Goal: Task Accomplishment & Management: Manage account settings

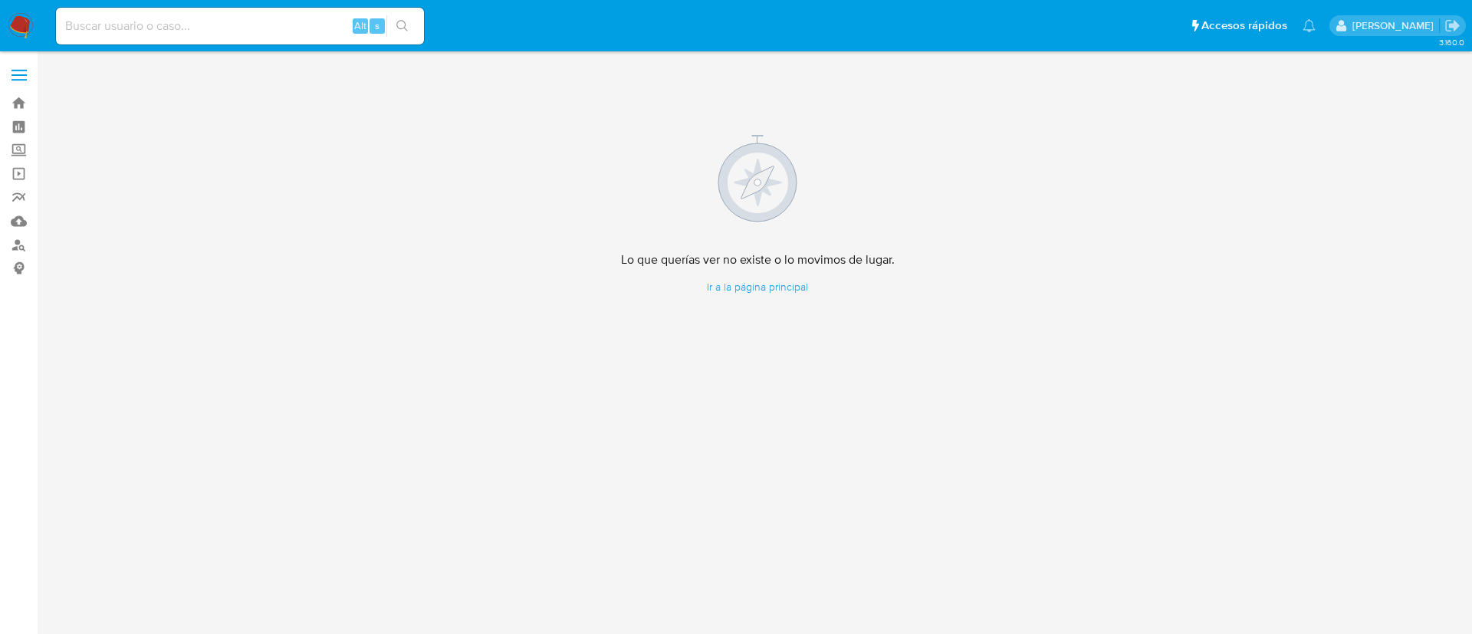
click at [10, 25] on img at bounding box center [21, 26] width 26 height 26
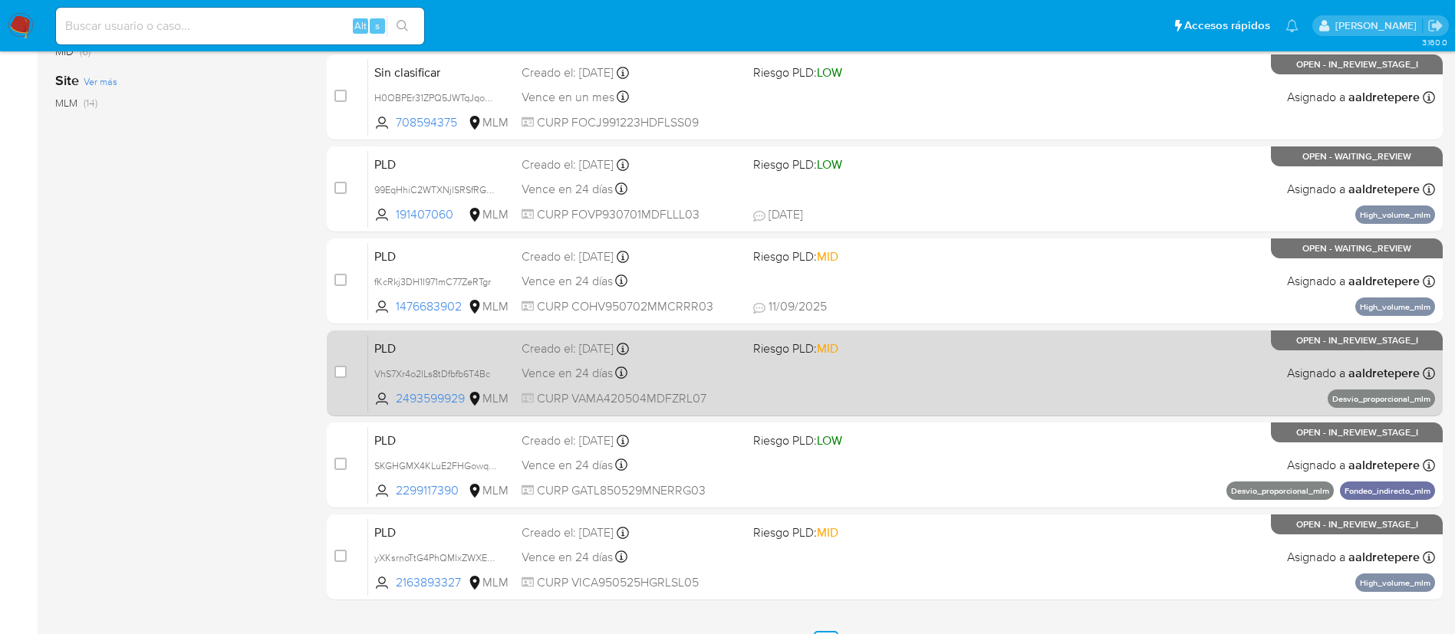
scroll to position [632, 0]
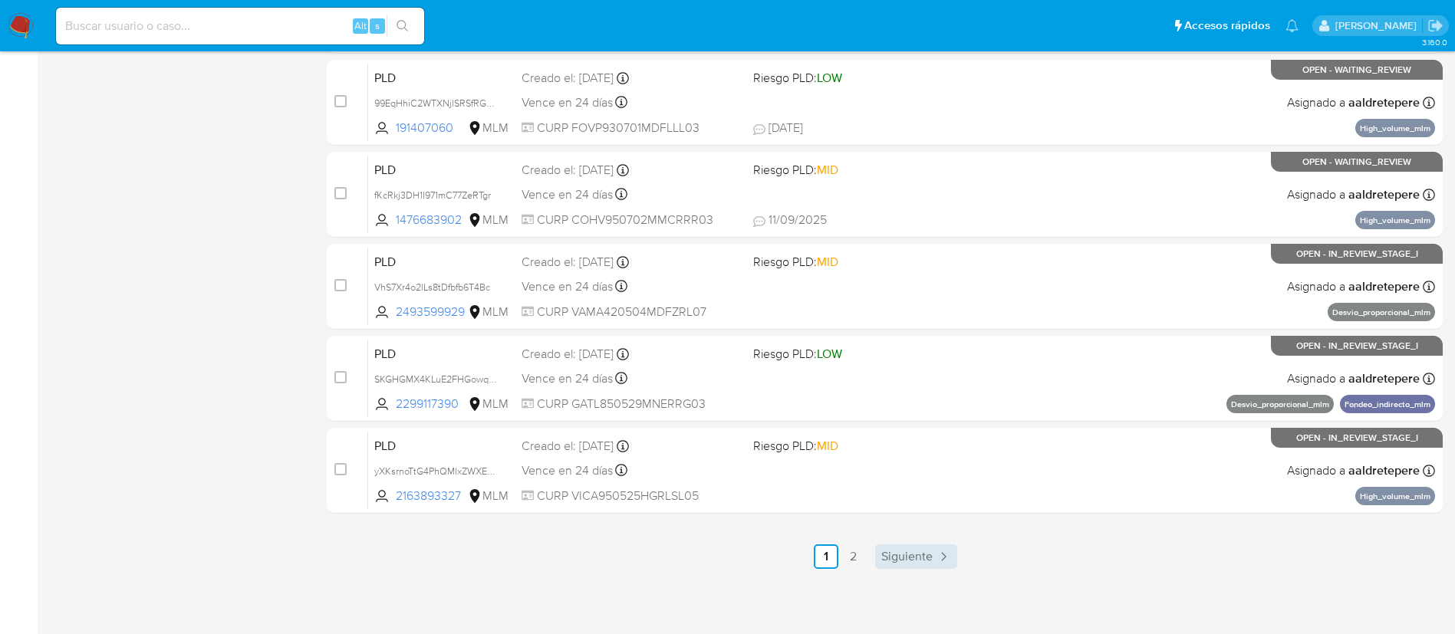
click at [923, 555] on span "Siguiente" at bounding box center [906, 557] width 51 height 12
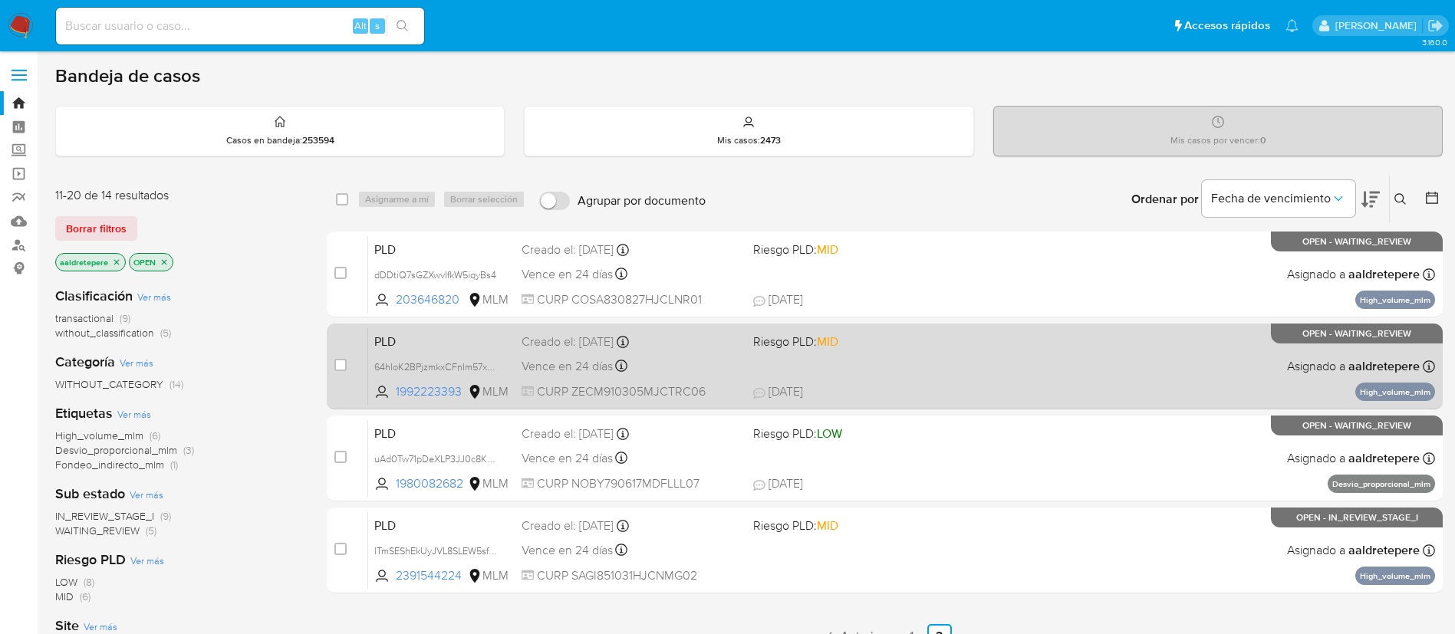
scroll to position [115, 0]
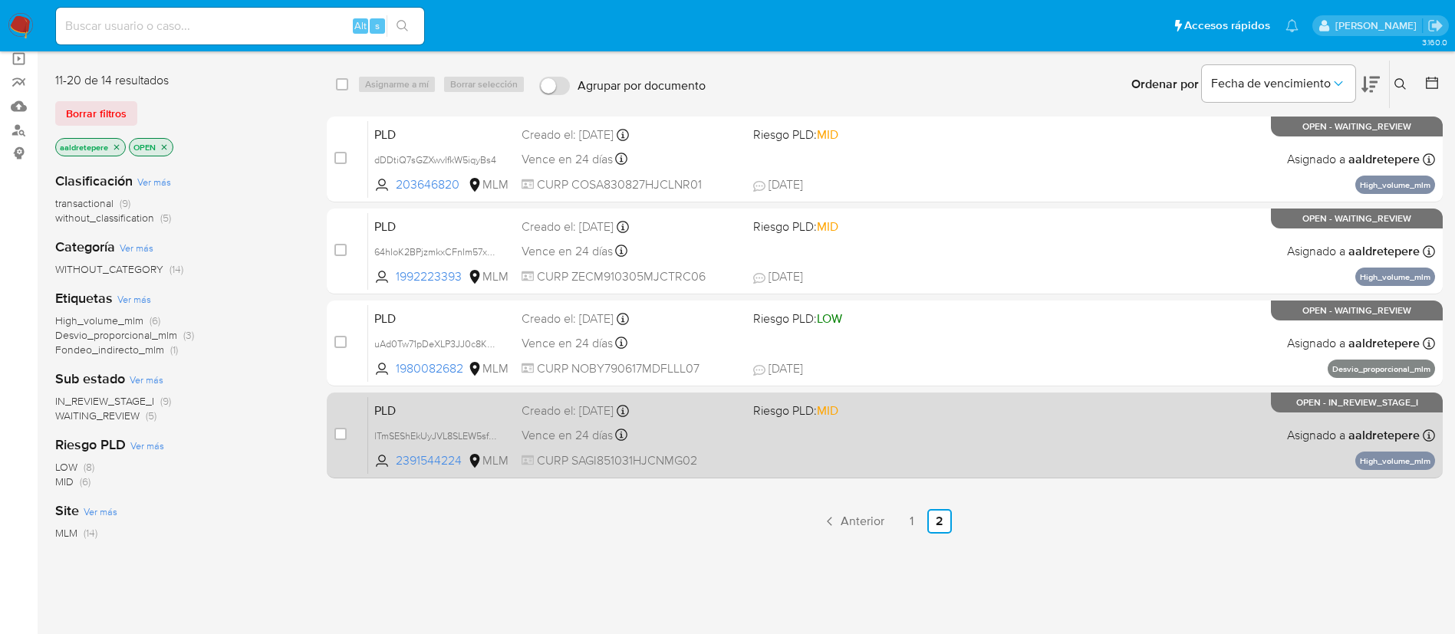
click at [946, 449] on div "PLD lTmSEShEkUyJVL8SLEW5sfmA 2391544224 MLM Riesgo PLD: MID Creado el: 12/08/20…" at bounding box center [901, 434] width 1067 height 77
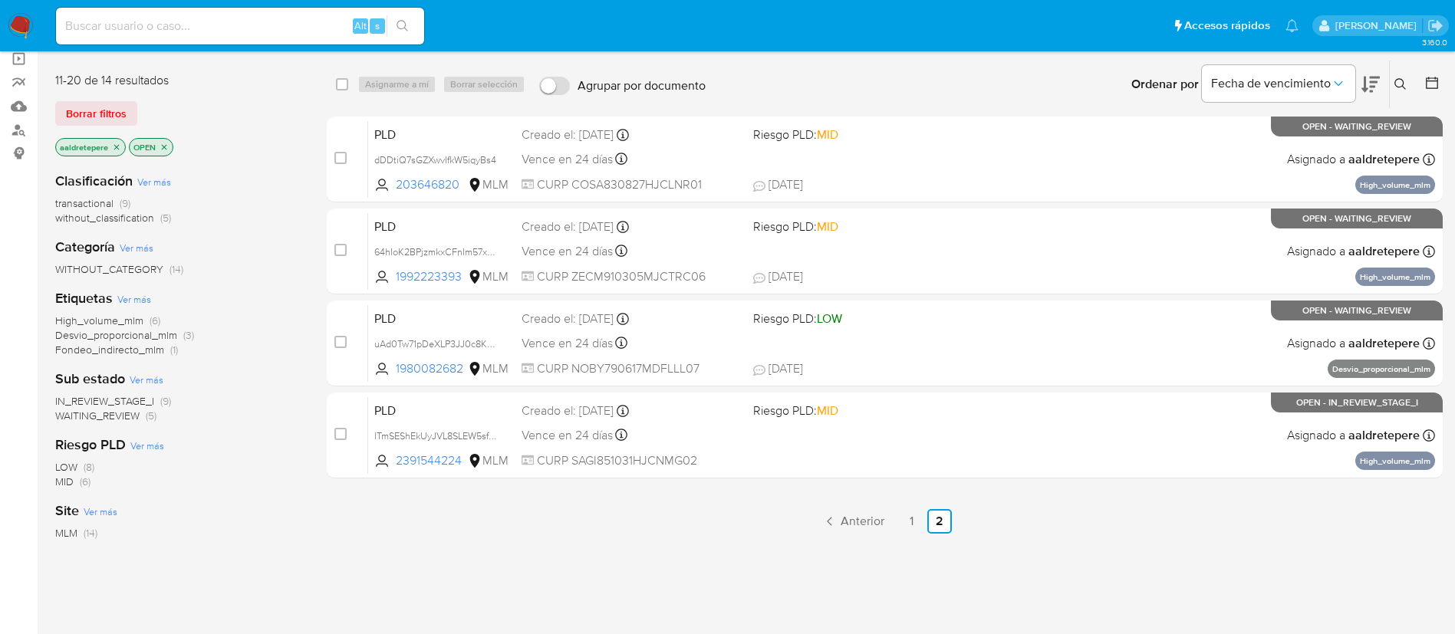
drag, startPoint x: 18, startPoint y: 16, endPoint x: 41, endPoint y: 2, distance: 27.2
click at [18, 16] on img at bounding box center [21, 26] width 26 height 26
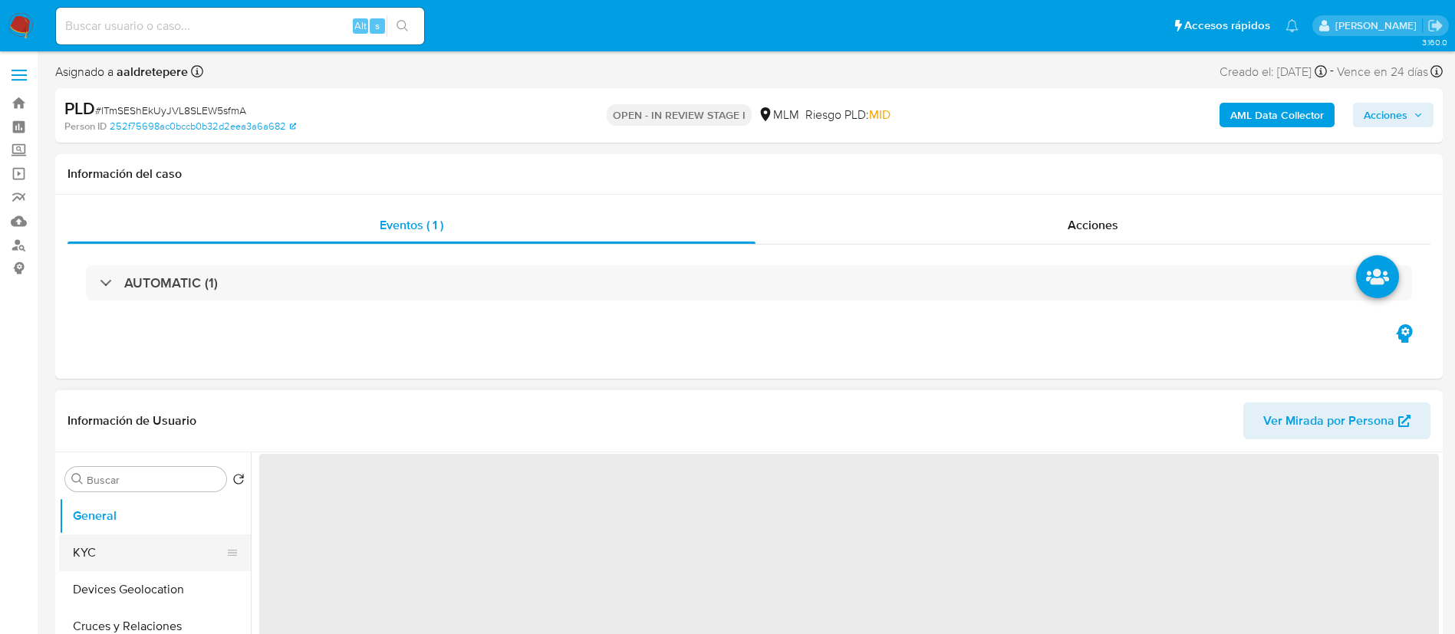
click at [122, 535] on button "KYC" at bounding box center [148, 553] width 179 height 37
select select "10"
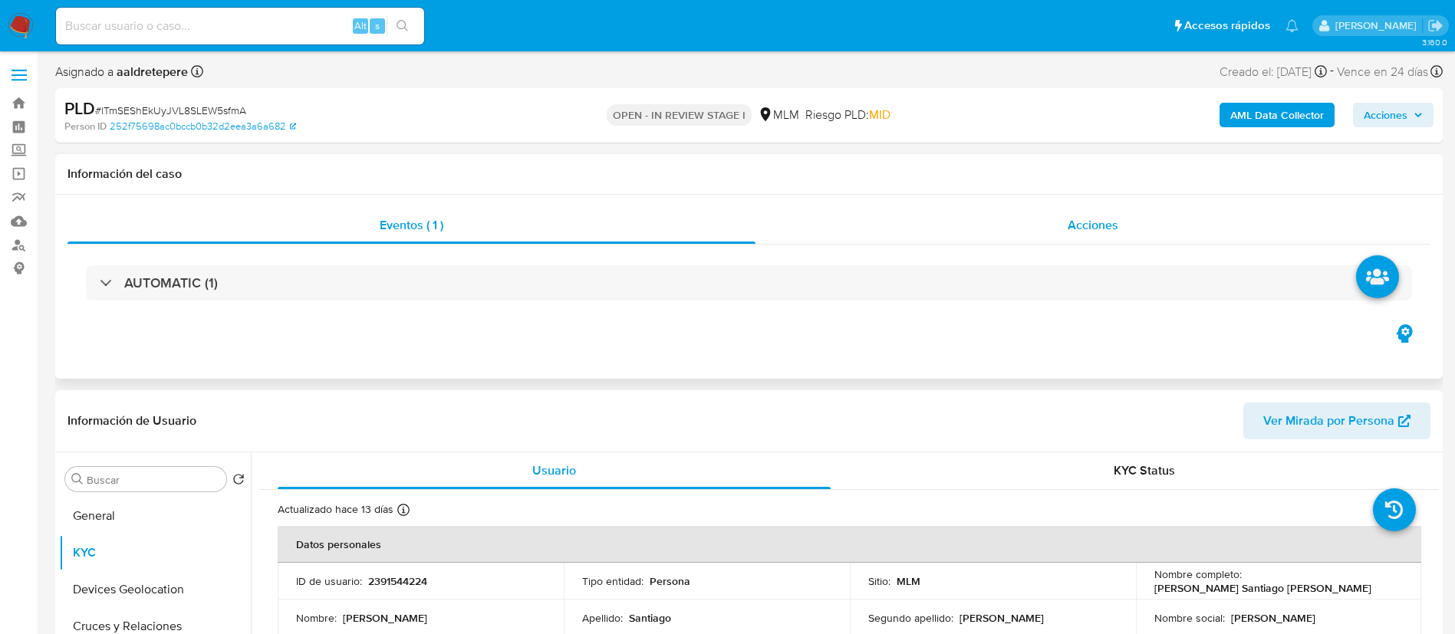
click at [1084, 229] on span "Acciones" at bounding box center [1093, 225] width 51 height 18
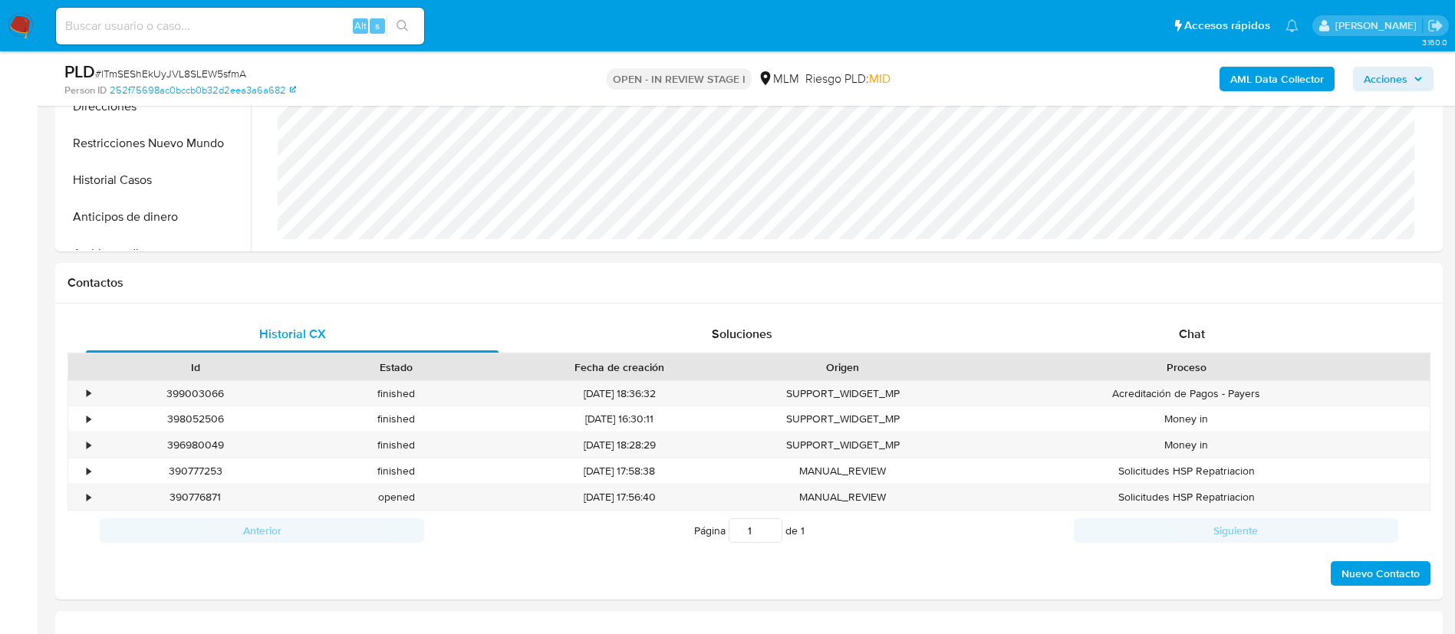
scroll to position [575, 0]
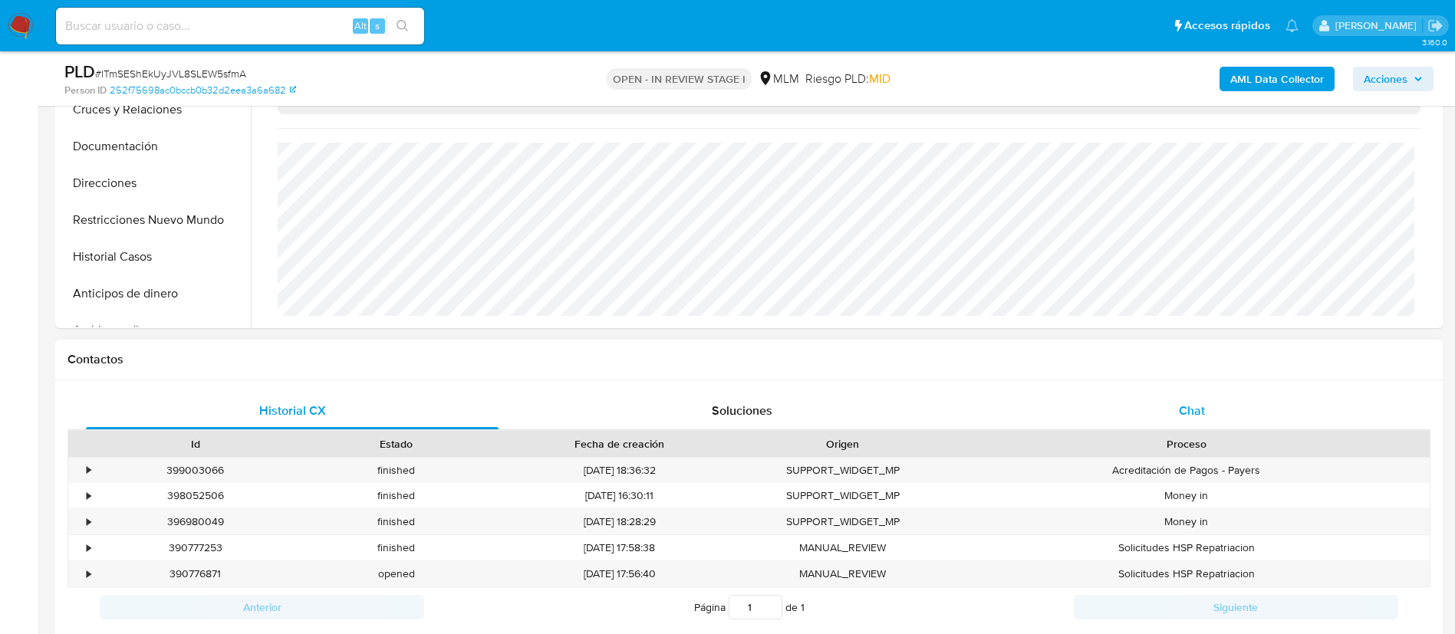
click at [1186, 416] on span "Chat" at bounding box center [1192, 411] width 26 height 18
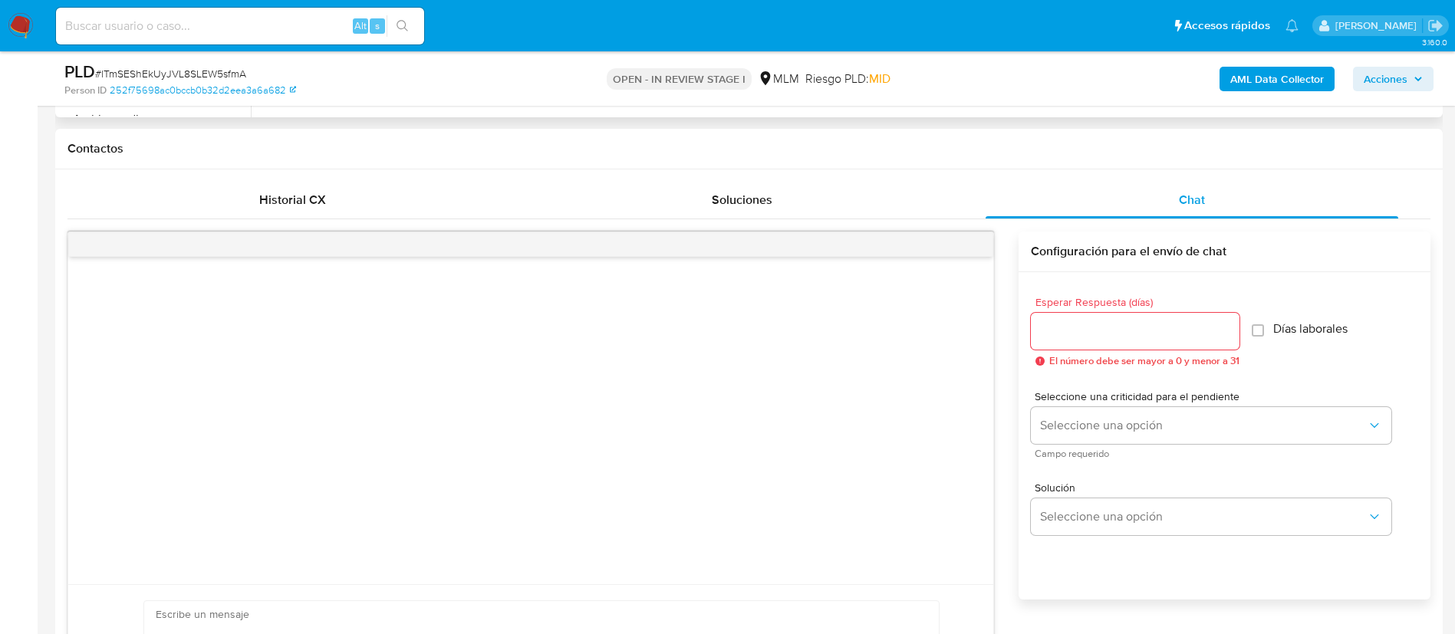
scroll to position [920, 0]
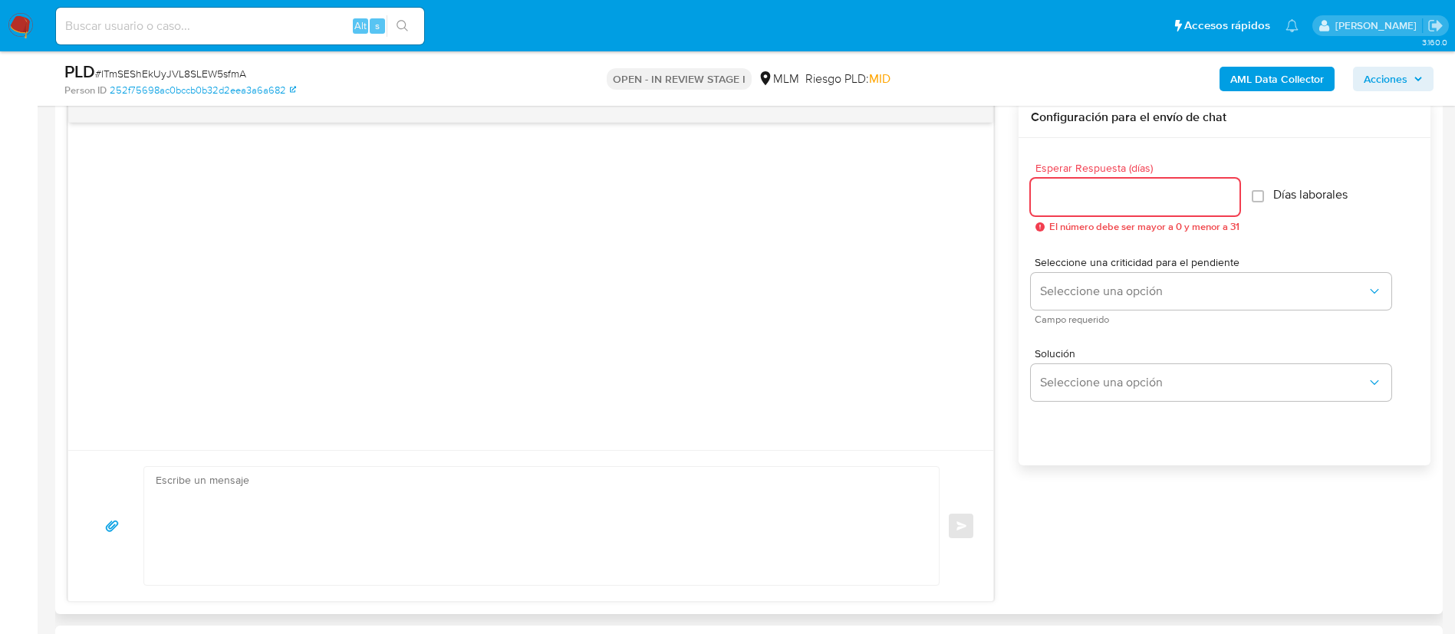
click at [1064, 201] on input "Esperar Respuesta (días)" at bounding box center [1135, 197] width 209 height 20
type input "4"
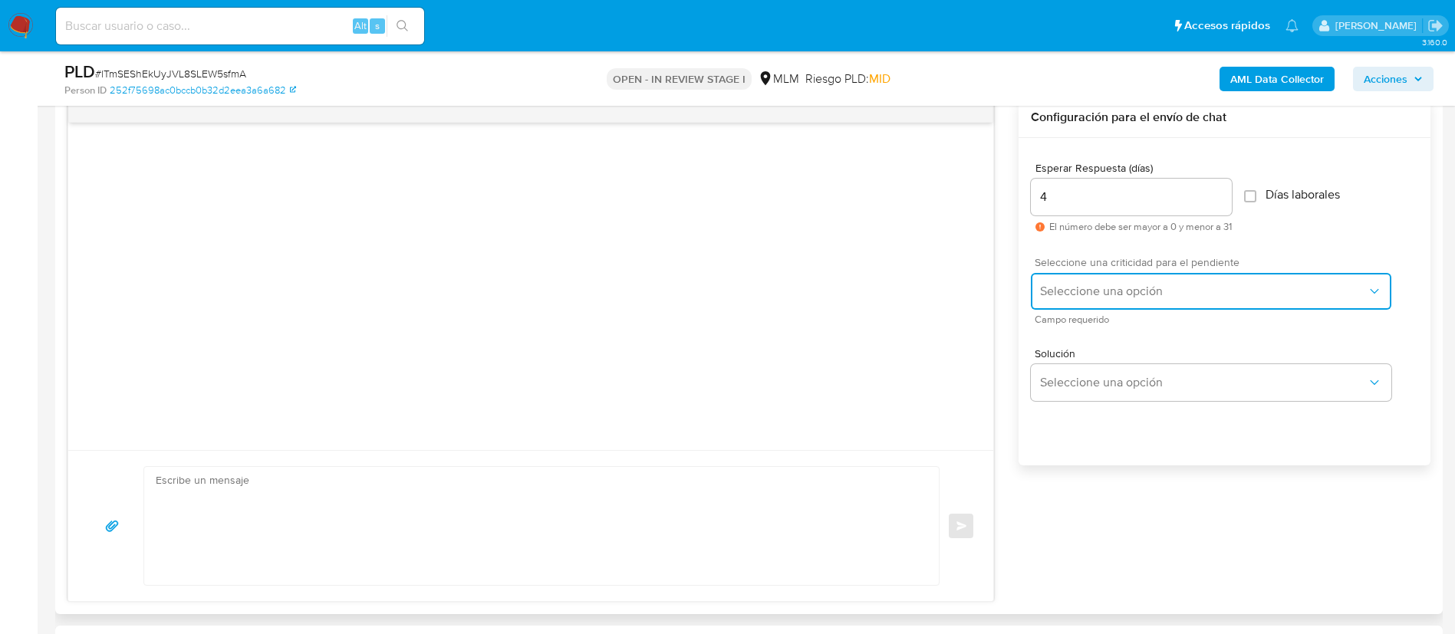
click at [1069, 291] on span "Seleccione una opción" at bounding box center [1203, 291] width 327 height 15
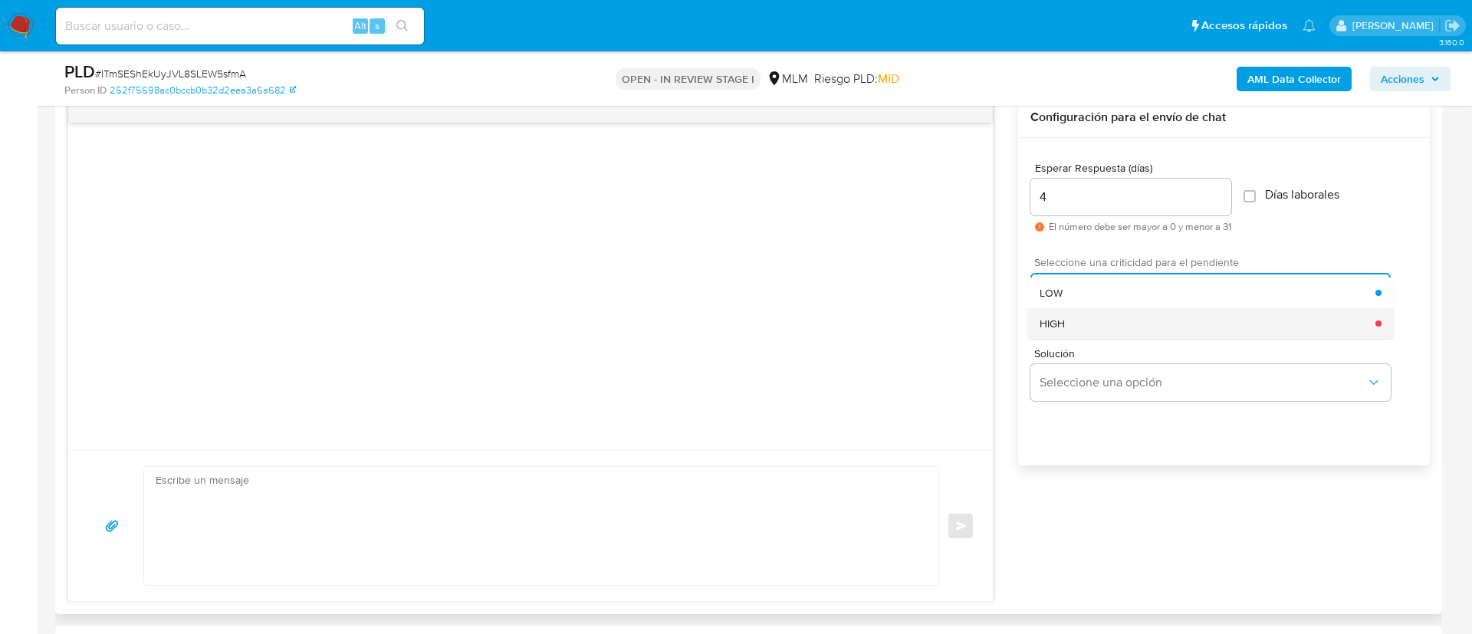
click at [1069, 331] on div "HIGH" at bounding box center [1208, 323] width 336 height 31
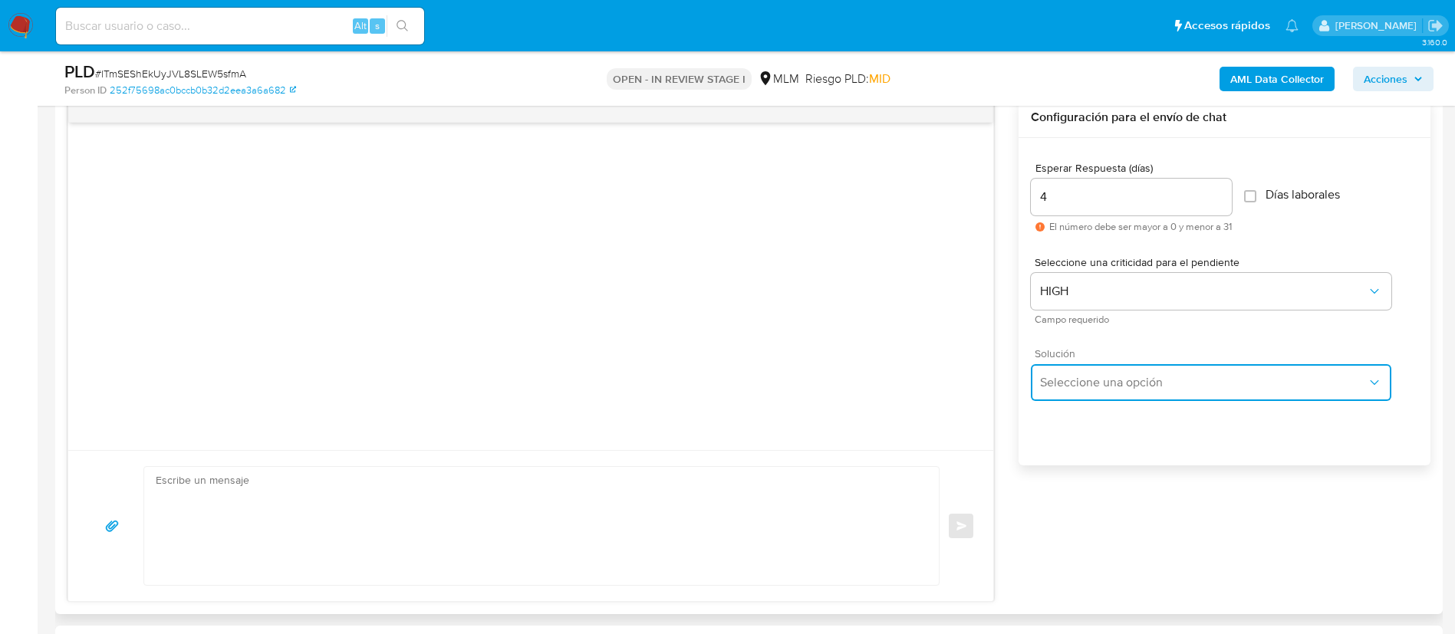
click at [1077, 376] on span "Seleccione una opción" at bounding box center [1203, 382] width 327 height 15
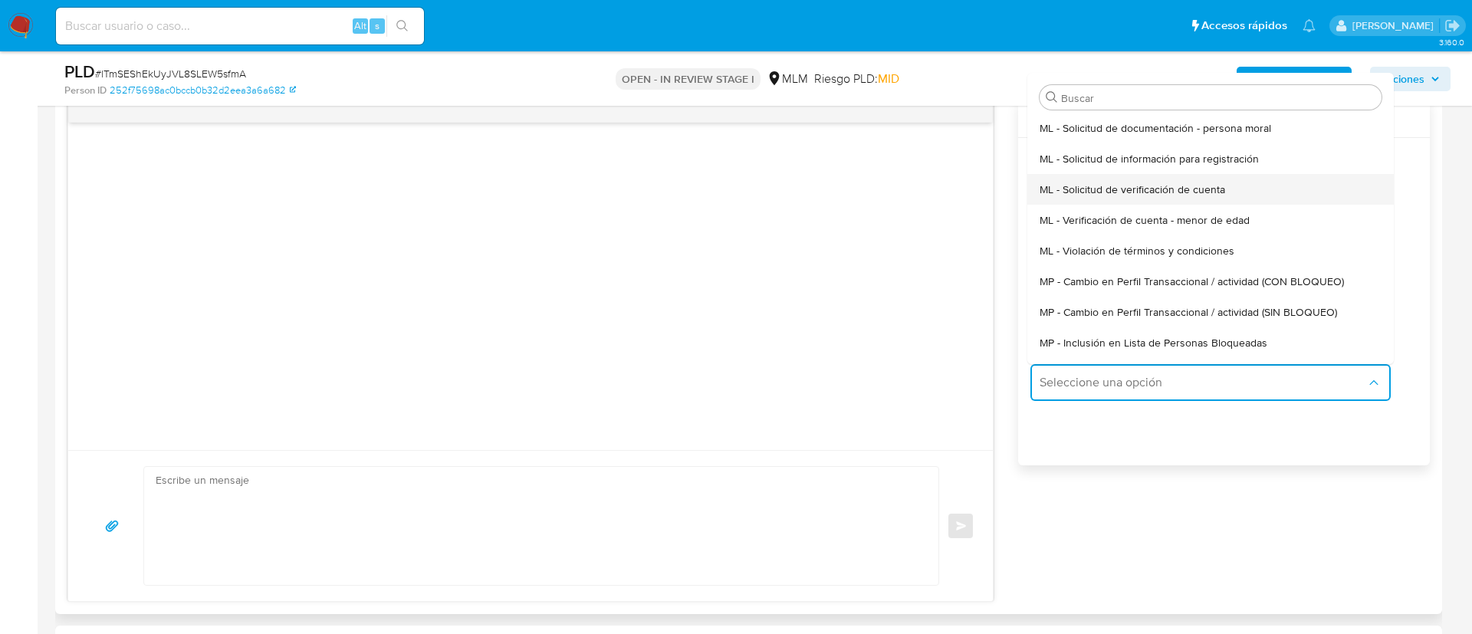
click at [1080, 187] on span "ML - Solicitud de verificación de cuenta" at bounding box center [1133, 190] width 186 height 14
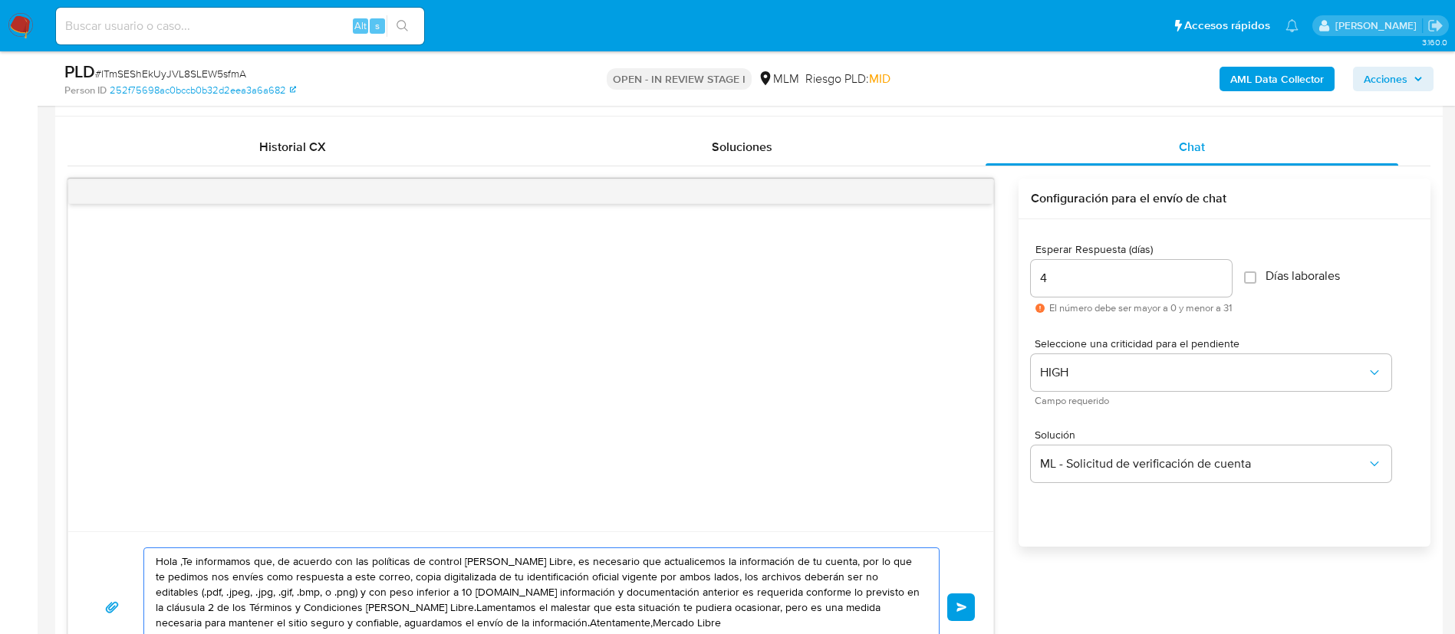
drag, startPoint x: 624, startPoint y: 210, endPoint x: 0, endPoint y: -20, distance: 665.3
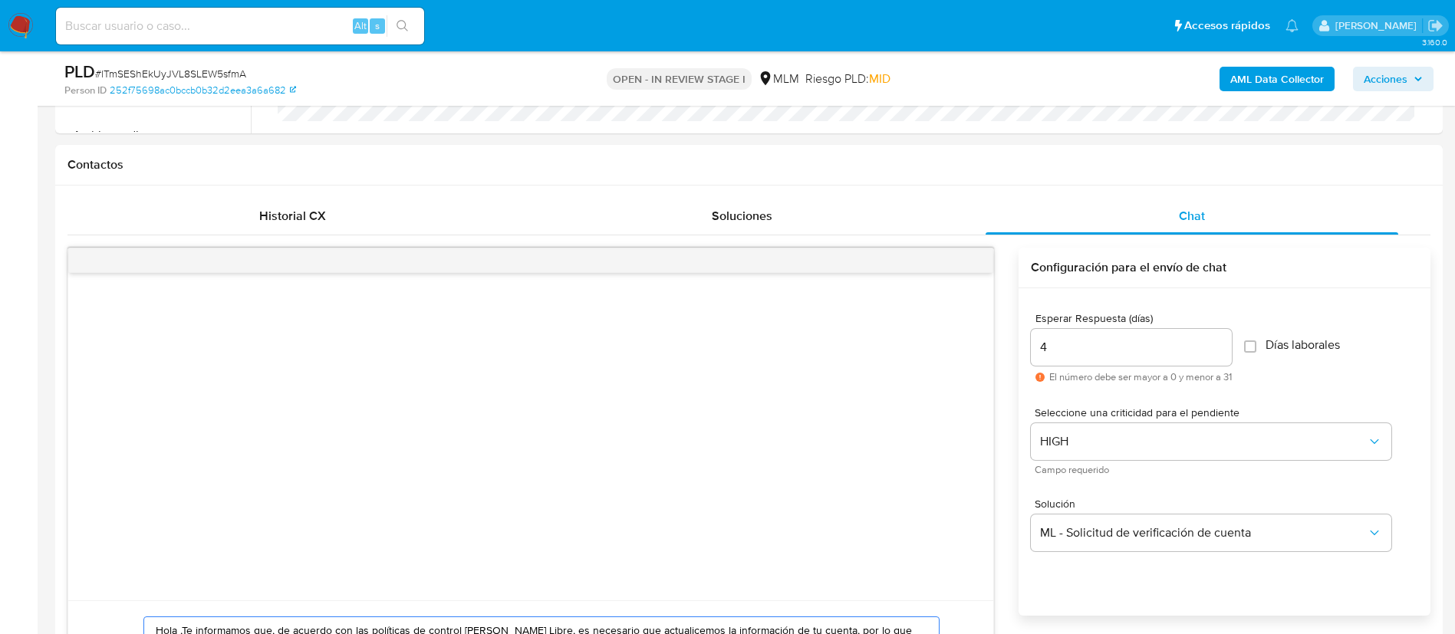
scroll to position [1115, 0]
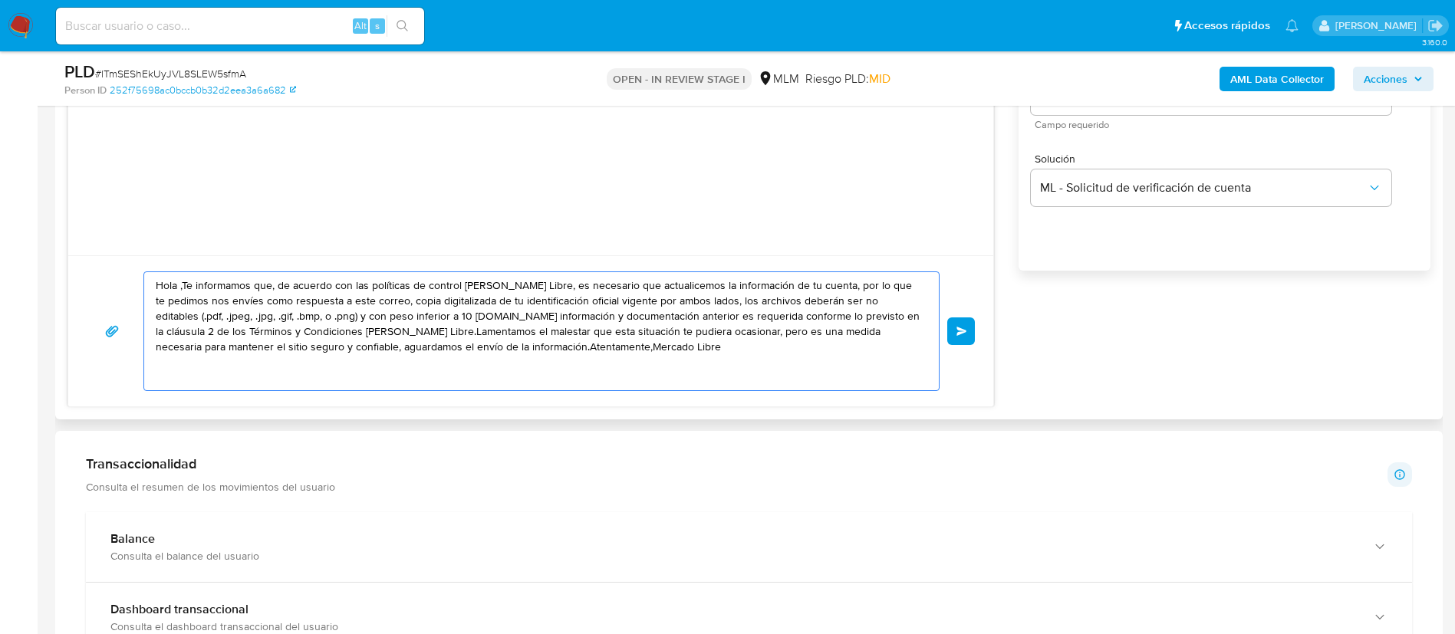
paste textarea "ESTIMADO IGNACIO SANTIAGO GOMEZ Te comunicamos que se ha identificado un cambio…"
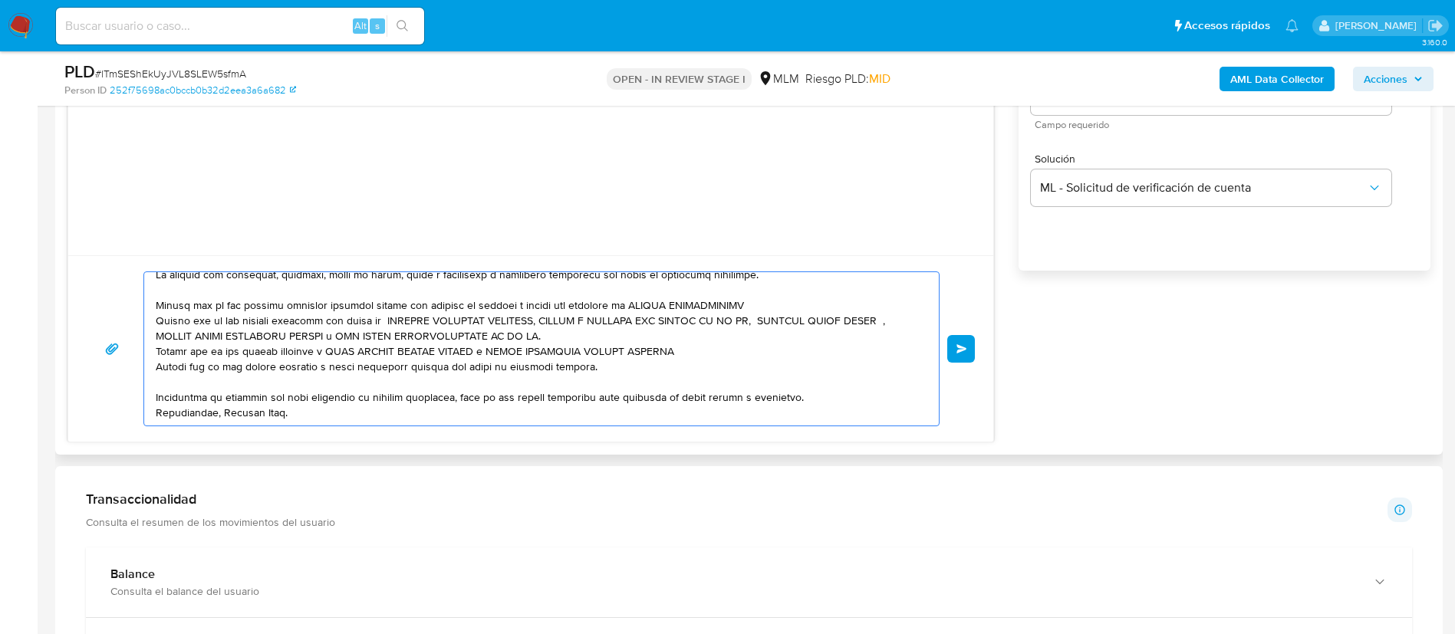
scroll to position [0, 0]
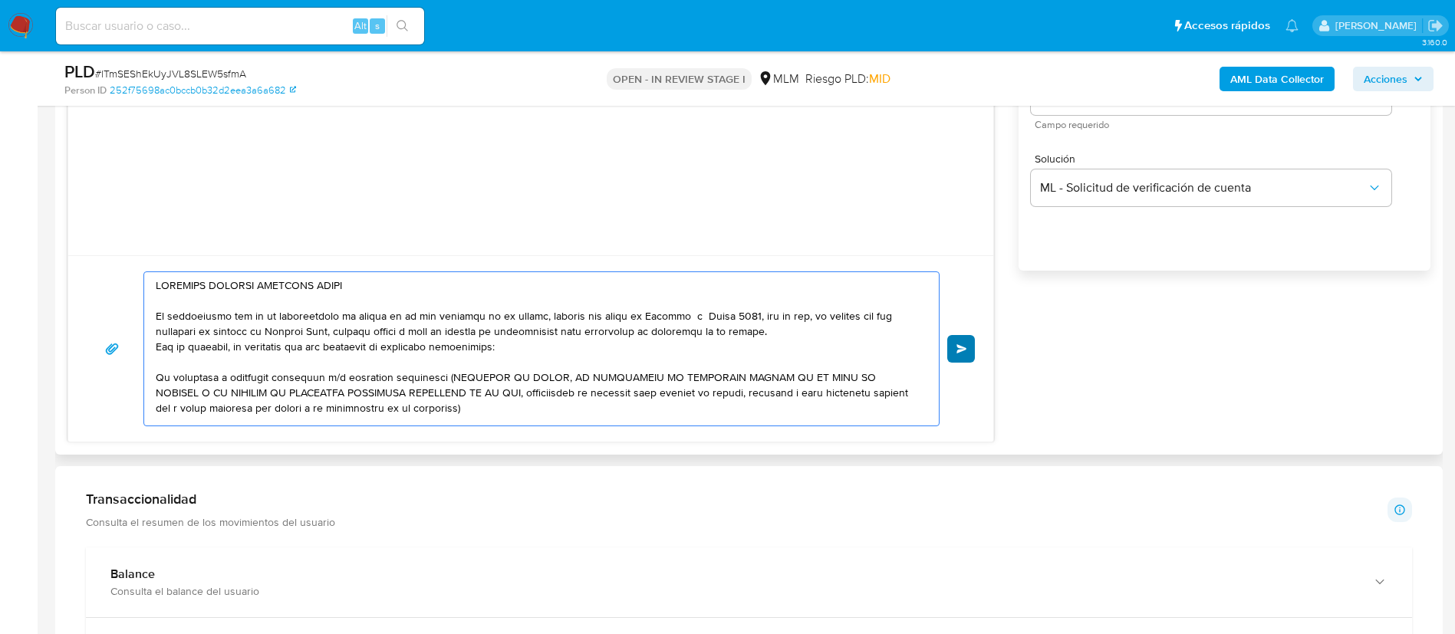
type textarea "ESTIMADO IGNACIO SANTIAGO GOMEZ Te comunicamos que se ha identificado un cambio…"
click at [962, 352] on span "Enviar" at bounding box center [961, 348] width 11 height 9
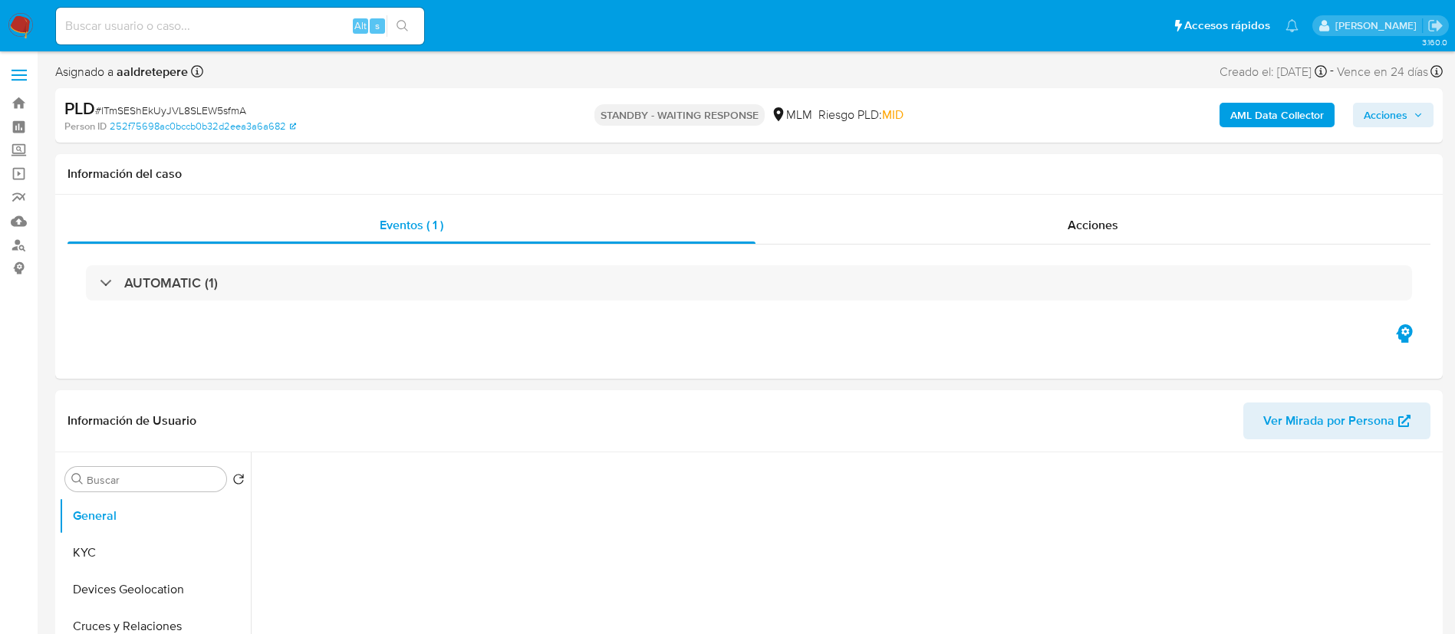
select select "10"
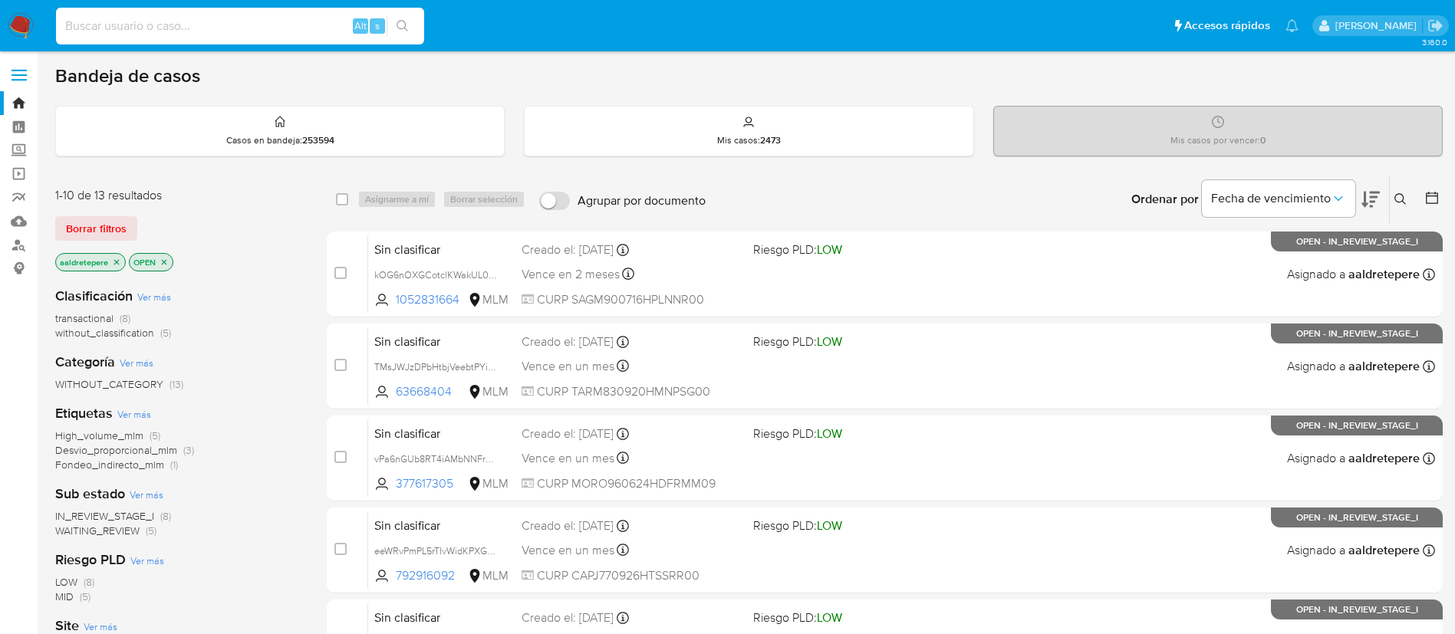
click at [163, 22] on input at bounding box center [240, 26] width 368 height 20
paste input "494559140"
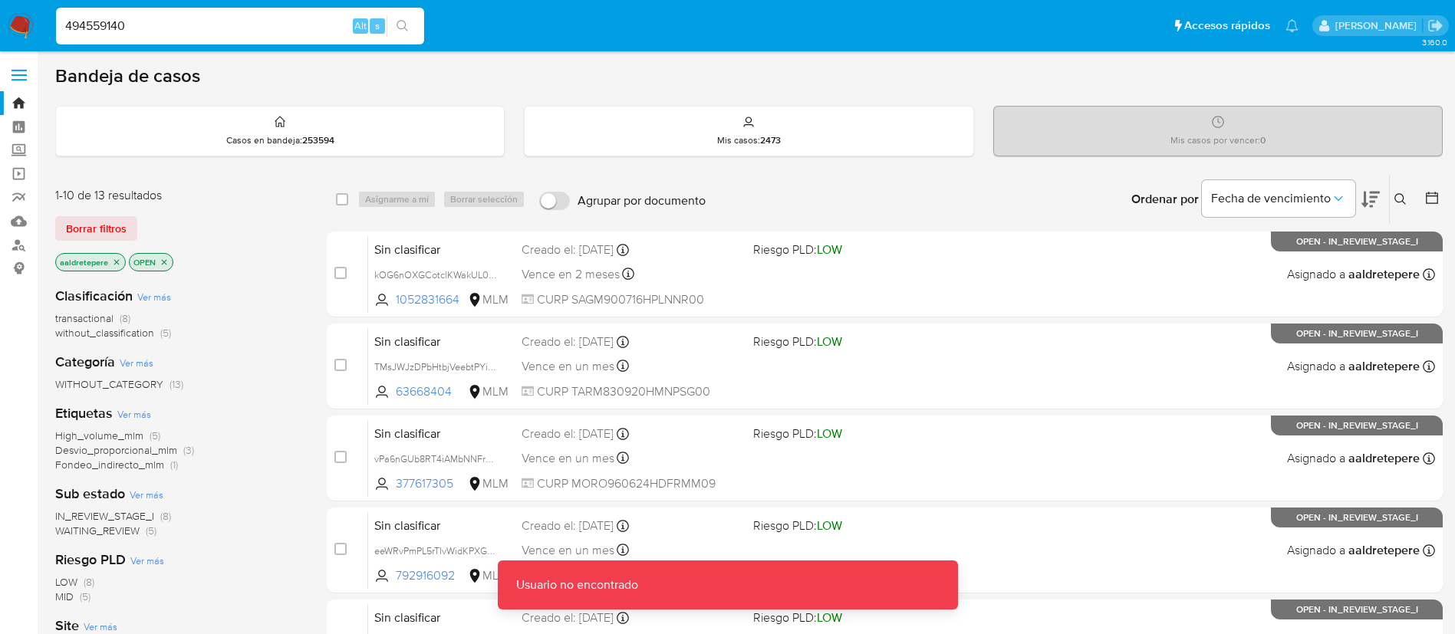
click at [180, 15] on div "494559140 Alt s" at bounding box center [240, 26] width 368 height 37
click at [215, 28] on input "494559140" at bounding box center [240, 26] width 368 height 20
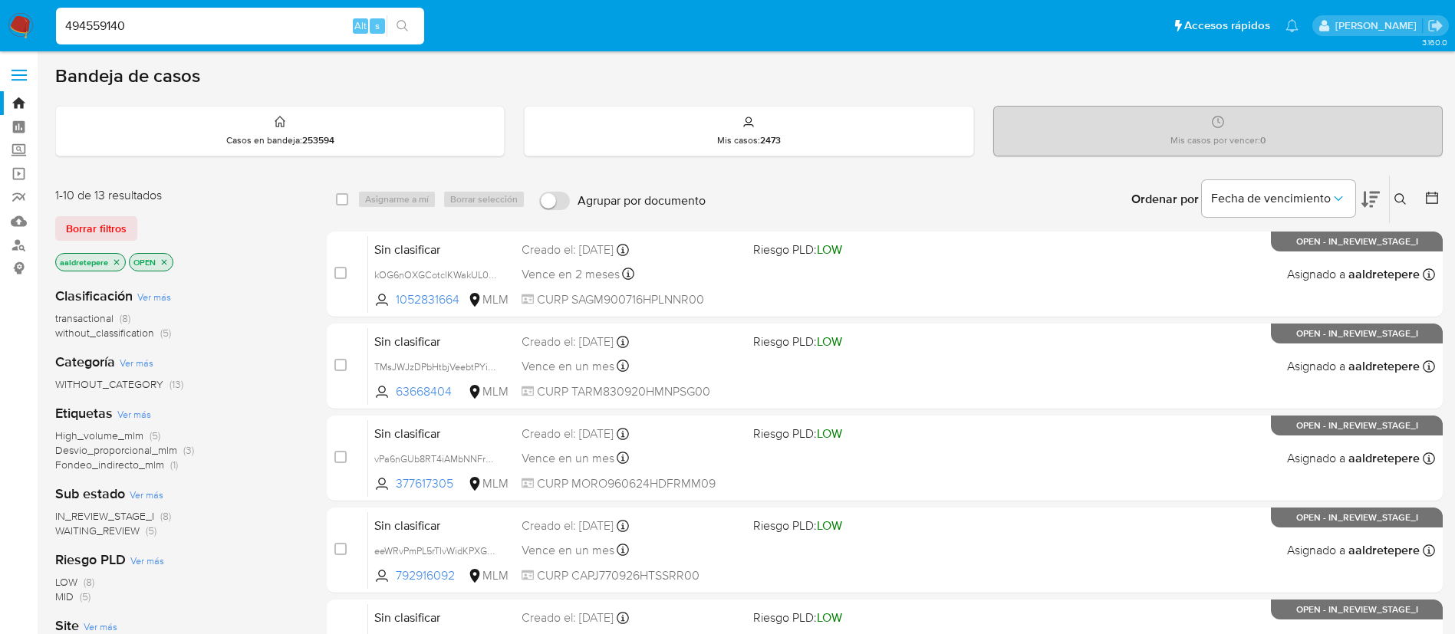
type input "494559140"
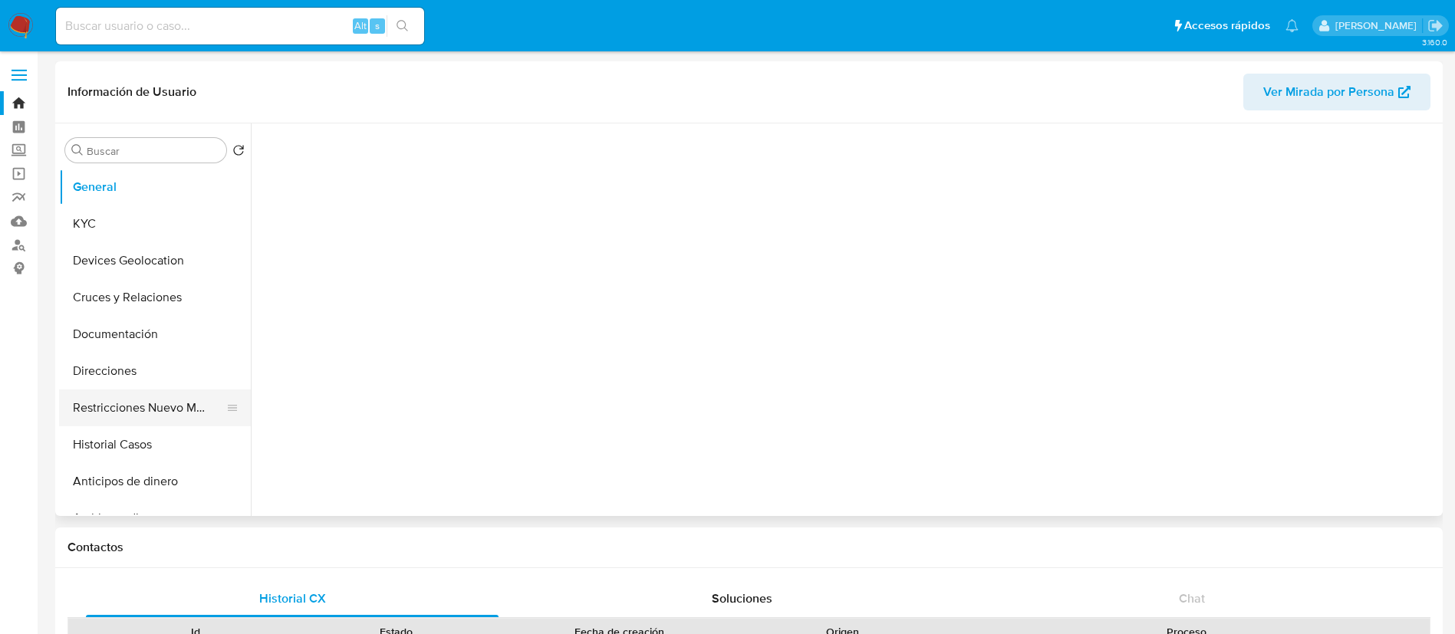
select select "10"
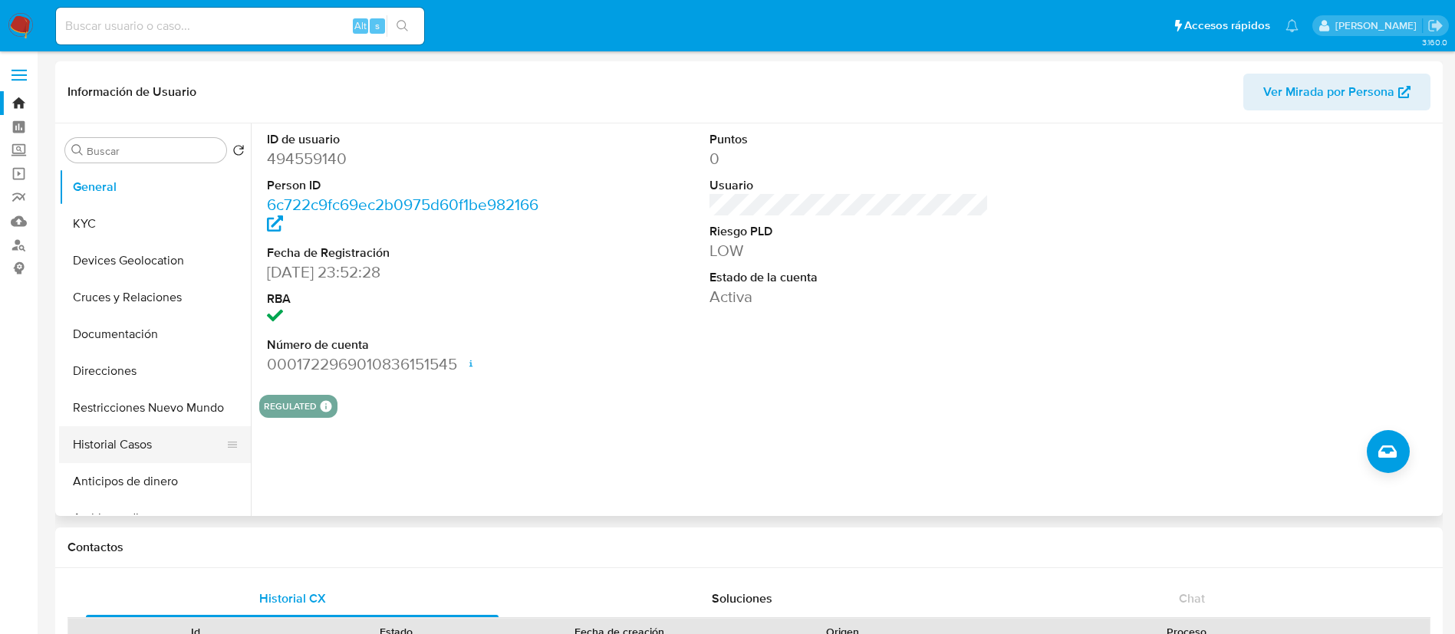
click at [176, 459] on button "Historial Casos" at bounding box center [148, 444] width 179 height 37
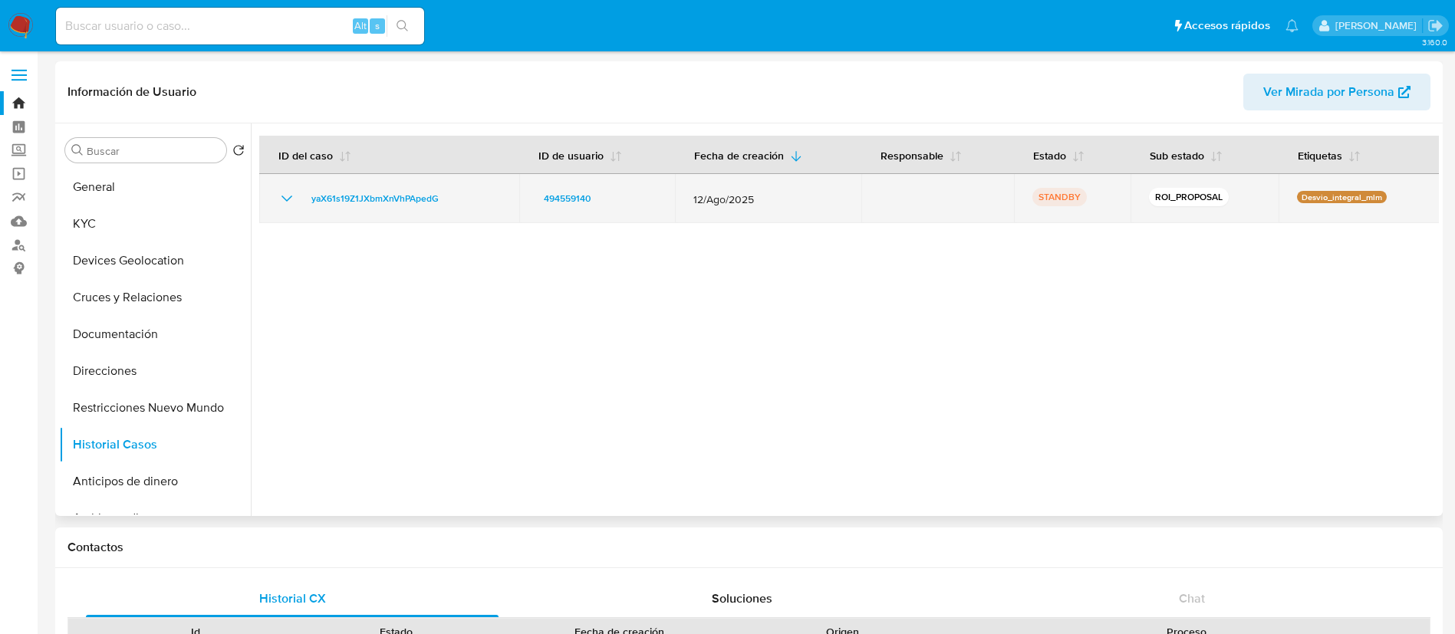
click at [288, 196] on icon "Mostrar/Ocultar" at bounding box center [287, 198] width 18 height 18
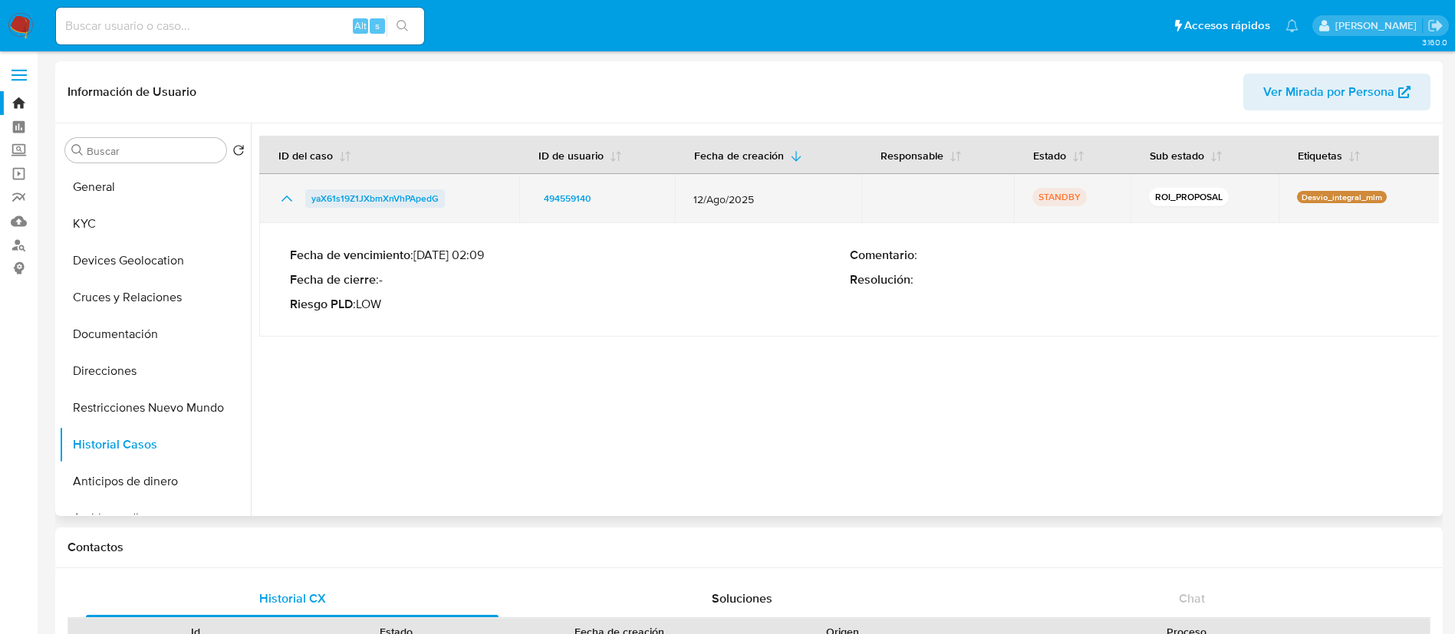
click at [315, 196] on span "yaX61s19Z1JXbmXnVhPApedG" at bounding box center [374, 198] width 127 height 18
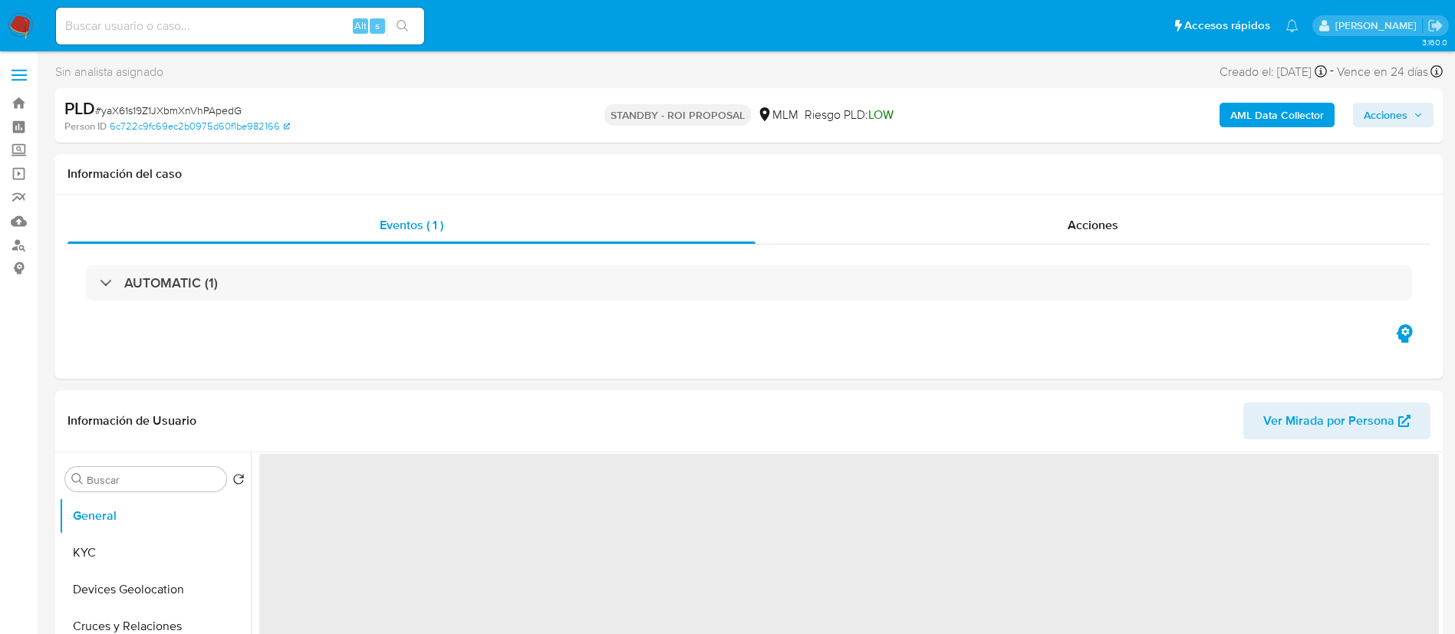
select select "10"
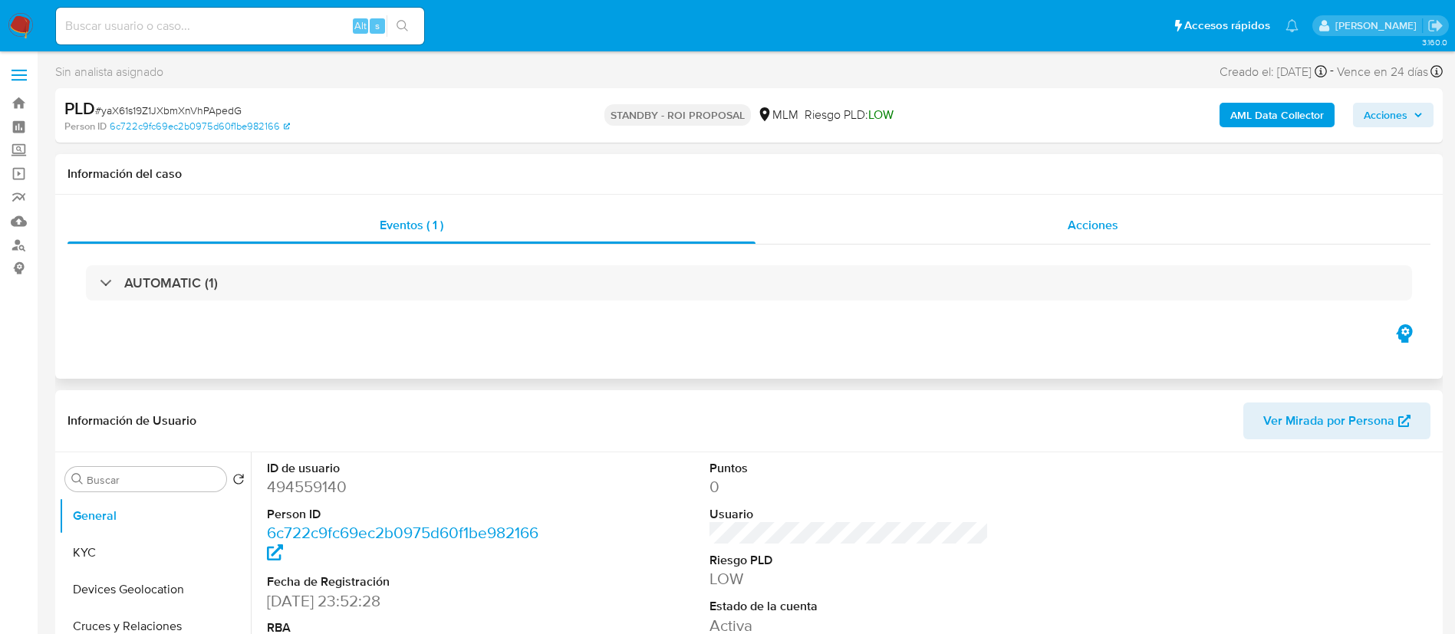
drag, startPoint x: 1083, startPoint y: 215, endPoint x: 1081, endPoint y: 232, distance: 17.0
click at [1084, 216] on span "Acciones" at bounding box center [1093, 225] width 51 height 18
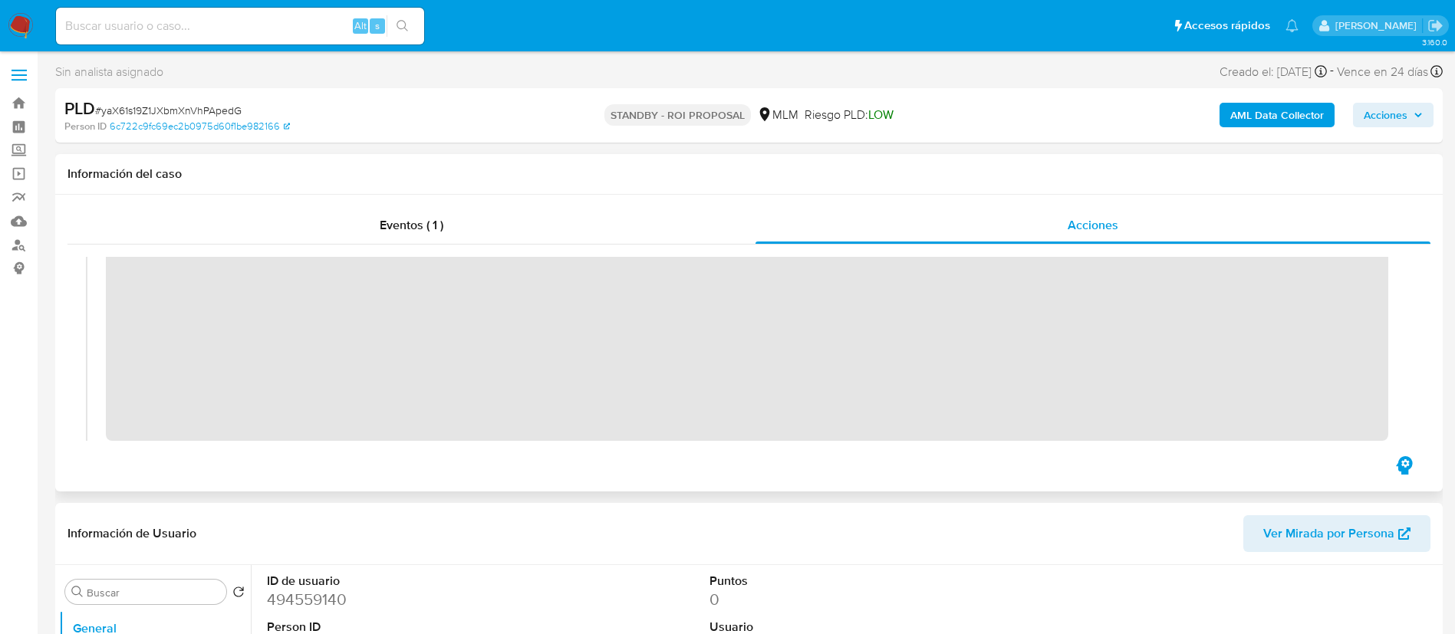
scroll to position [219, 0]
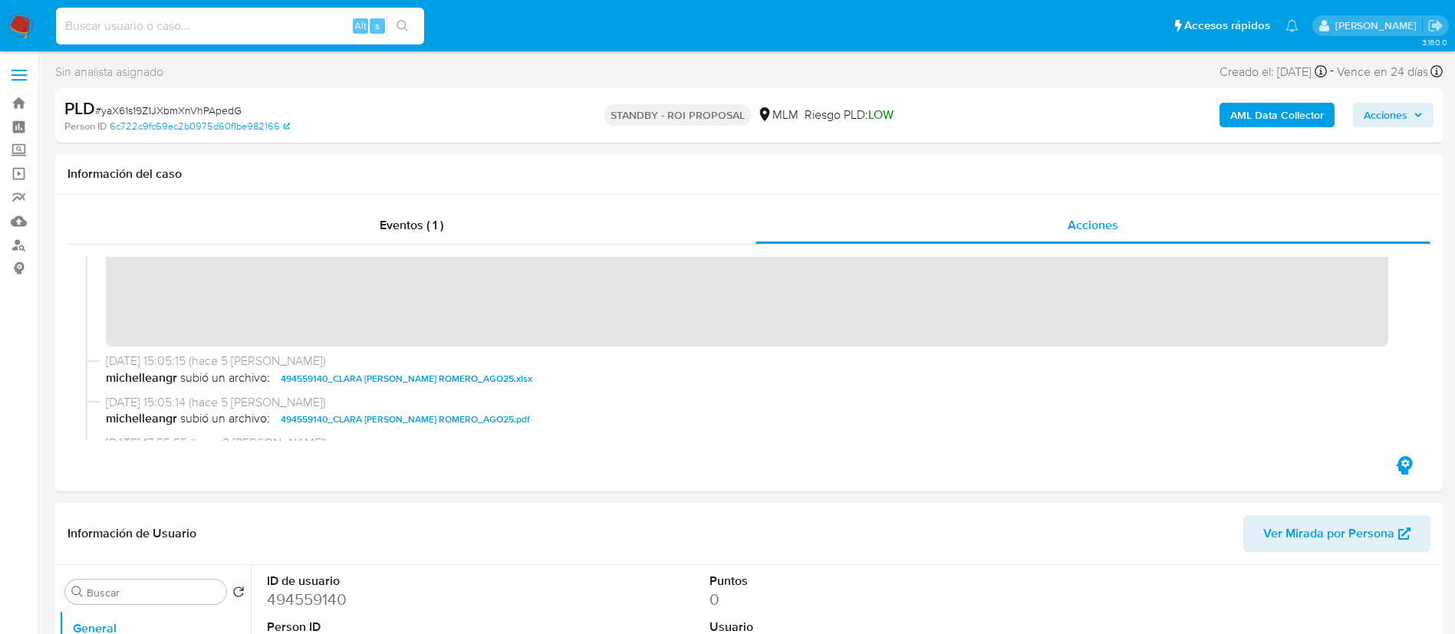
click at [298, 22] on input at bounding box center [240, 26] width 368 height 20
paste input "2361710078"
type input "2361710078"
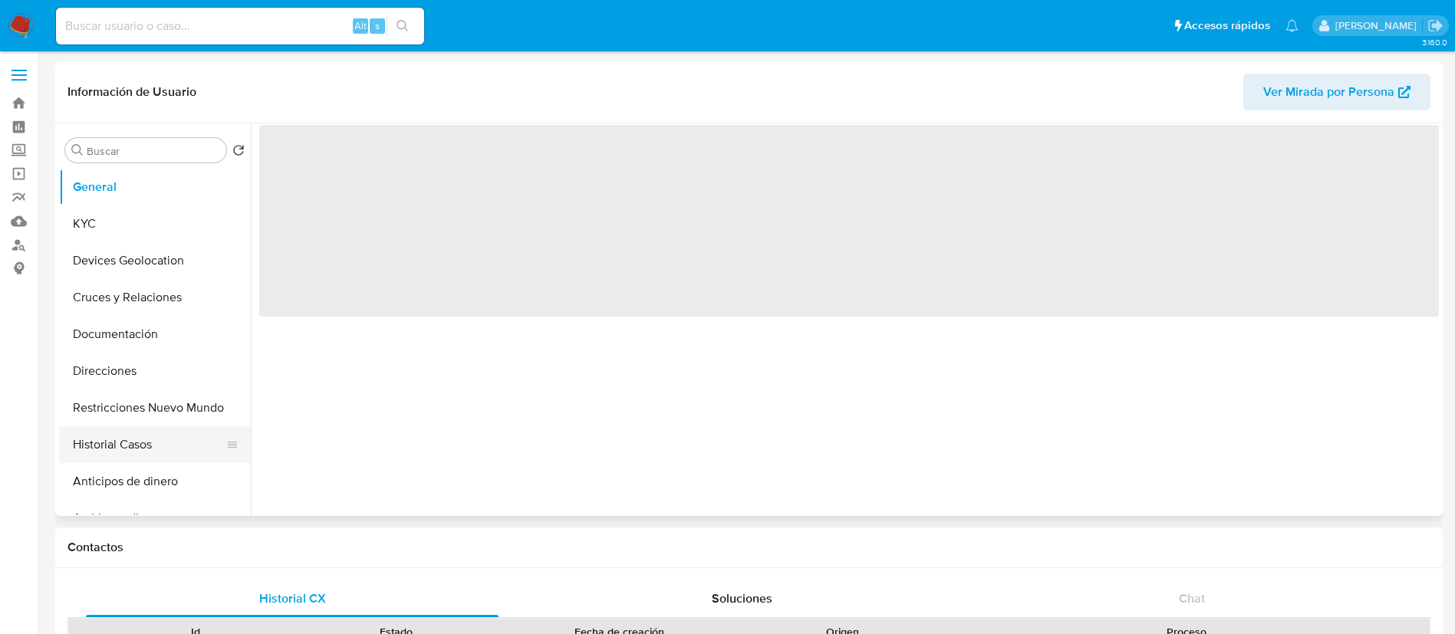
click at [113, 445] on button "Historial Casos" at bounding box center [148, 444] width 179 height 37
select select "10"
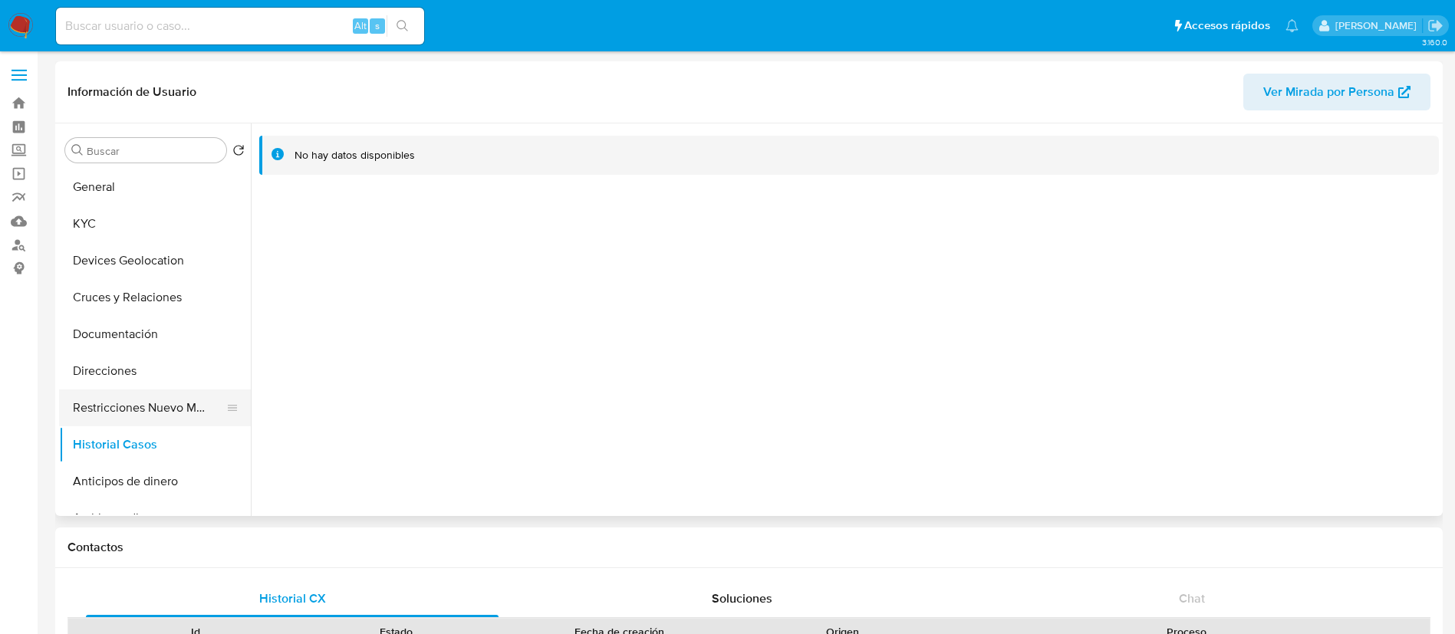
click at [101, 413] on button "Restricciones Nuevo Mundo" at bounding box center [148, 408] width 179 height 37
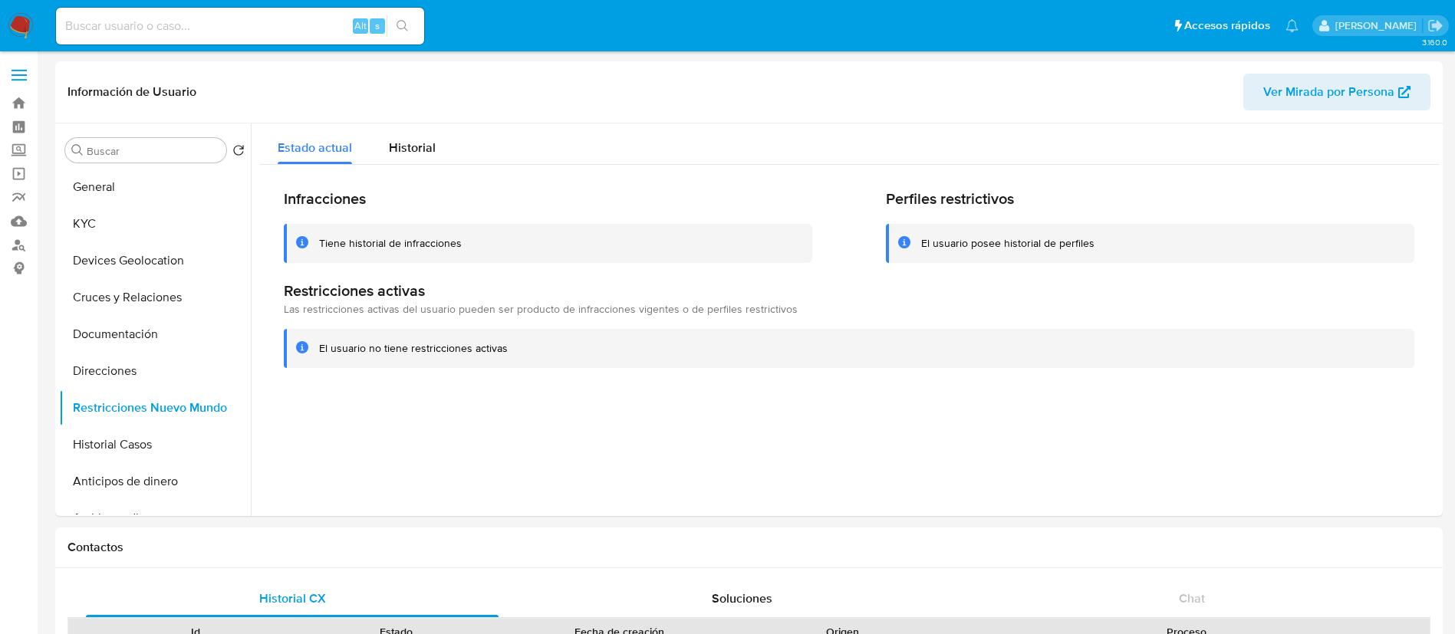
drag, startPoint x: 17, startPoint y: 27, endPoint x: 189, endPoint y: 0, distance: 174.6
click at [18, 25] on img at bounding box center [21, 26] width 26 height 26
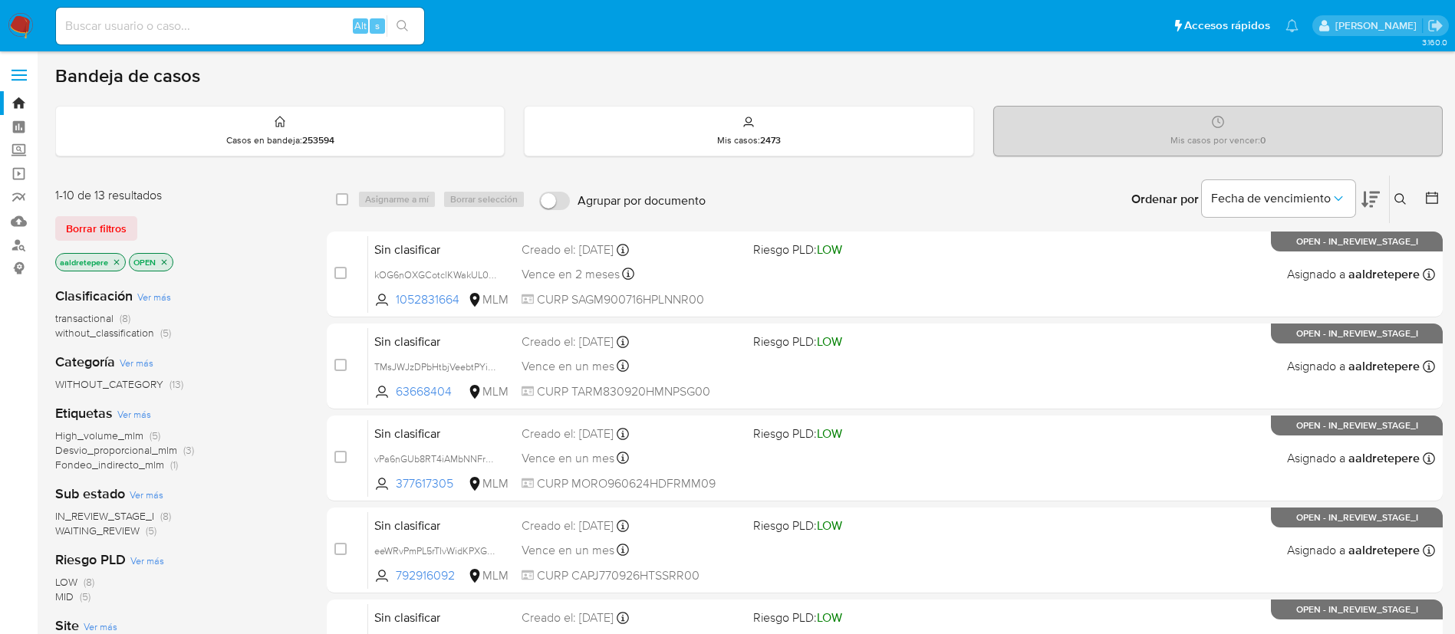
click at [18, 31] on img at bounding box center [21, 26] width 26 height 26
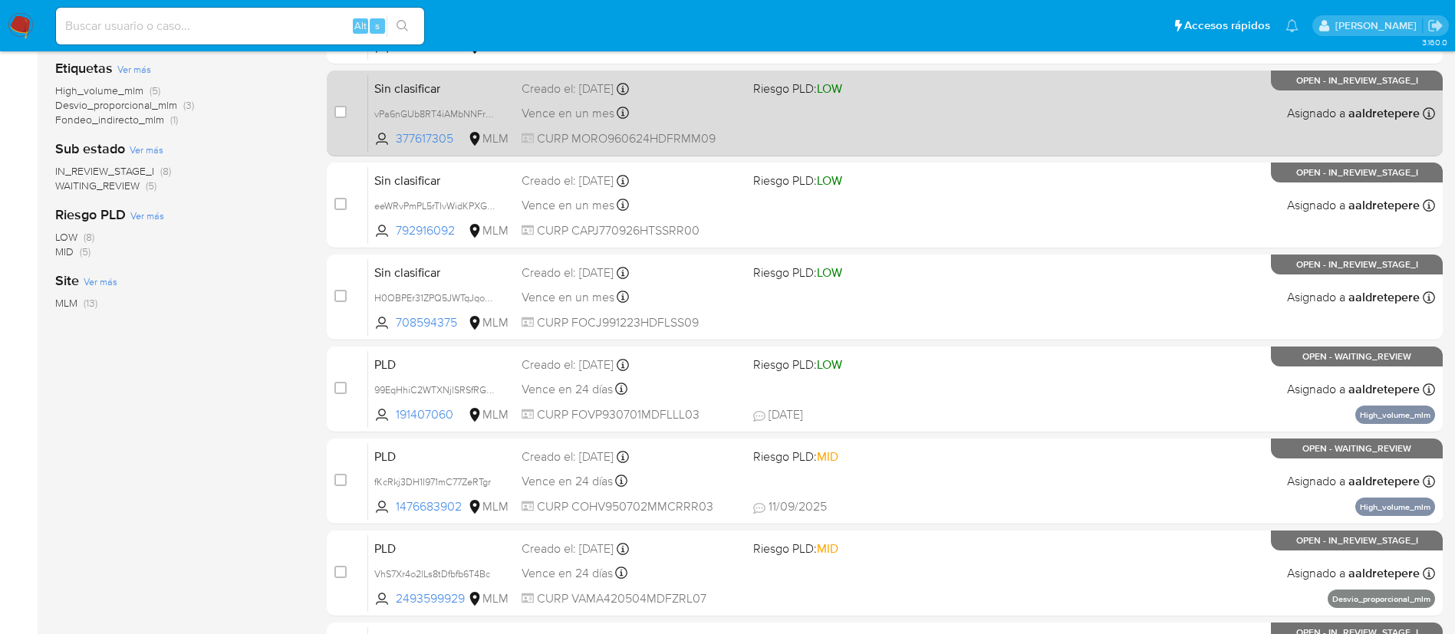
scroll to position [460, 0]
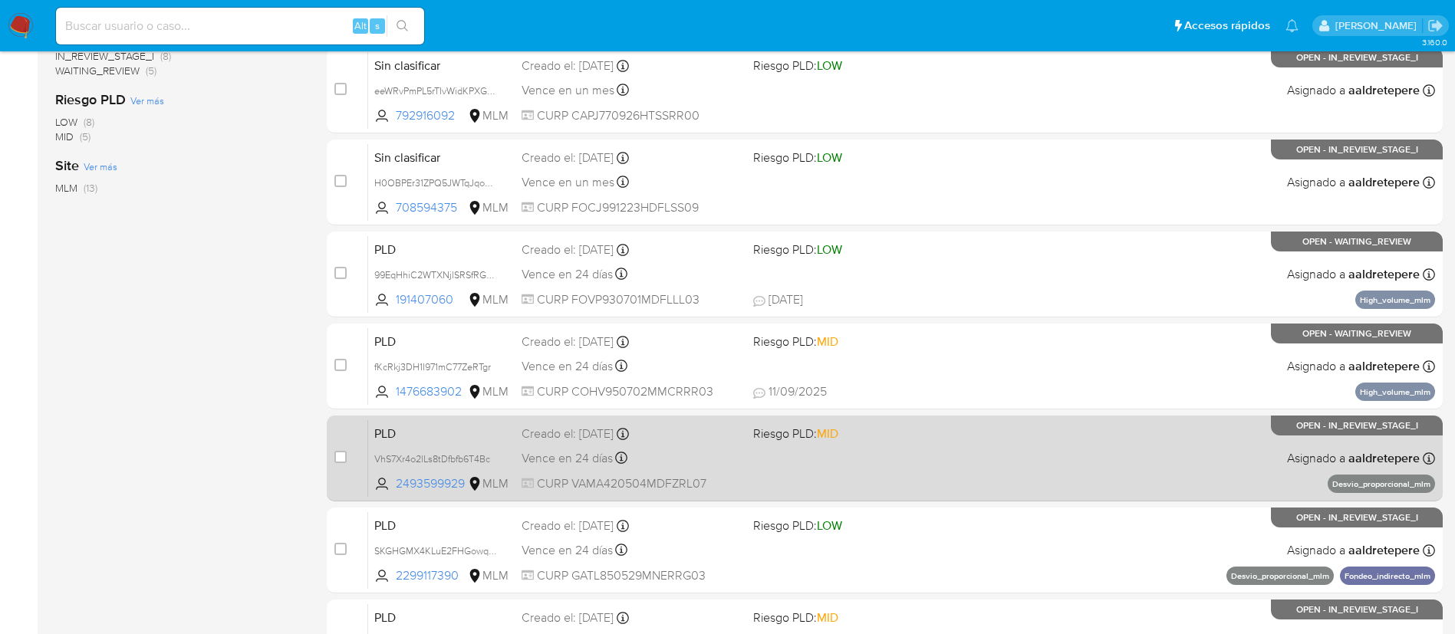
click at [896, 475] on div "PLD VhS7Xr4o2lLs8tDfbfb6T4Bc 2493599929 MLM Riesgo PLD: MID Creado el: 12/08/20…" at bounding box center [901, 457] width 1067 height 77
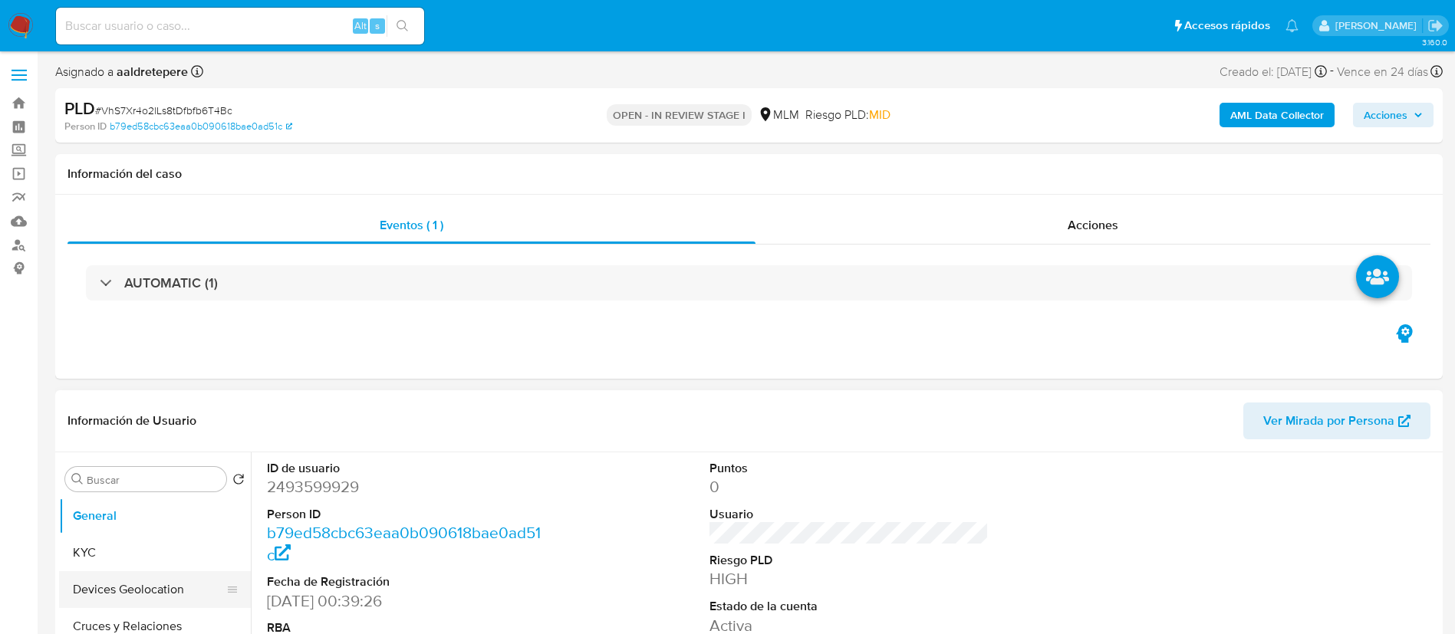
select select "10"
click at [146, 580] on button "Devices Geolocation" at bounding box center [148, 589] width 179 height 37
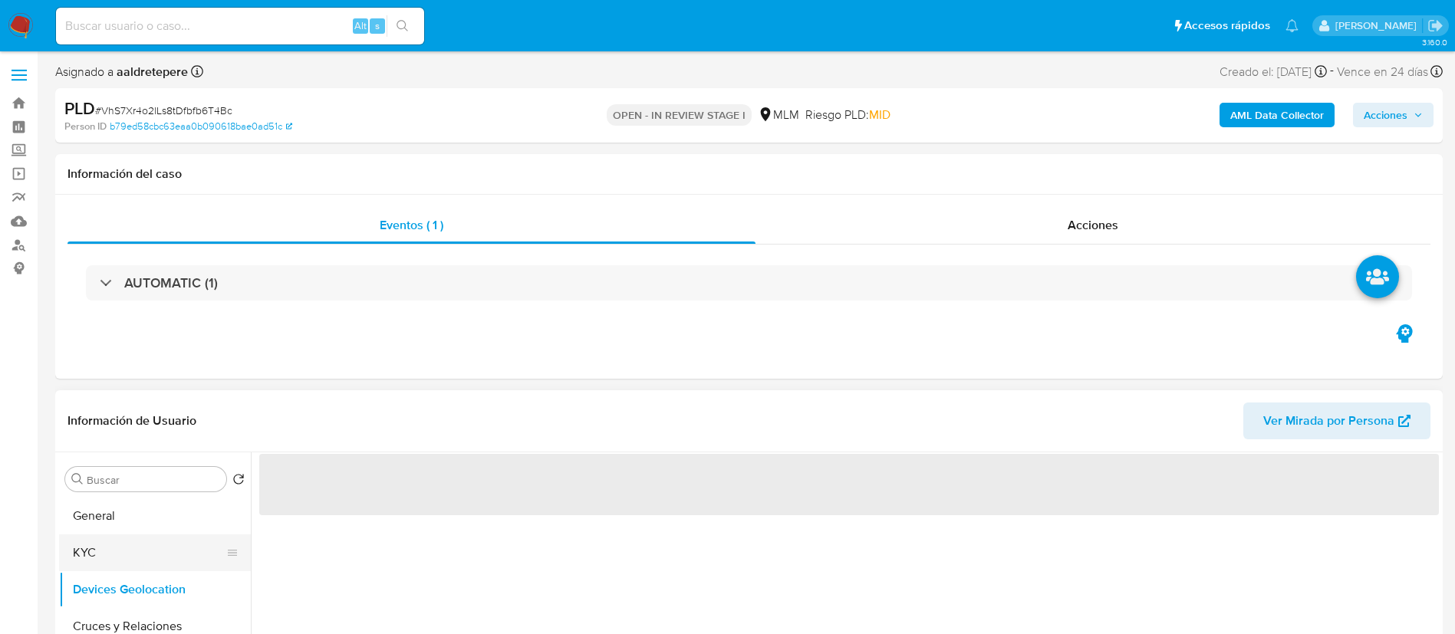
click at [148, 556] on button "KYC" at bounding box center [148, 553] width 179 height 37
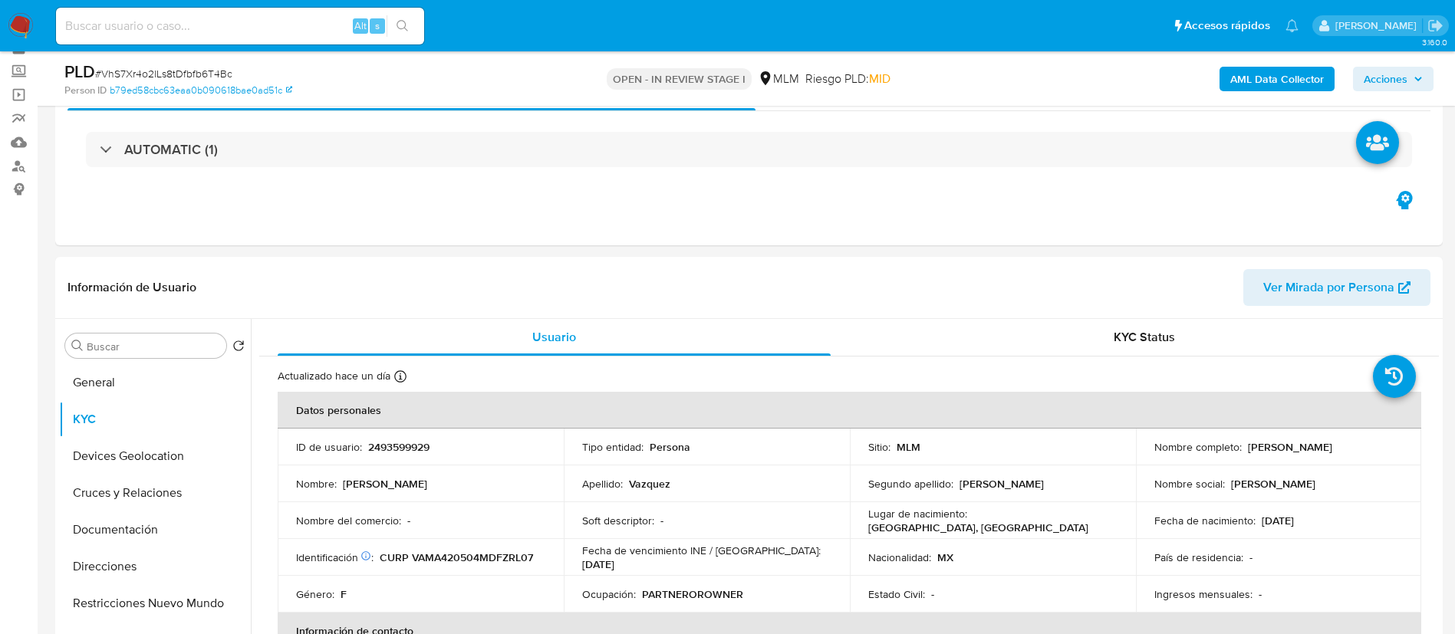
scroll to position [115, 0]
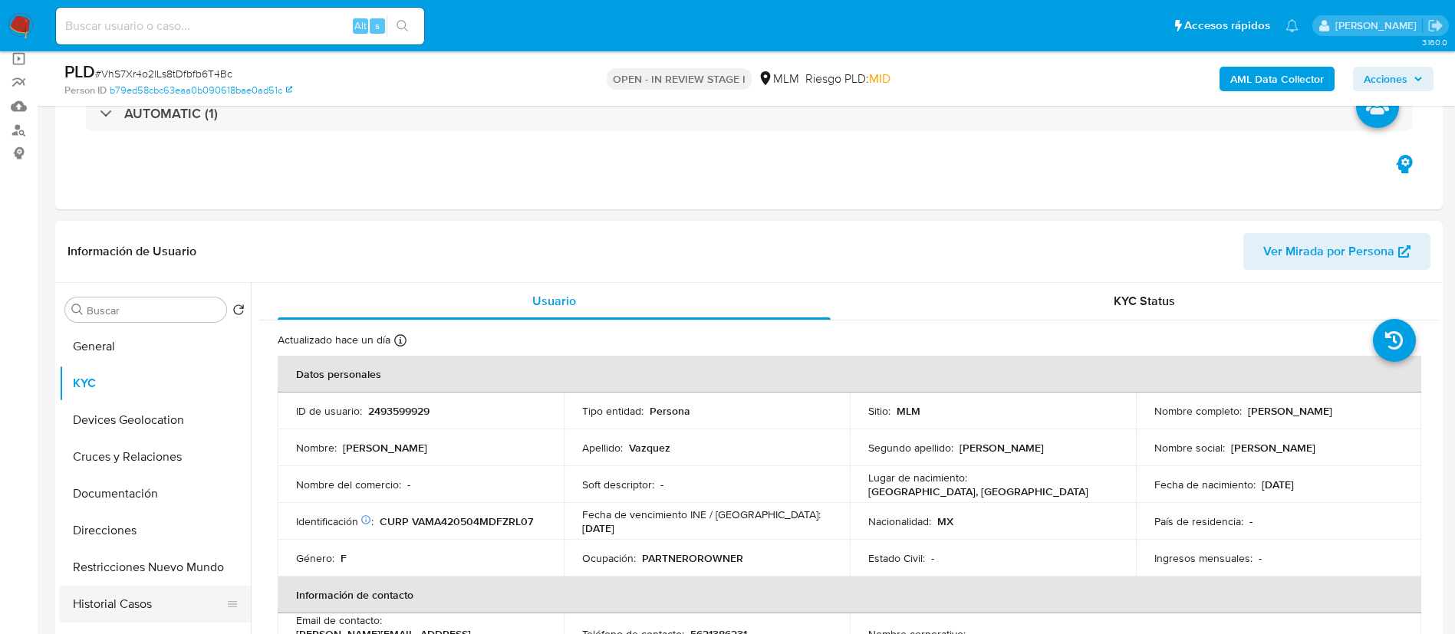
click at [81, 600] on button "Historial Casos" at bounding box center [148, 604] width 179 height 37
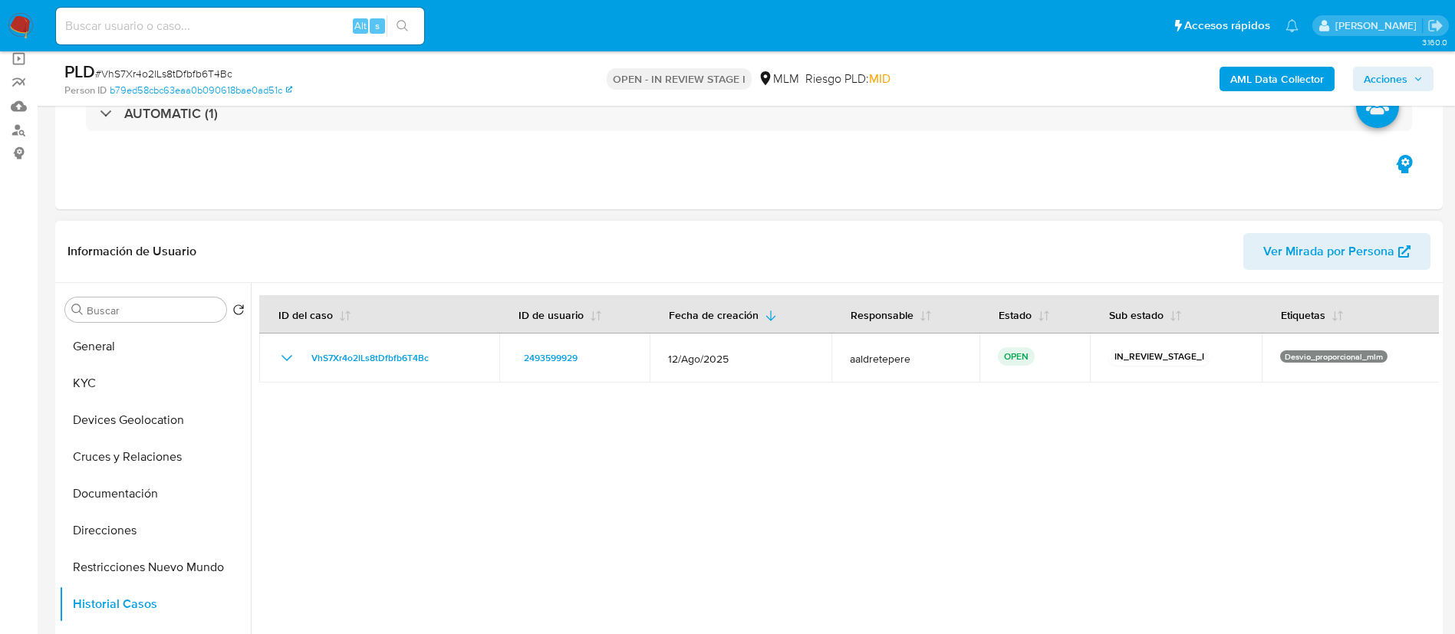
drag, startPoint x: 643, startPoint y: 459, endPoint x: 658, endPoint y: 439, distance: 24.7
click at [649, 452] on div at bounding box center [845, 479] width 1188 height 393
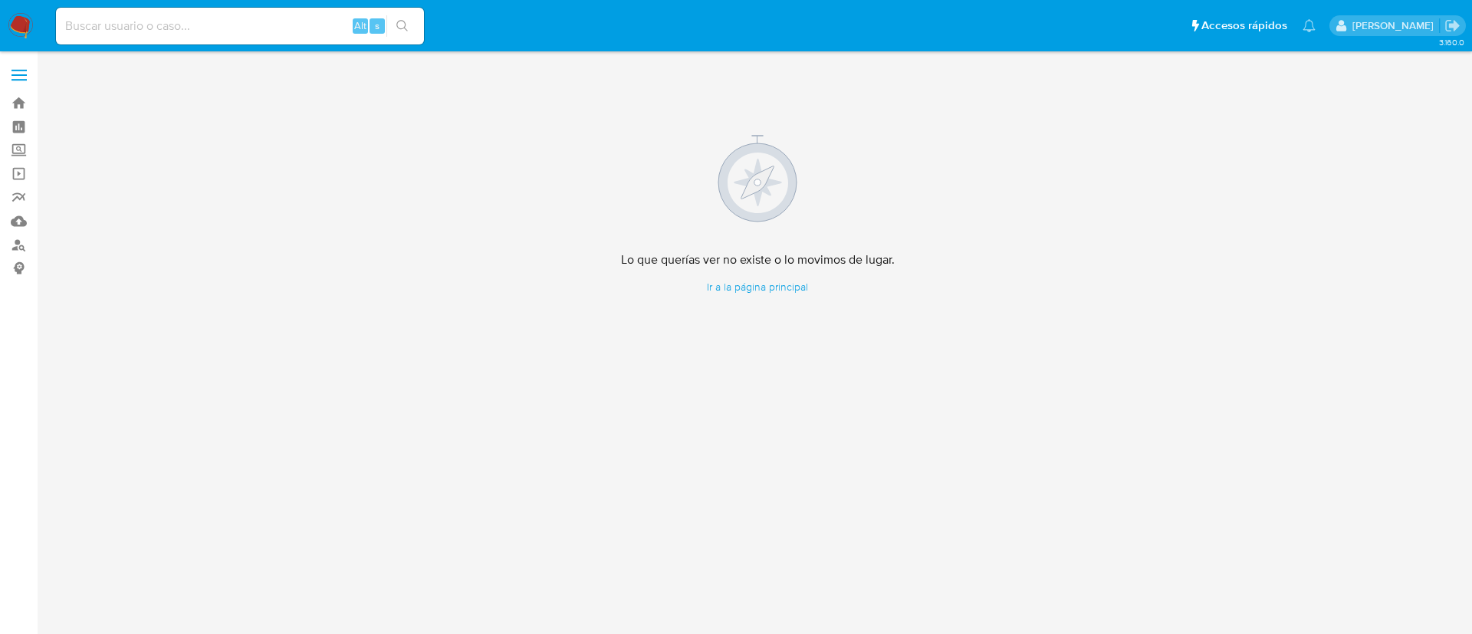
click at [31, 19] on img at bounding box center [21, 26] width 26 height 26
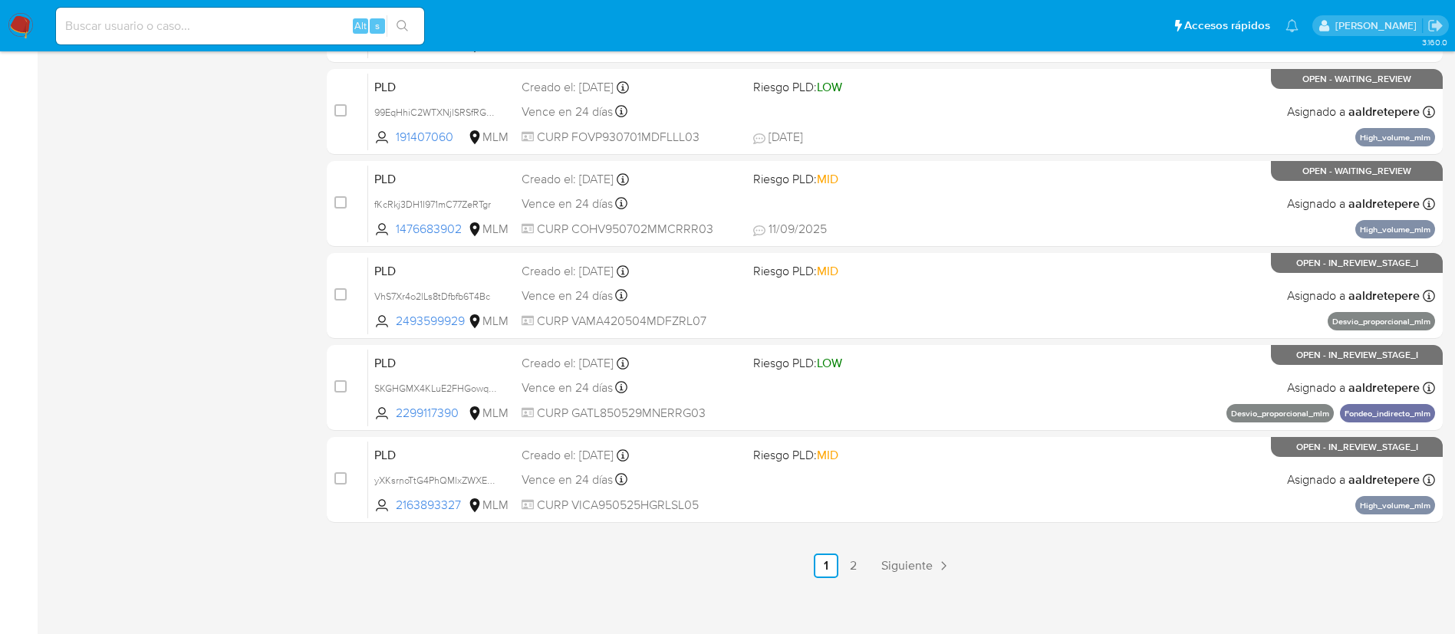
scroll to position [632, 0]
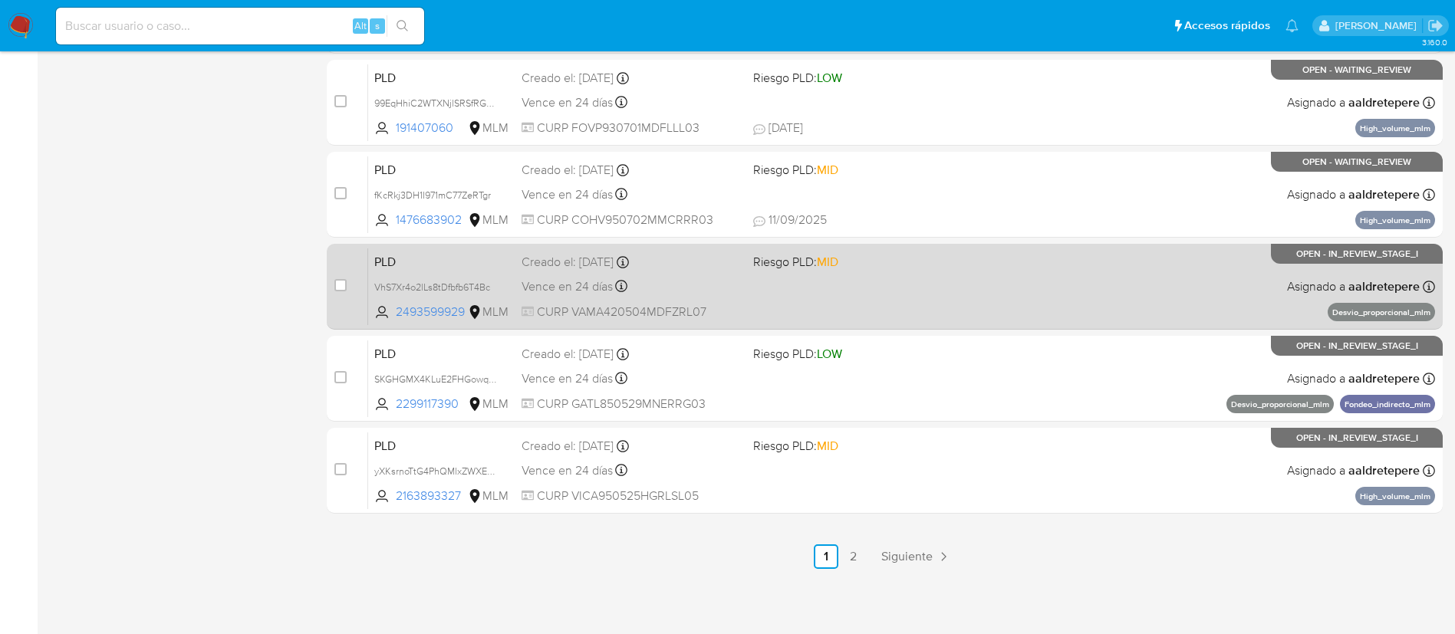
click at [616, 311] on span "CURP VAMA420504MDFZRL07" at bounding box center [630, 312] width 219 height 17
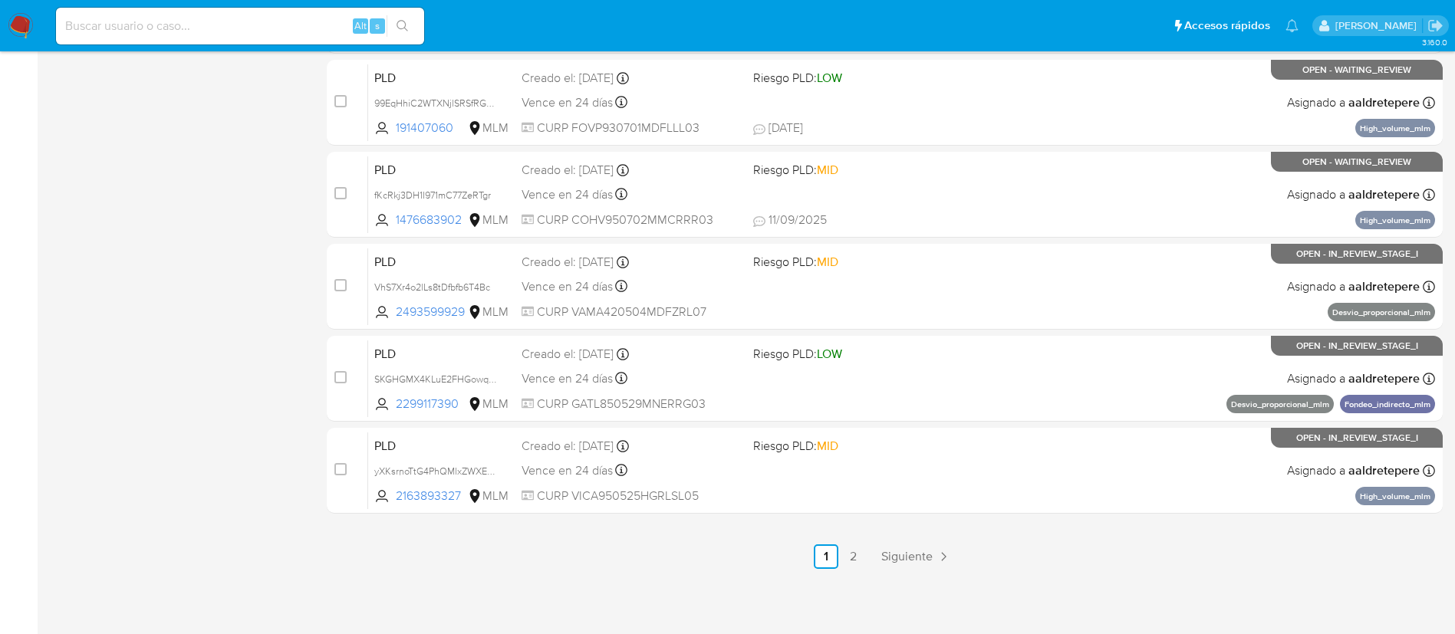
click at [28, 22] on img at bounding box center [21, 26] width 26 height 26
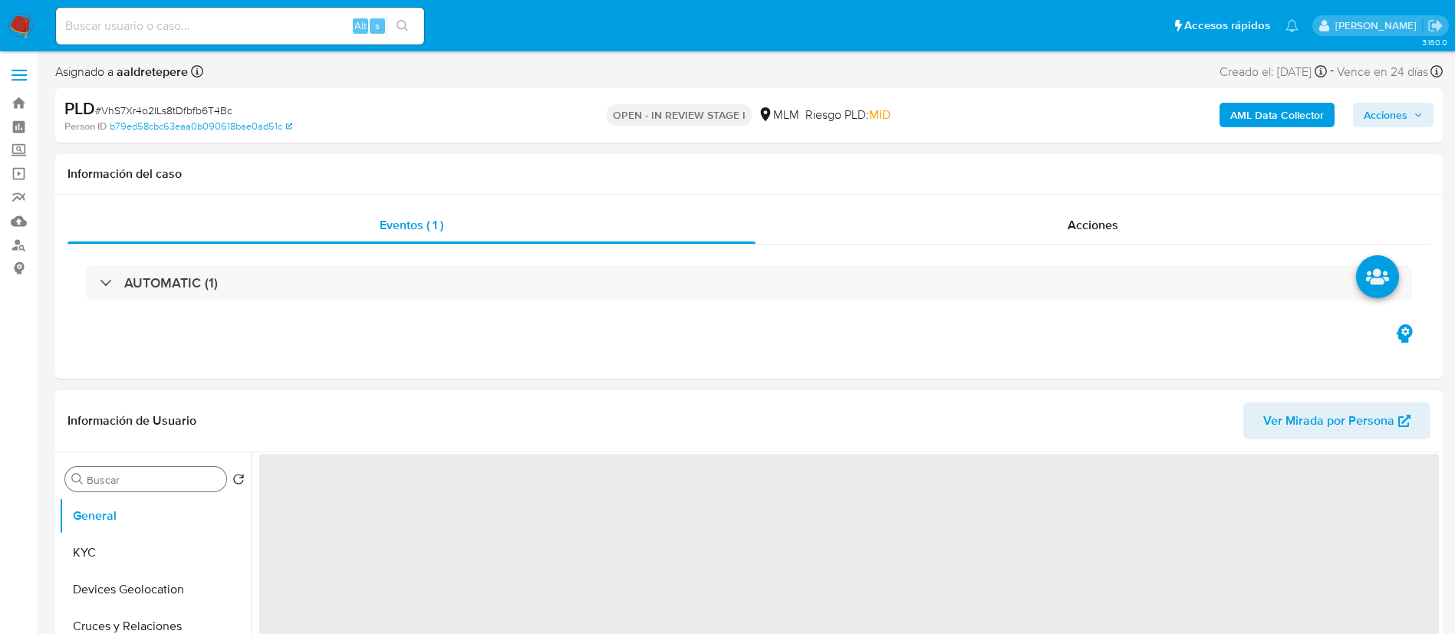
select select "10"
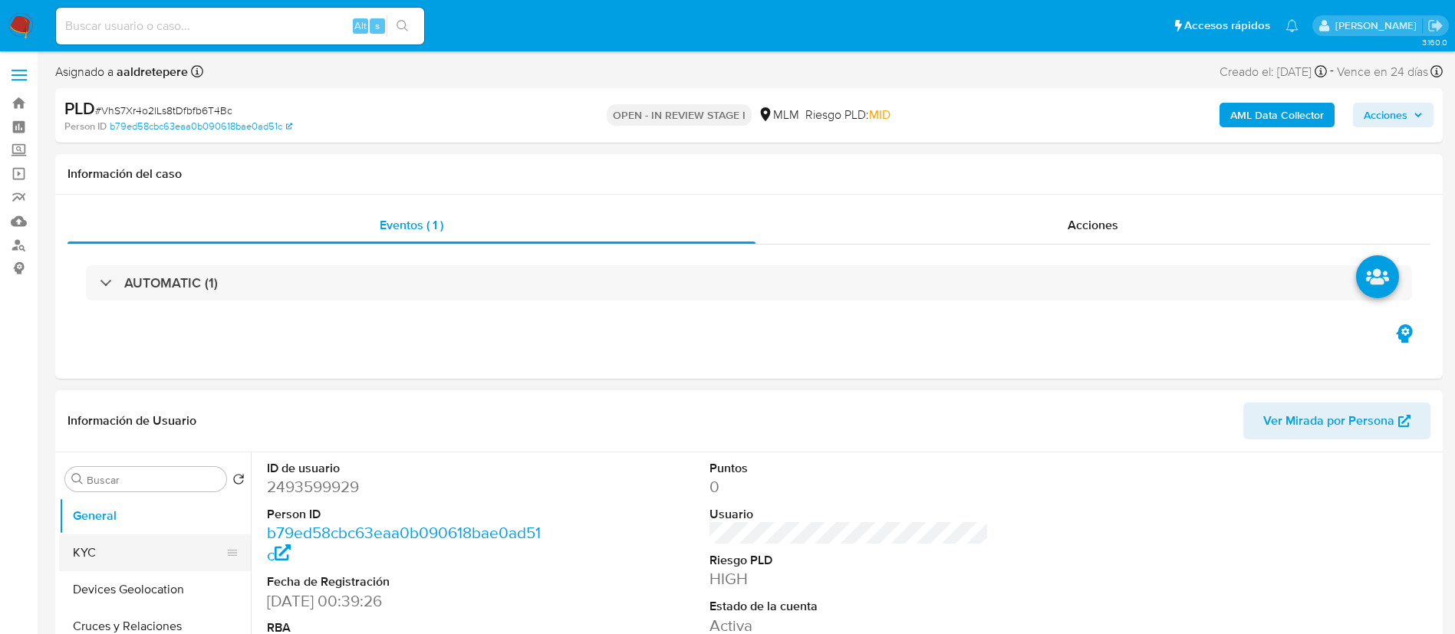
click at [116, 561] on button "KYC" at bounding box center [148, 553] width 179 height 37
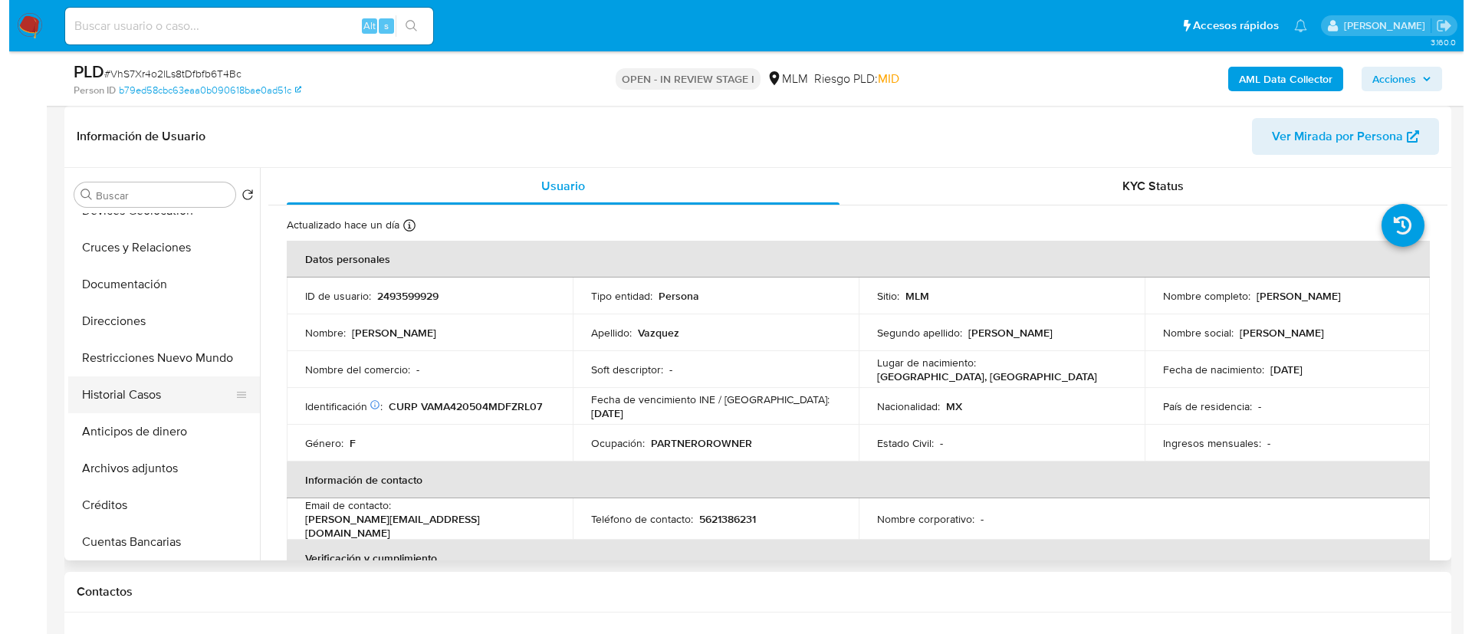
scroll to position [115, 0]
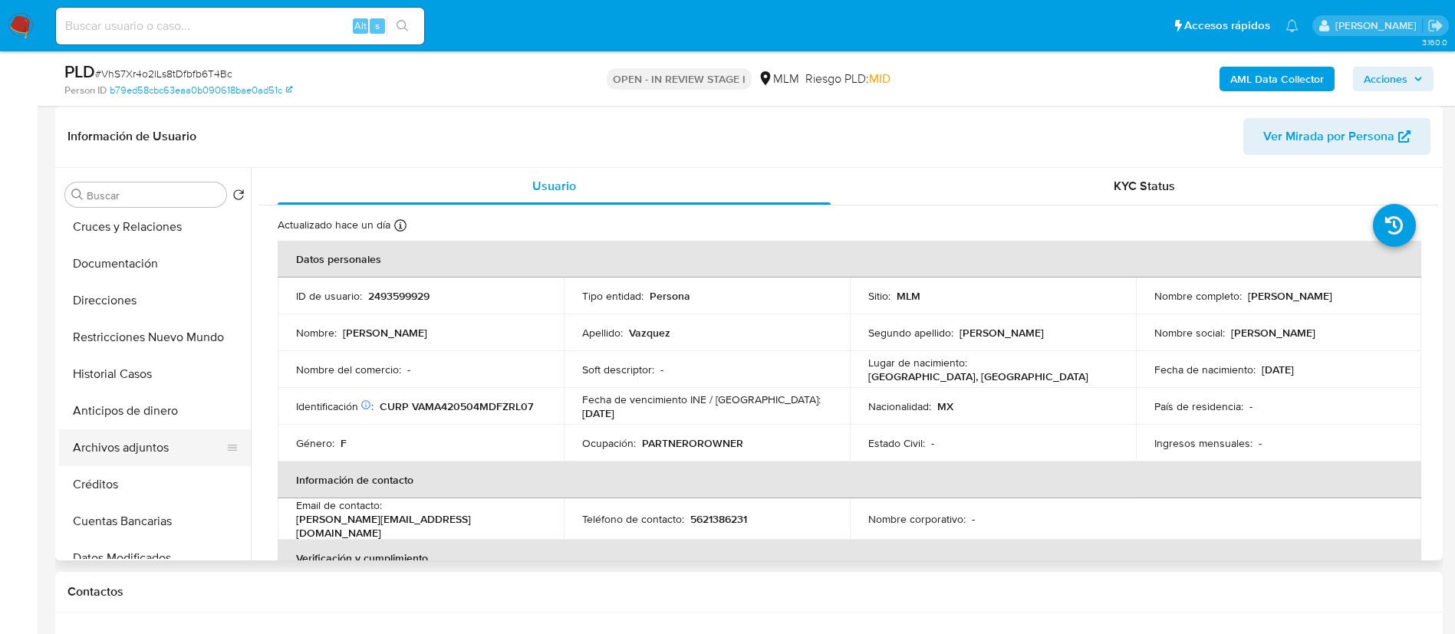
click at [123, 443] on button "Archivos adjuntos" at bounding box center [148, 447] width 179 height 37
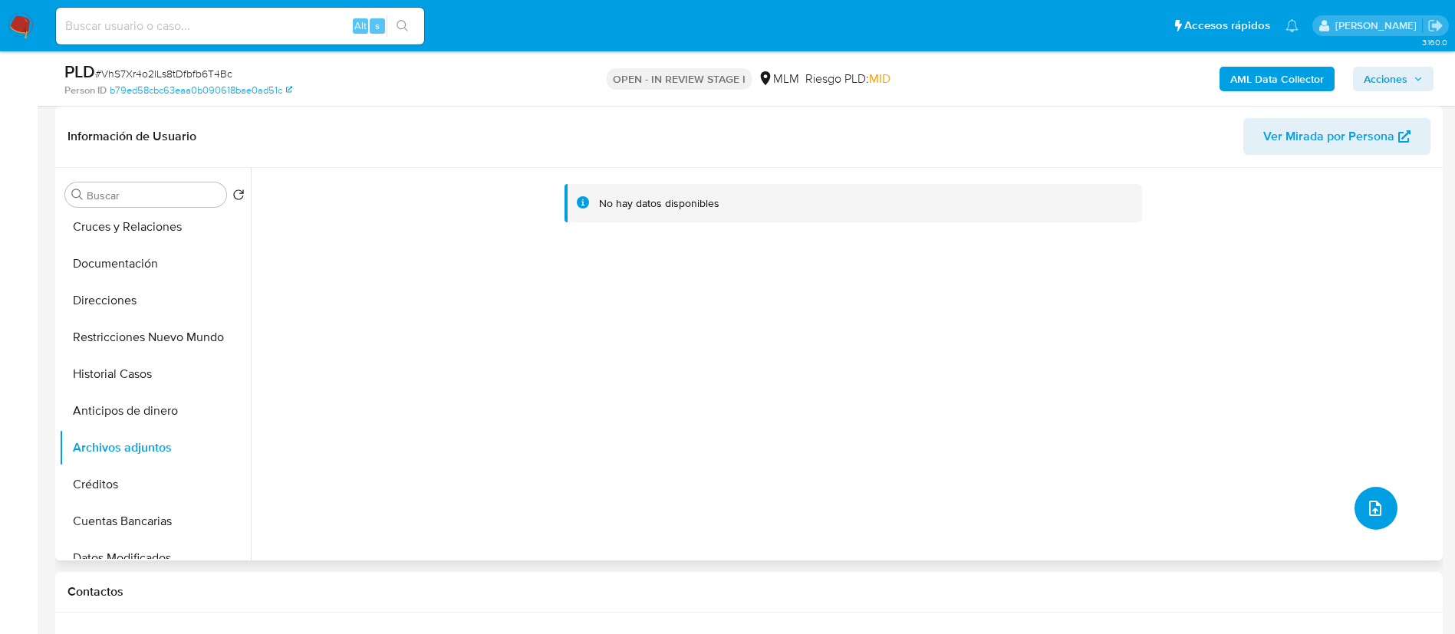
click at [1380, 503] on button "upload-file" at bounding box center [1375, 508] width 43 height 43
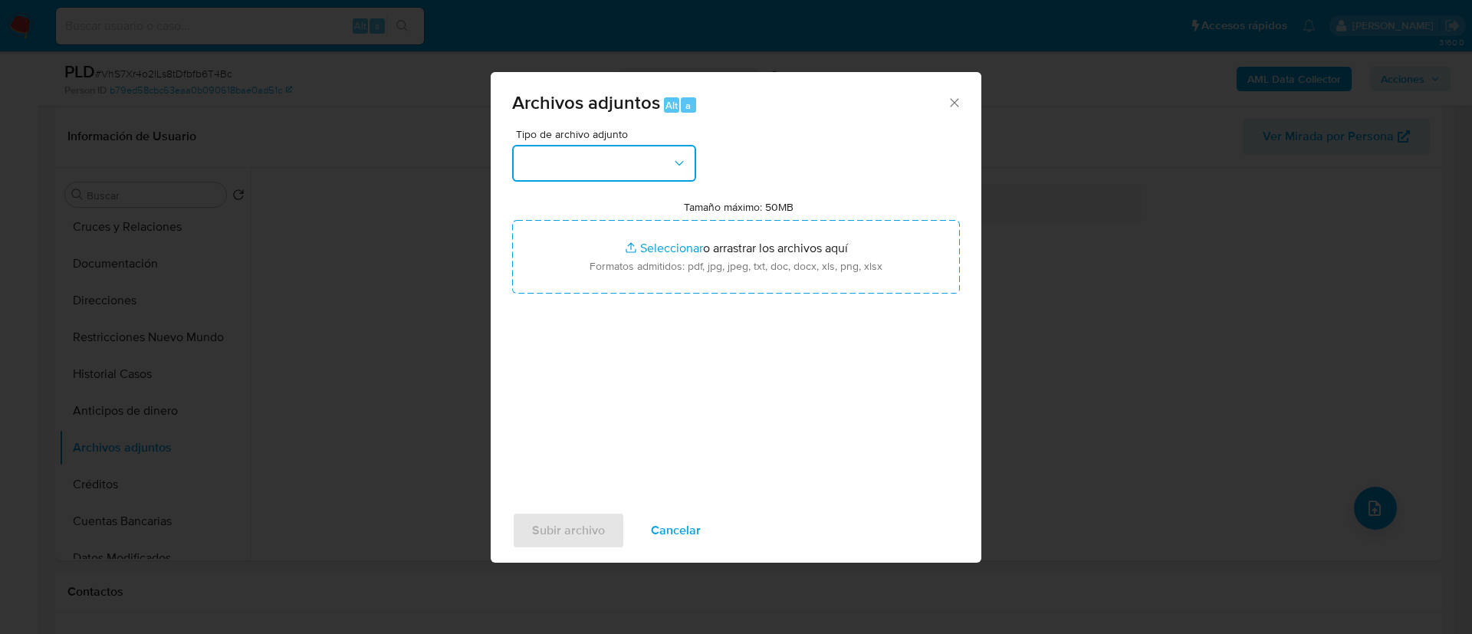
click at [597, 160] on button "button" at bounding box center [604, 163] width 184 height 37
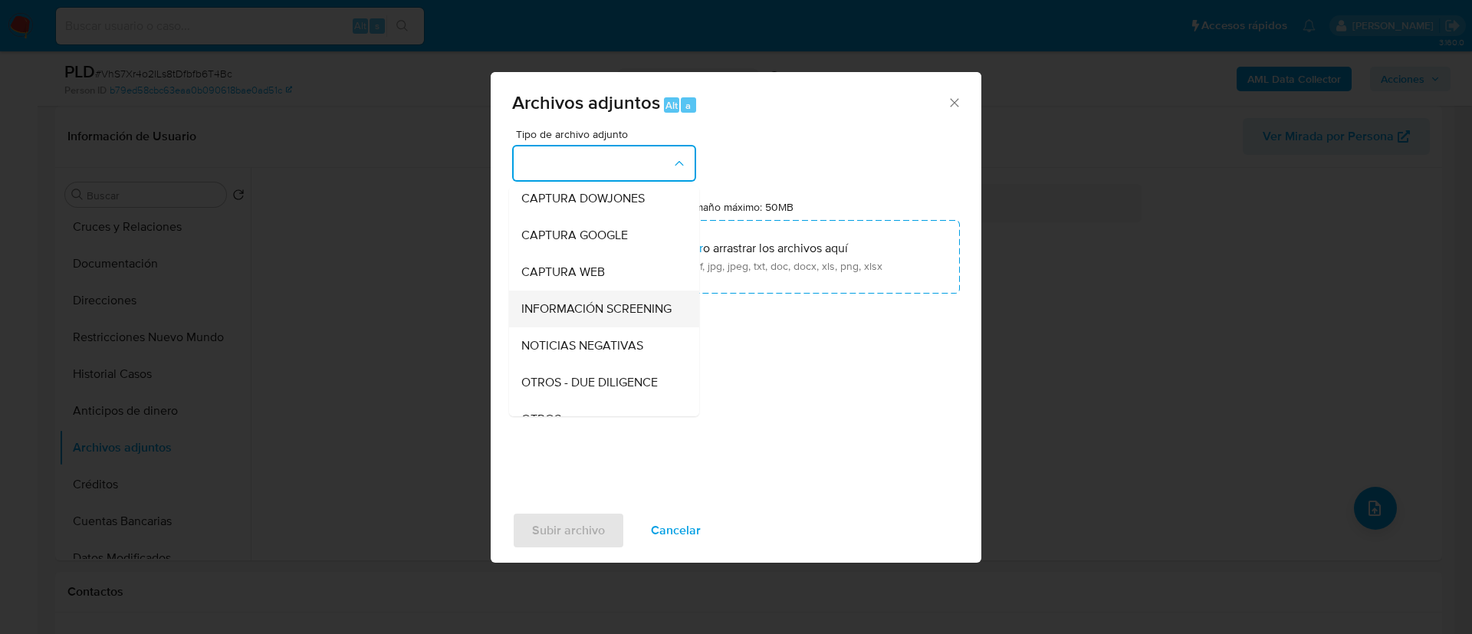
scroll to position [158, 0]
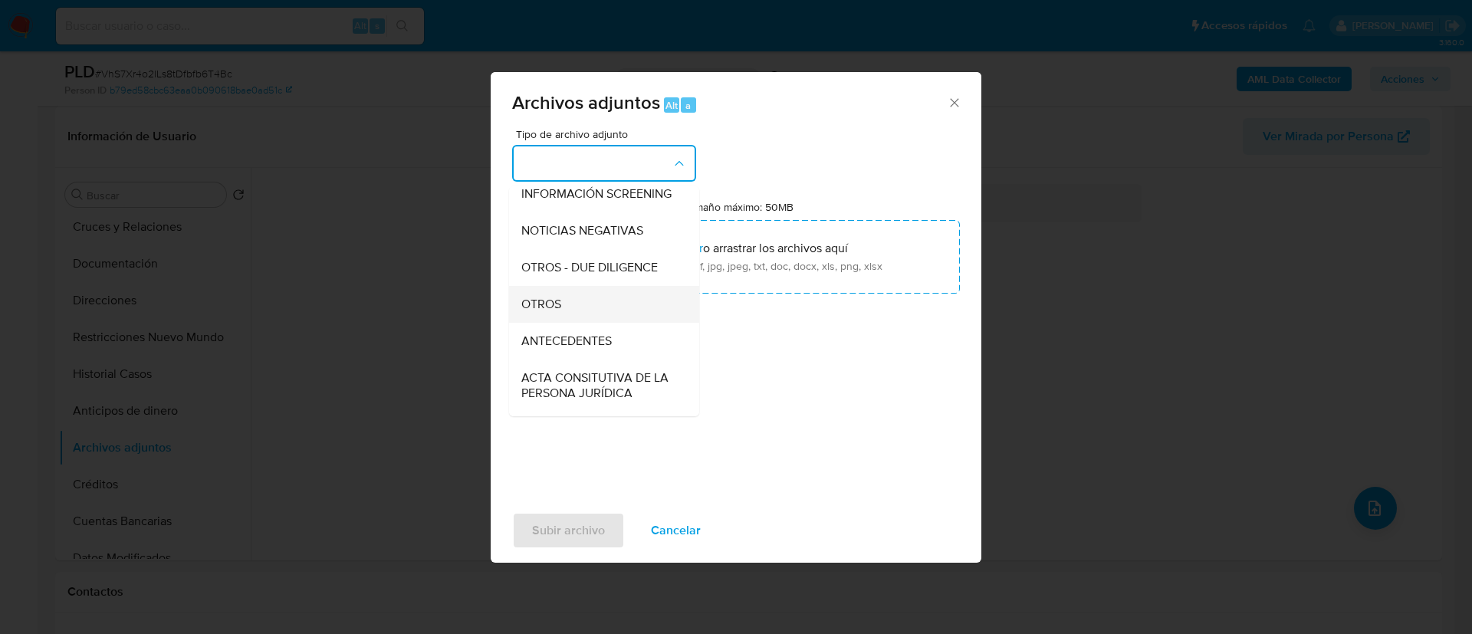
click at [592, 307] on div "OTROS" at bounding box center [599, 304] width 156 height 37
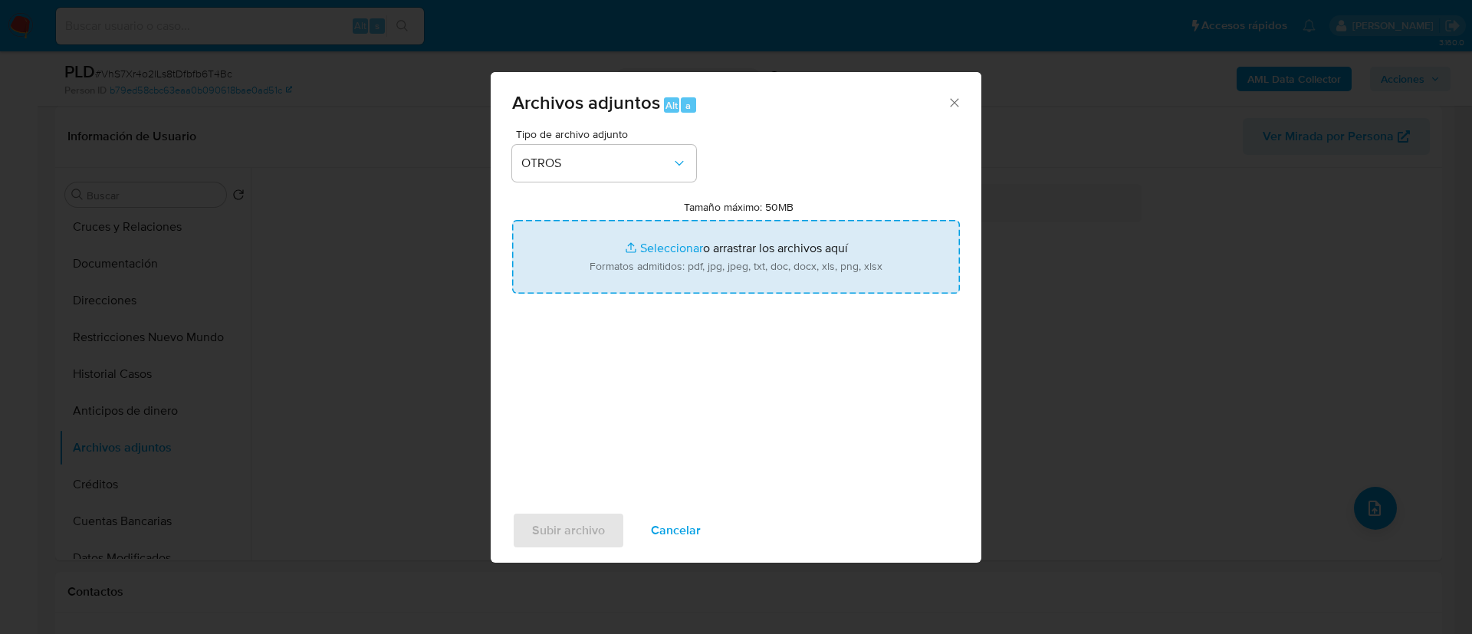
click at [700, 275] on input "Tamaño máximo: 50MB Seleccionar archivos" at bounding box center [736, 257] width 448 height 74
type input "C:\fakepath\2493599929_Alicia Vazquez Martinez_AGOSTO 2025.pdf"
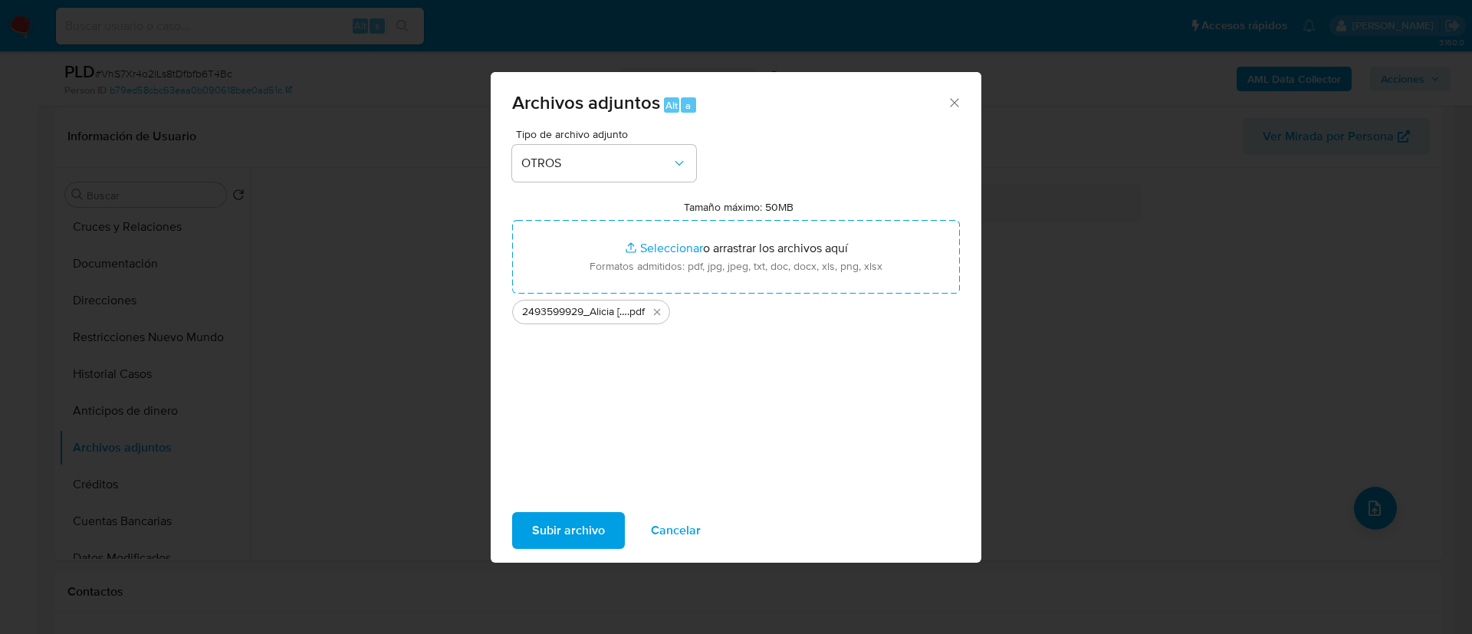
click at [538, 528] on span "Subir archivo" at bounding box center [568, 531] width 73 height 34
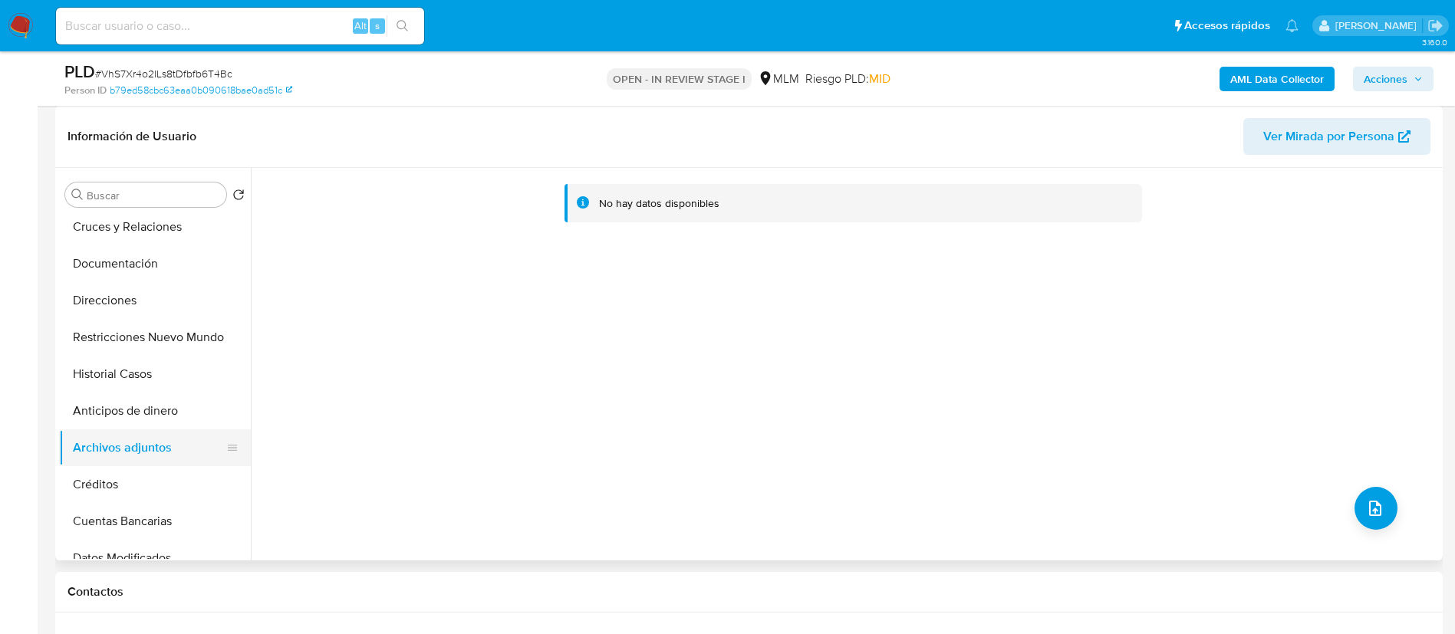
drag, startPoint x: 189, startPoint y: 416, endPoint x: 163, endPoint y: 453, distance: 45.6
click at [188, 418] on button "Anticipos de dinero" at bounding box center [155, 411] width 192 height 37
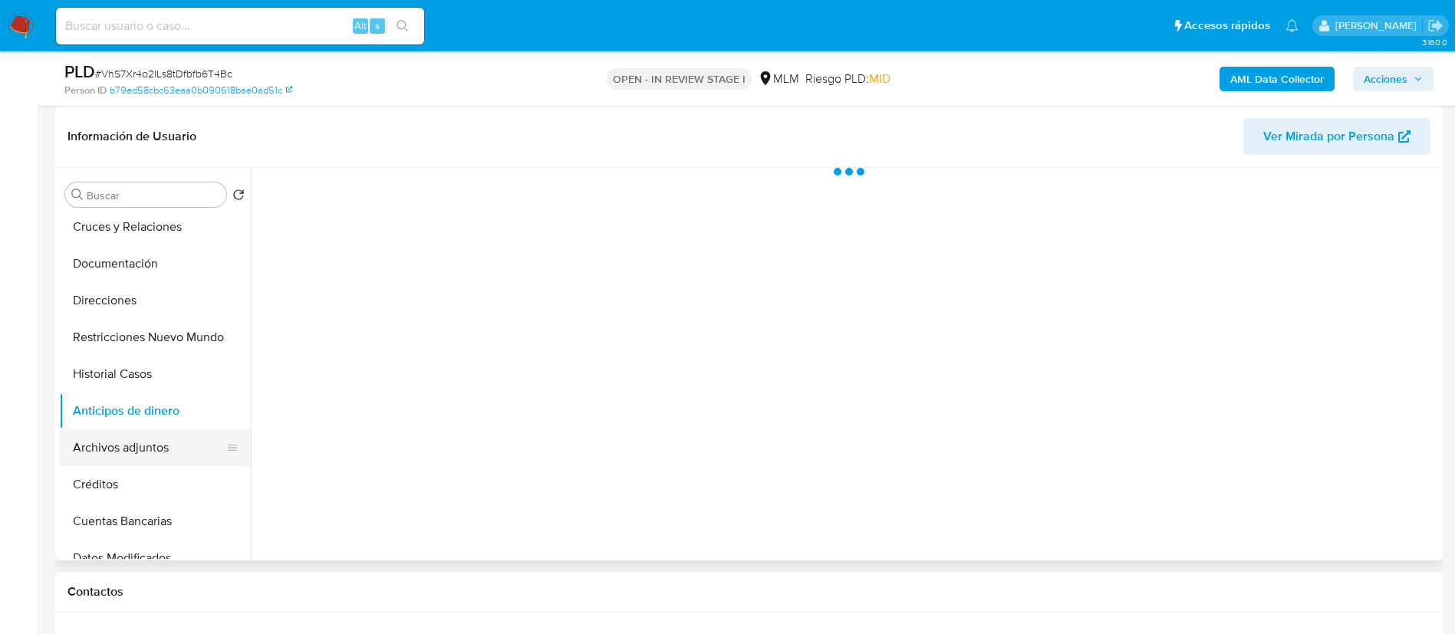
click at [157, 459] on button "Archivos adjuntos" at bounding box center [148, 447] width 179 height 37
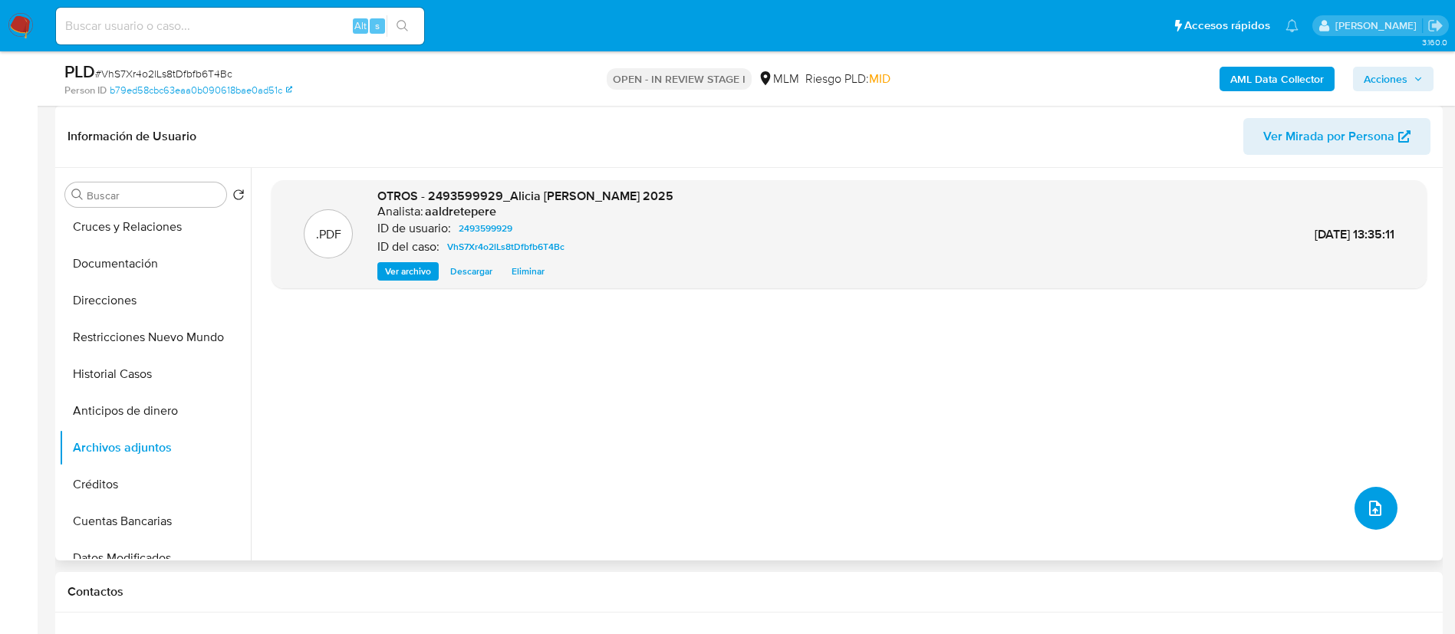
click at [1356, 503] on button "upload-file" at bounding box center [1375, 508] width 43 height 43
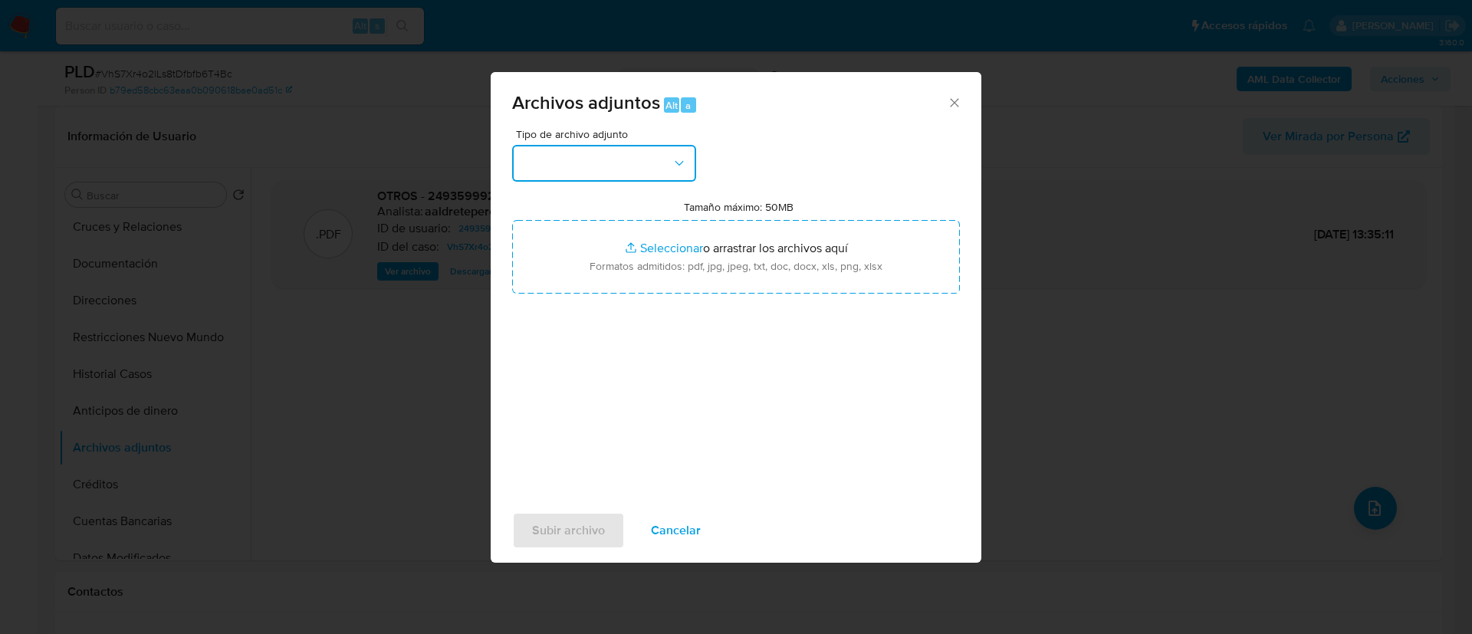
click at [597, 180] on button "button" at bounding box center [604, 163] width 184 height 37
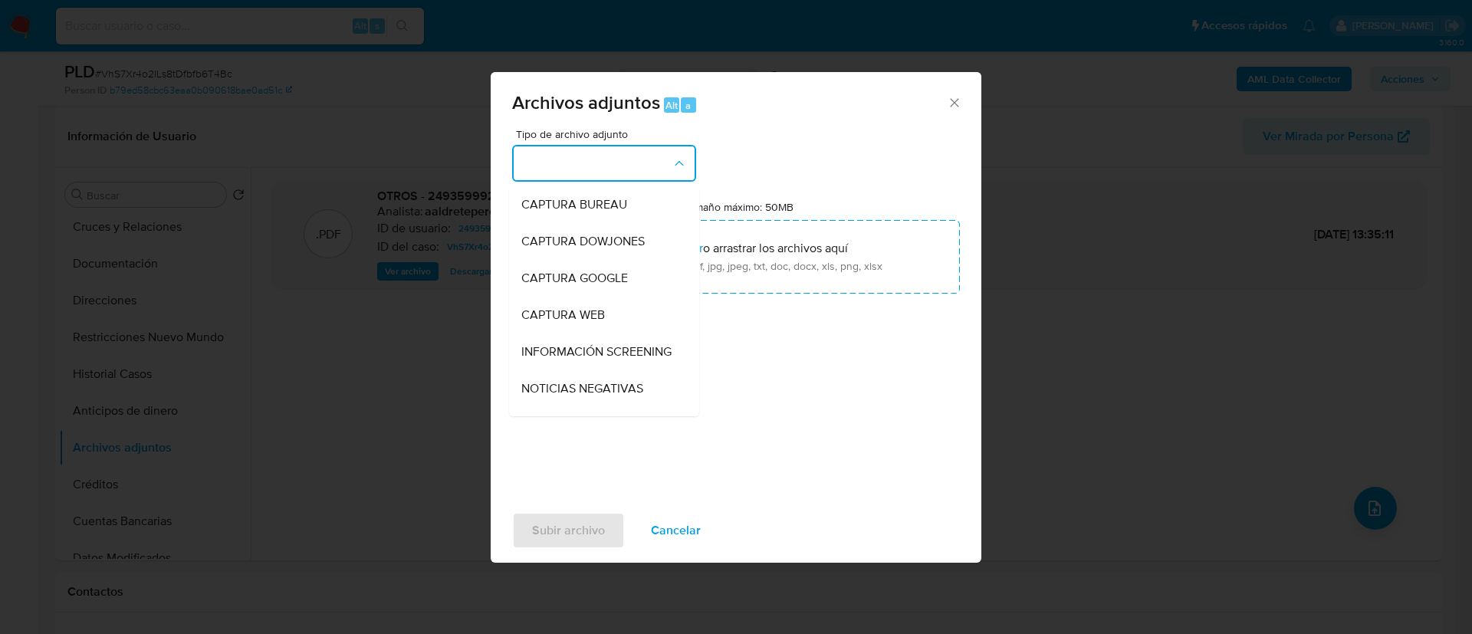
click at [599, 163] on button "button" at bounding box center [604, 163] width 184 height 37
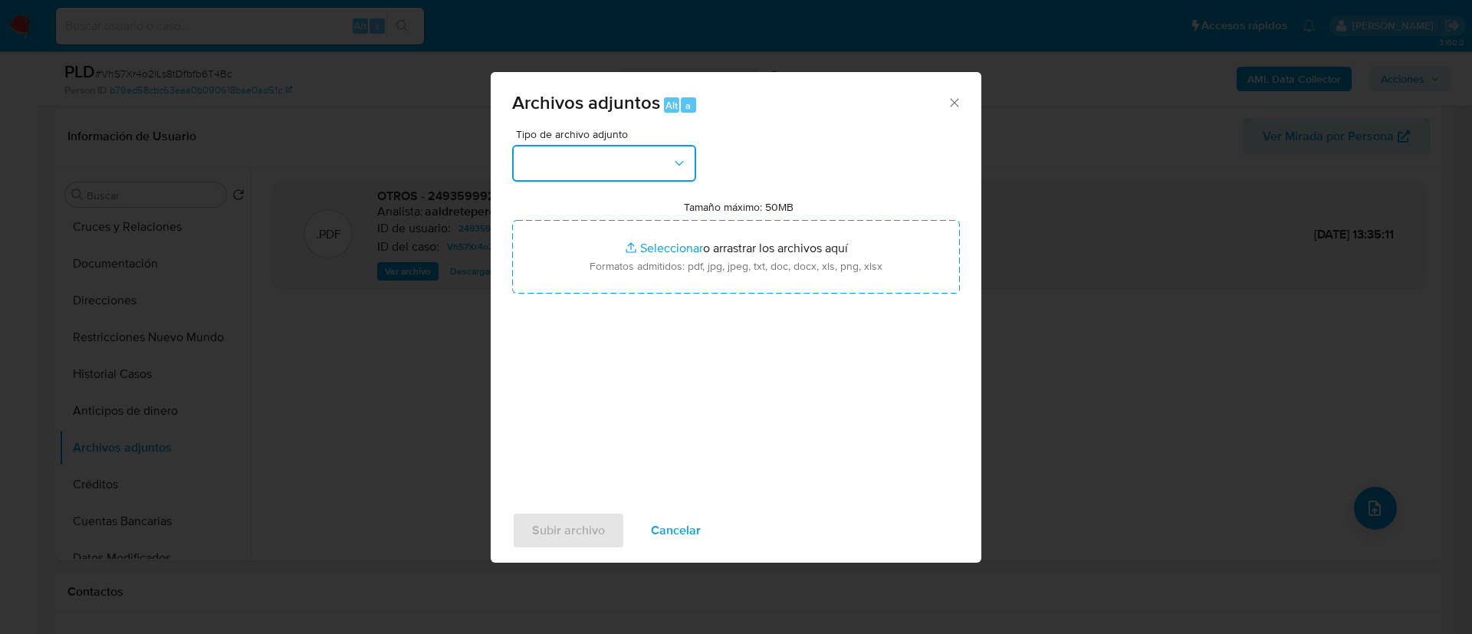
click at [599, 163] on button "button" at bounding box center [604, 163] width 184 height 37
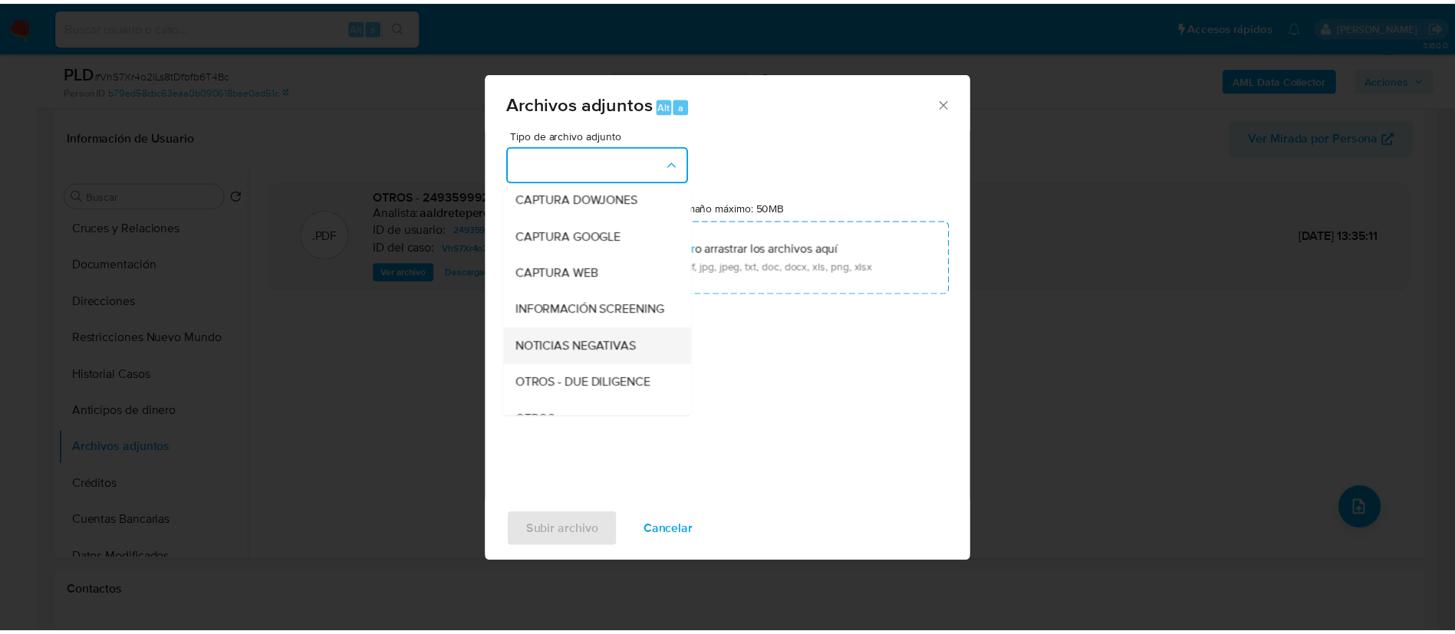
scroll to position [273, 0]
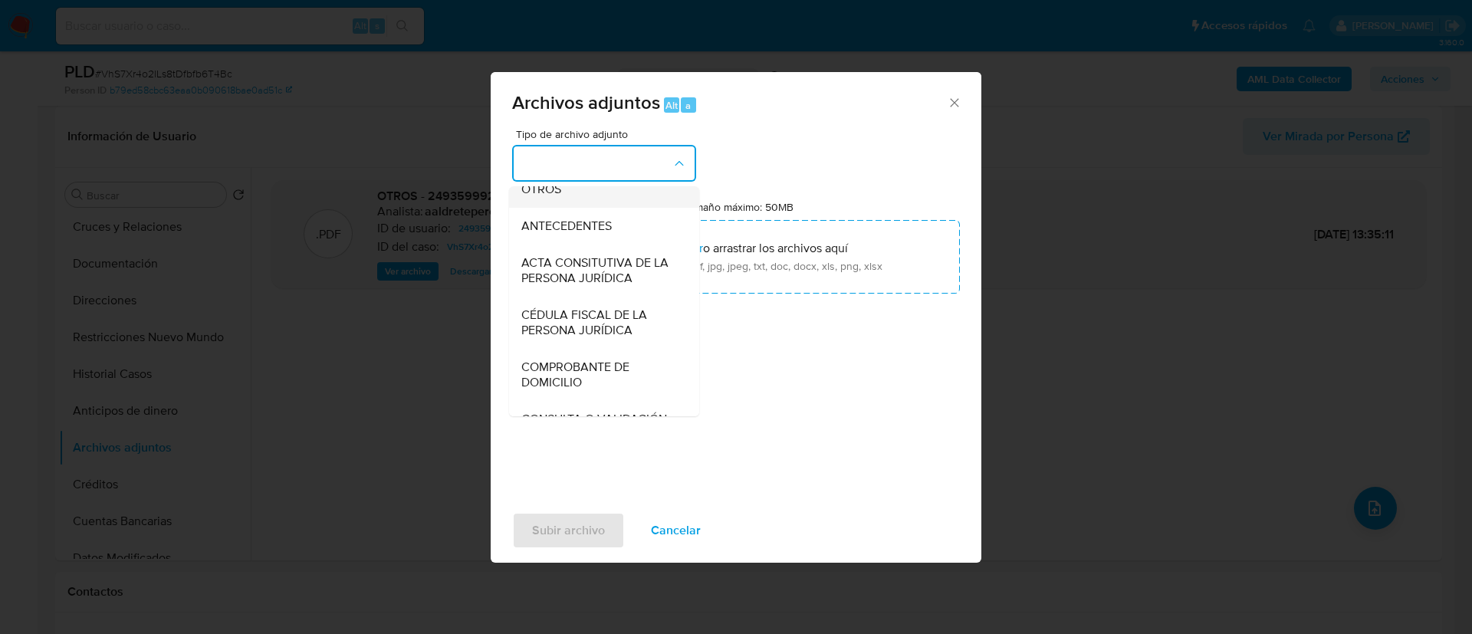
click at [567, 201] on div "OTROS" at bounding box center [599, 189] width 156 height 37
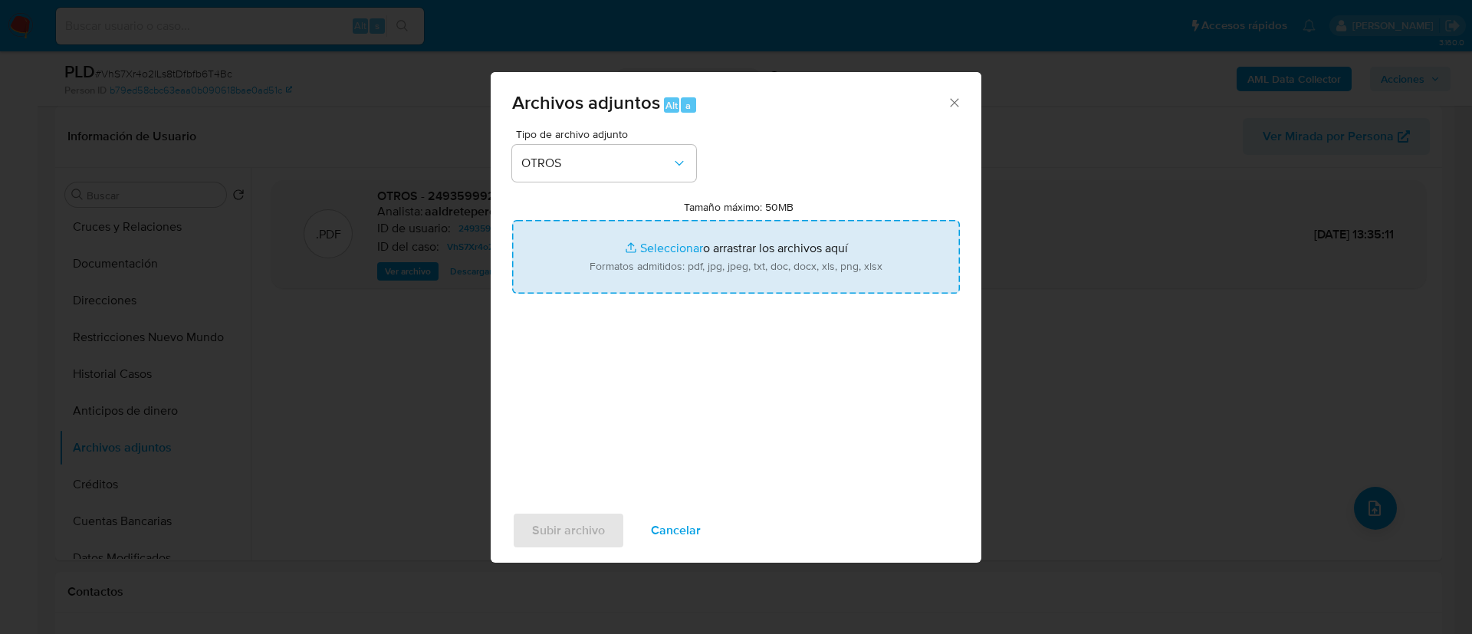
click at [740, 269] on input "Tamaño máximo: 50MB Seleccionar archivos" at bounding box center [736, 257] width 448 height 74
type input "C:\fakepath\2493599929_ALICIA VAZQUEZ MARTINEZ_AGOSTO 2025.xlsx"
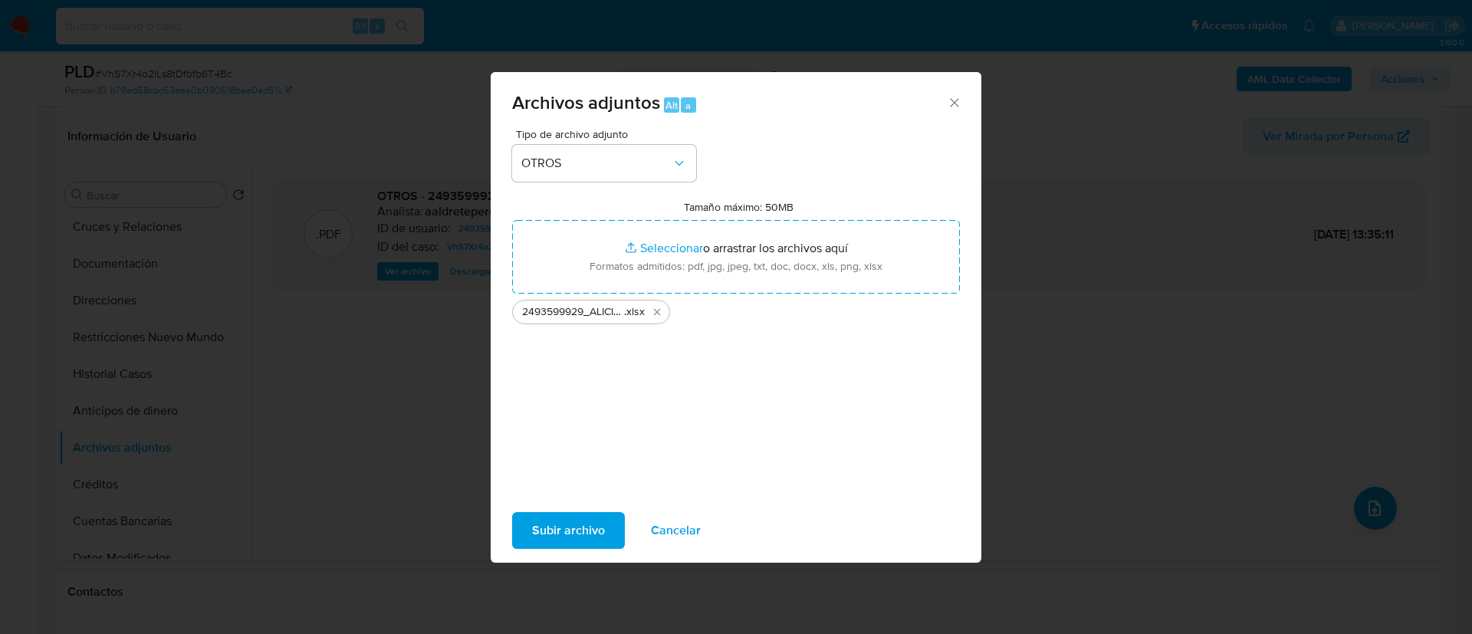
click at [555, 524] on span "Subir archivo" at bounding box center [568, 531] width 73 height 34
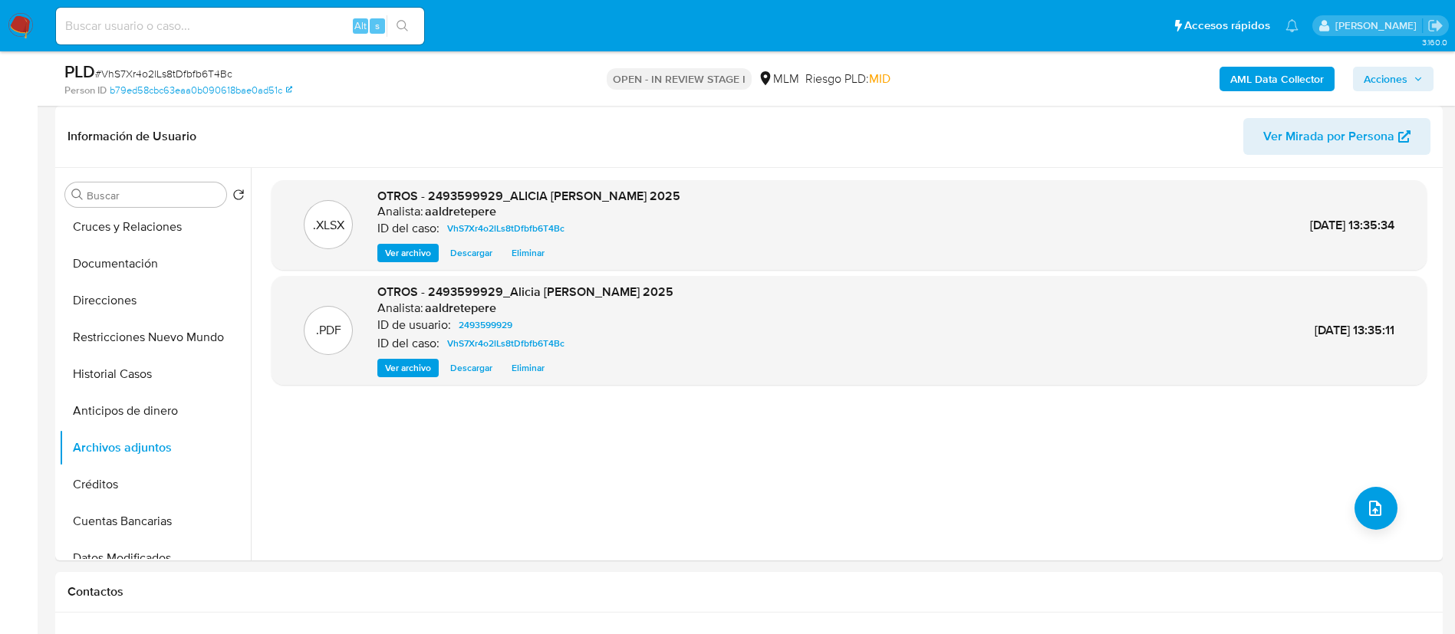
click at [1412, 73] on span "Acciones" at bounding box center [1393, 78] width 59 height 21
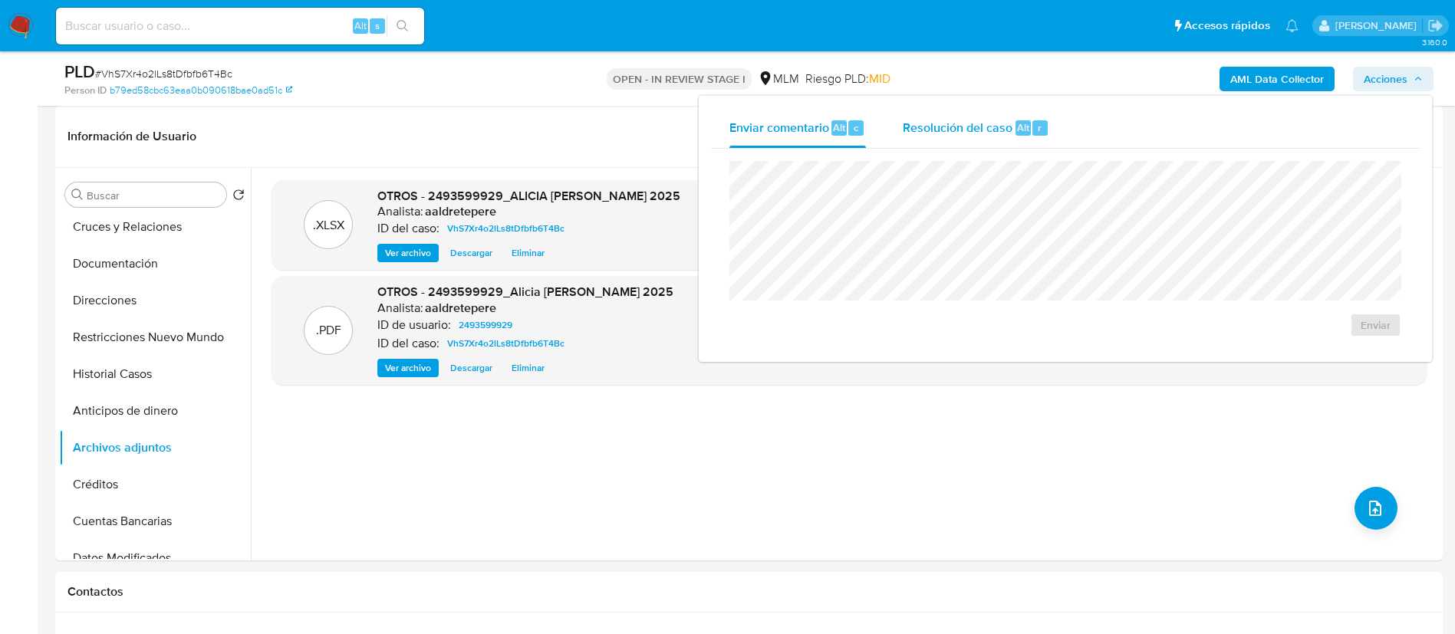
click at [946, 132] on span "Resolución del caso" at bounding box center [958, 127] width 110 height 18
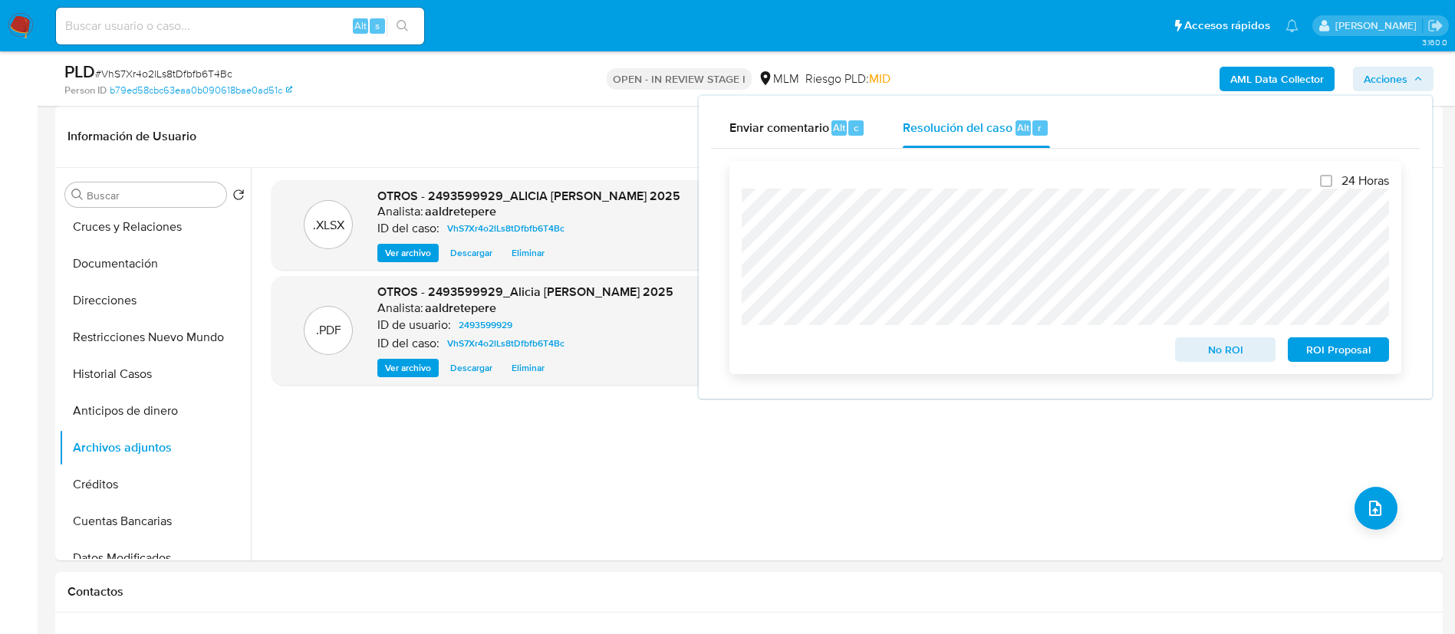
click at [1335, 350] on span "ROI Proposal" at bounding box center [1338, 349] width 80 height 21
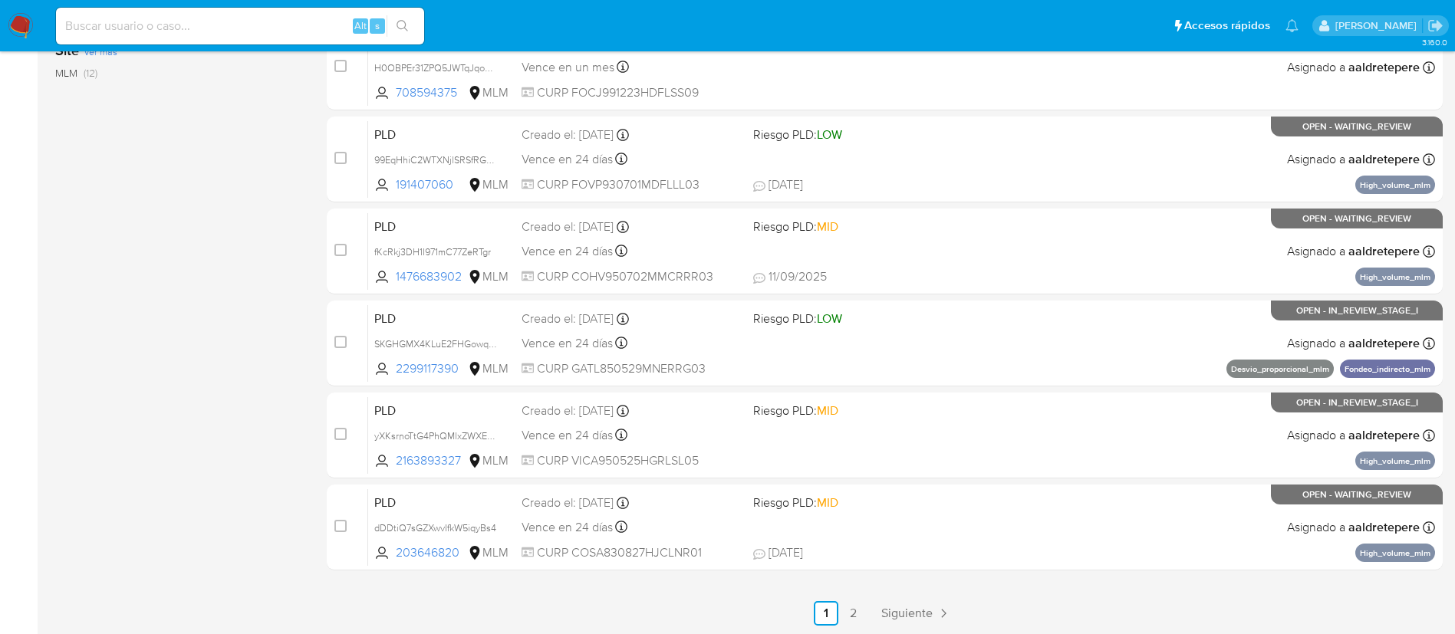
scroll to position [632, 0]
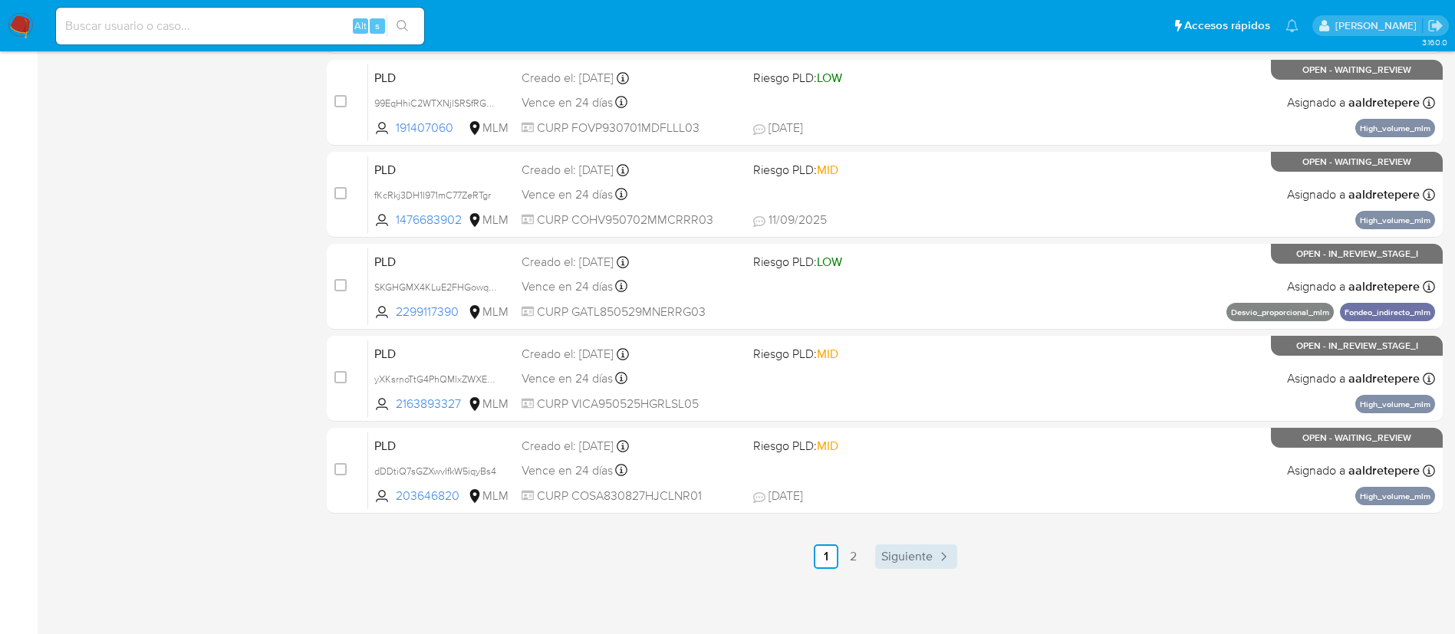
click at [925, 563] on span "Siguiente" at bounding box center [906, 557] width 51 height 12
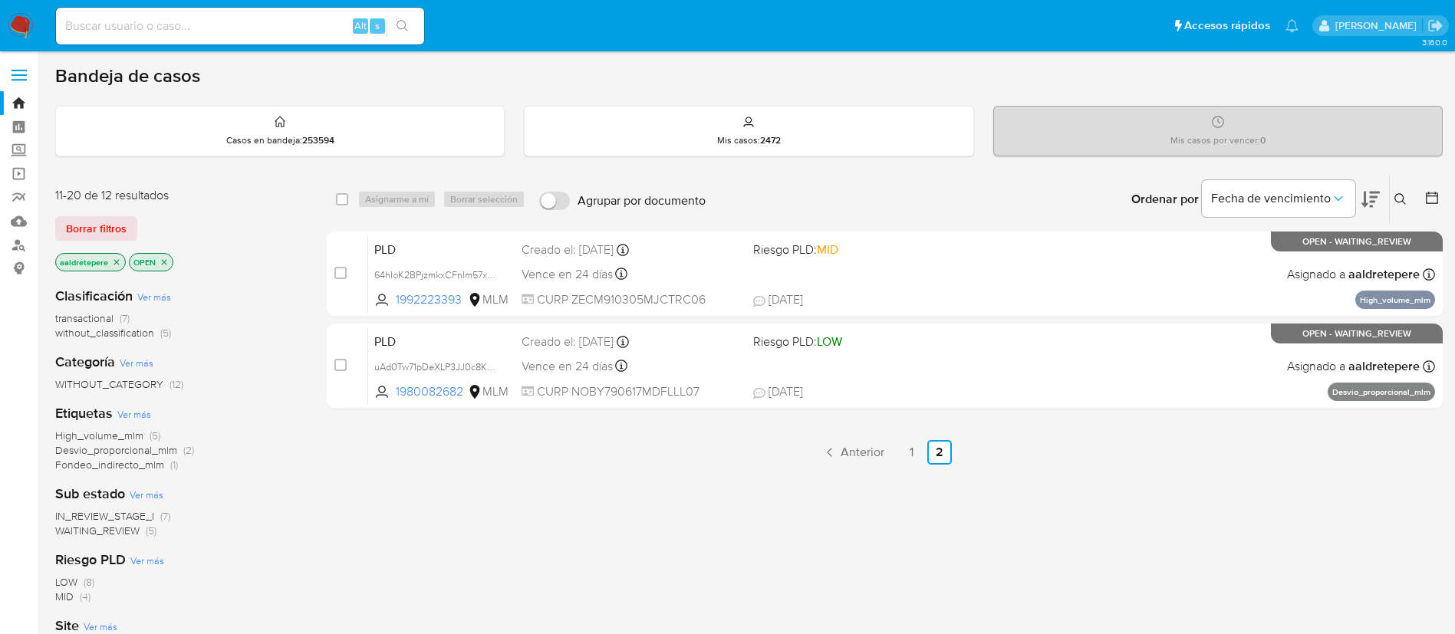
drag, startPoint x: 793, startPoint y: 374, endPoint x: 370, endPoint y: 517, distance: 446.7
click at [370, 517] on div "select-all-cases-checkbox Asignarme a mí Borrar selección Agrupar por documento…" at bounding box center [885, 522] width 1116 height 695
drag, startPoint x: 514, startPoint y: 467, endPoint x: 411, endPoint y: 410, distance: 117.4
click at [514, 465] on div "select-all-cases-checkbox Asignarme a mí Borrar selección Agrupar por documento…" at bounding box center [885, 522] width 1116 height 695
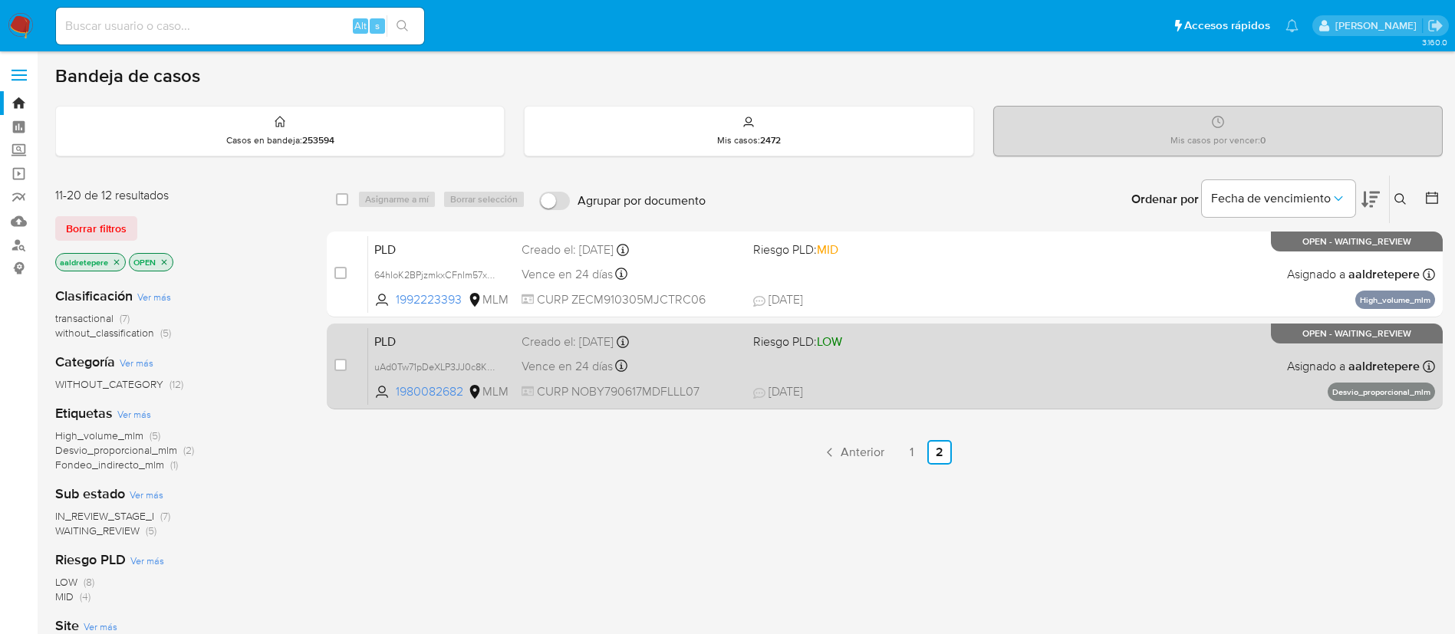
click at [331, 373] on div "case-item-checkbox No es posible asignar el caso PLD uAd0Tw71pDeXLP3JJ0c8KhQm 1…" at bounding box center [885, 367] width 1116 height 86
click at [334, 373] on div "case-item-checkbox" at bounding box center [340, 366] width 12 height 18
click at [342, 370] on input "checkbox" at bounding box center [340, 365] width 12 height 12
checkbox input "true"
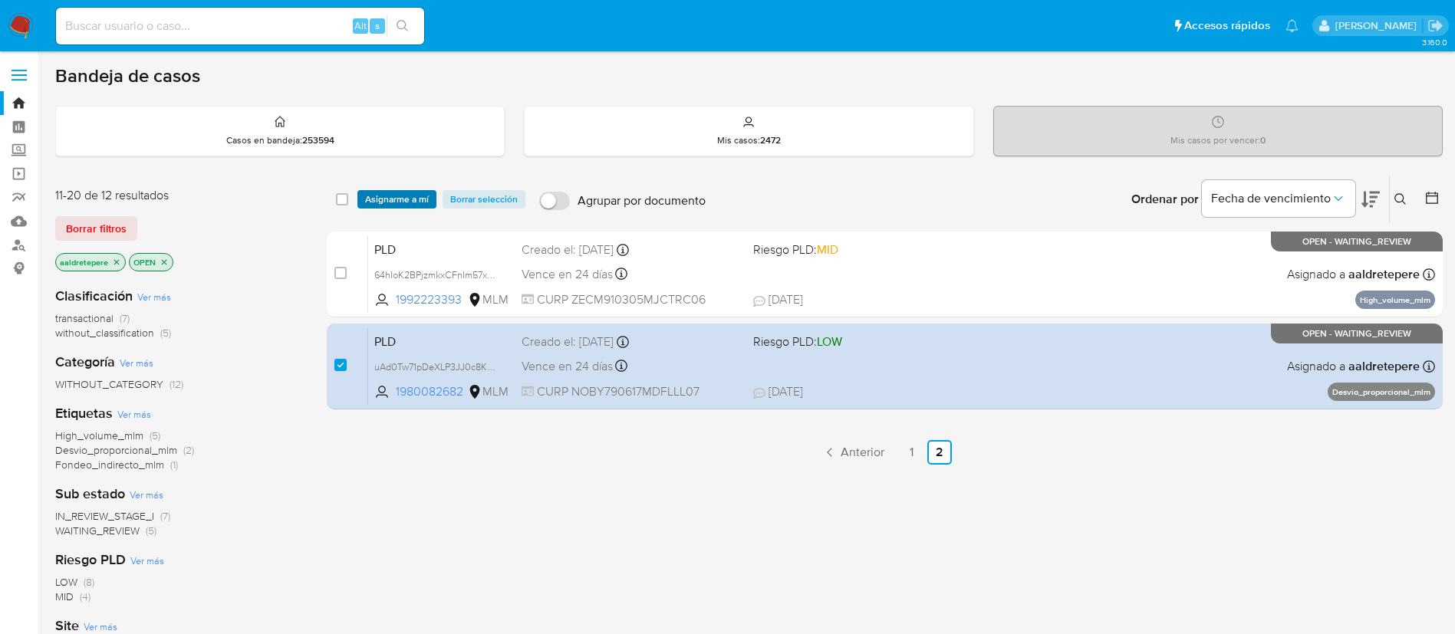
click at [403, 198] on span "Asignarme a mí" at bounding box center [397, 199] width 64 height 15
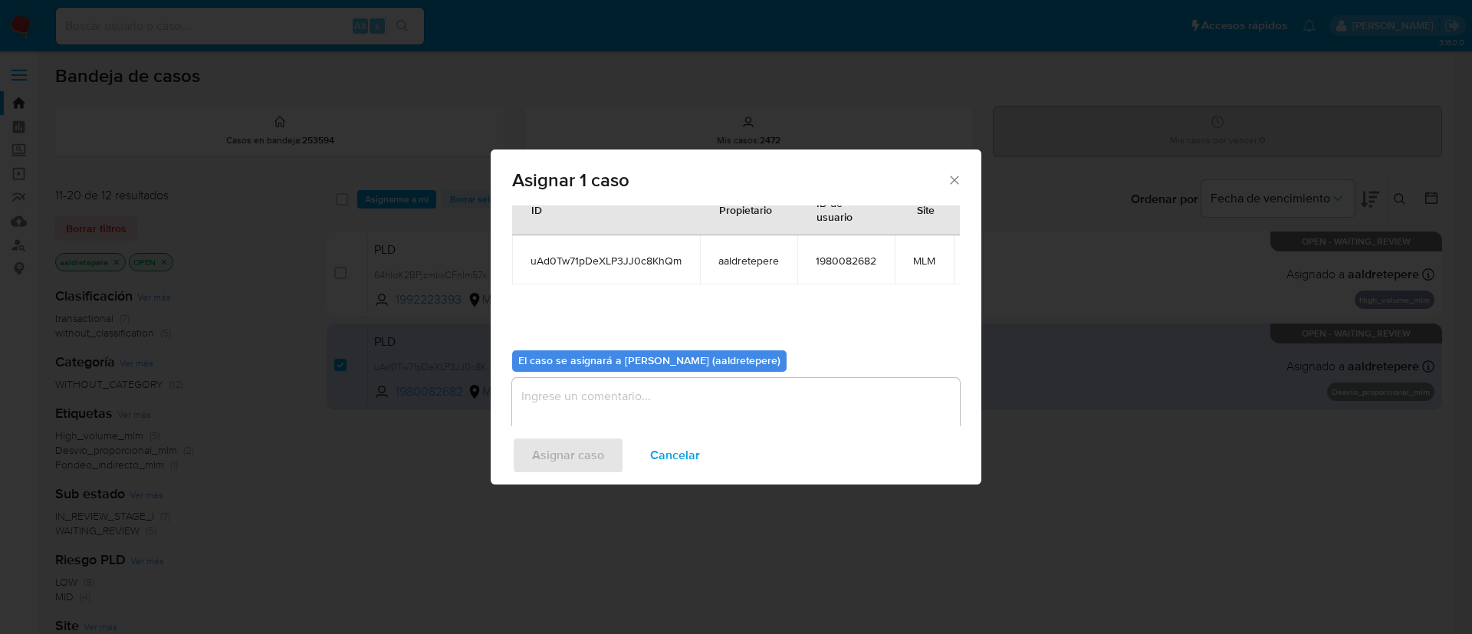
scroll to position [97, 0]
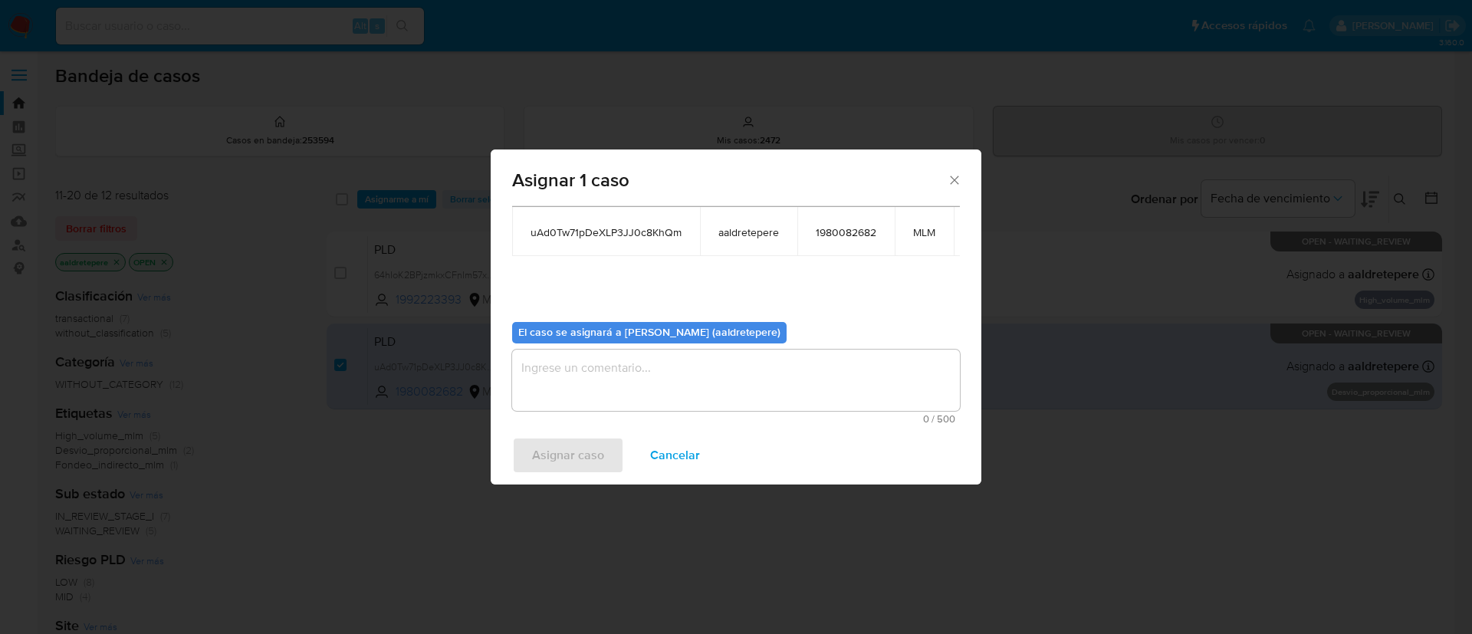
click at [607, 376] on textarea "assign-modal" at bounding box center [736, 380] width 448 height 61
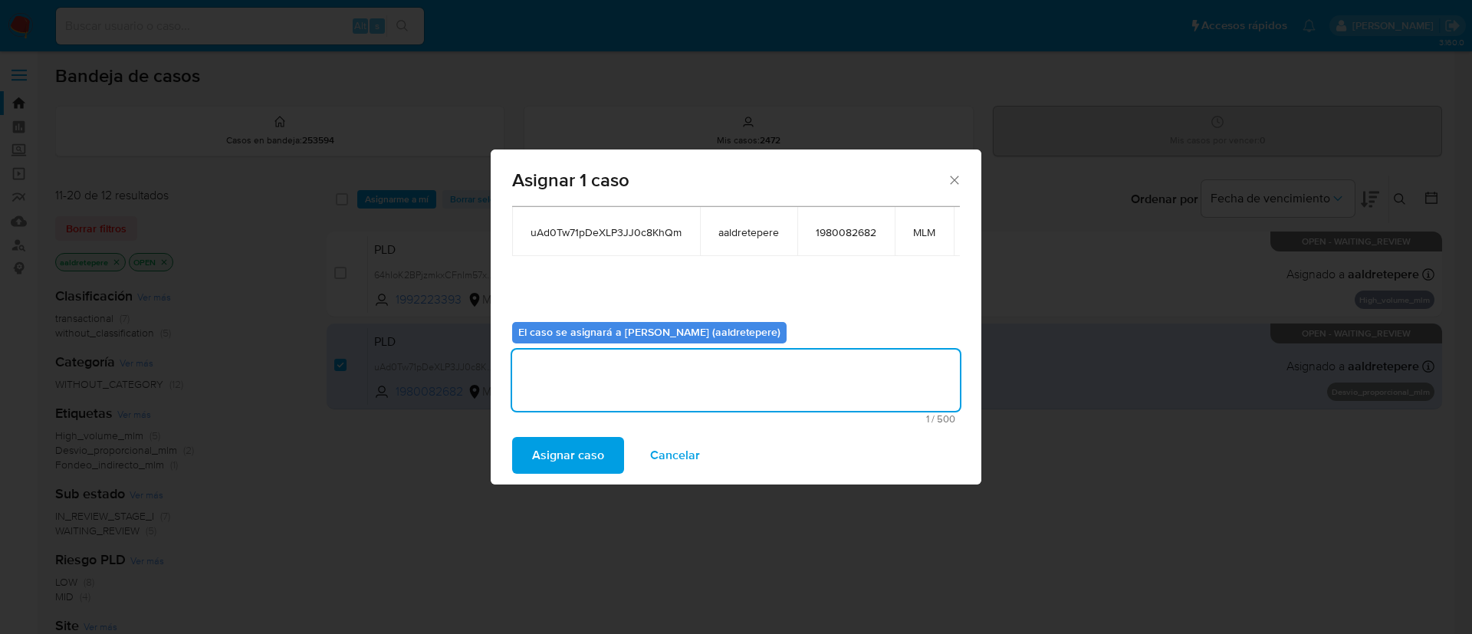
click at [586, 454] on span "Asignar caso" at bounding box center [568, 456] width 72 height 34
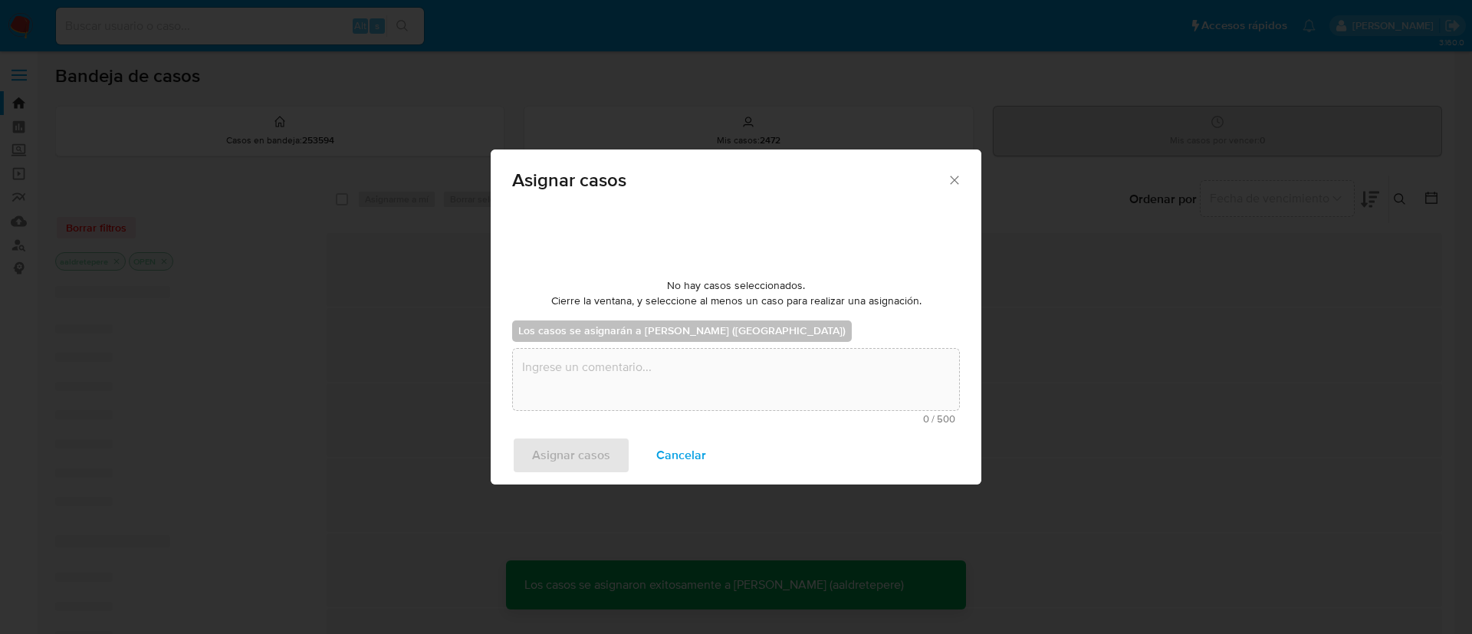
scroll to position [93, 0]
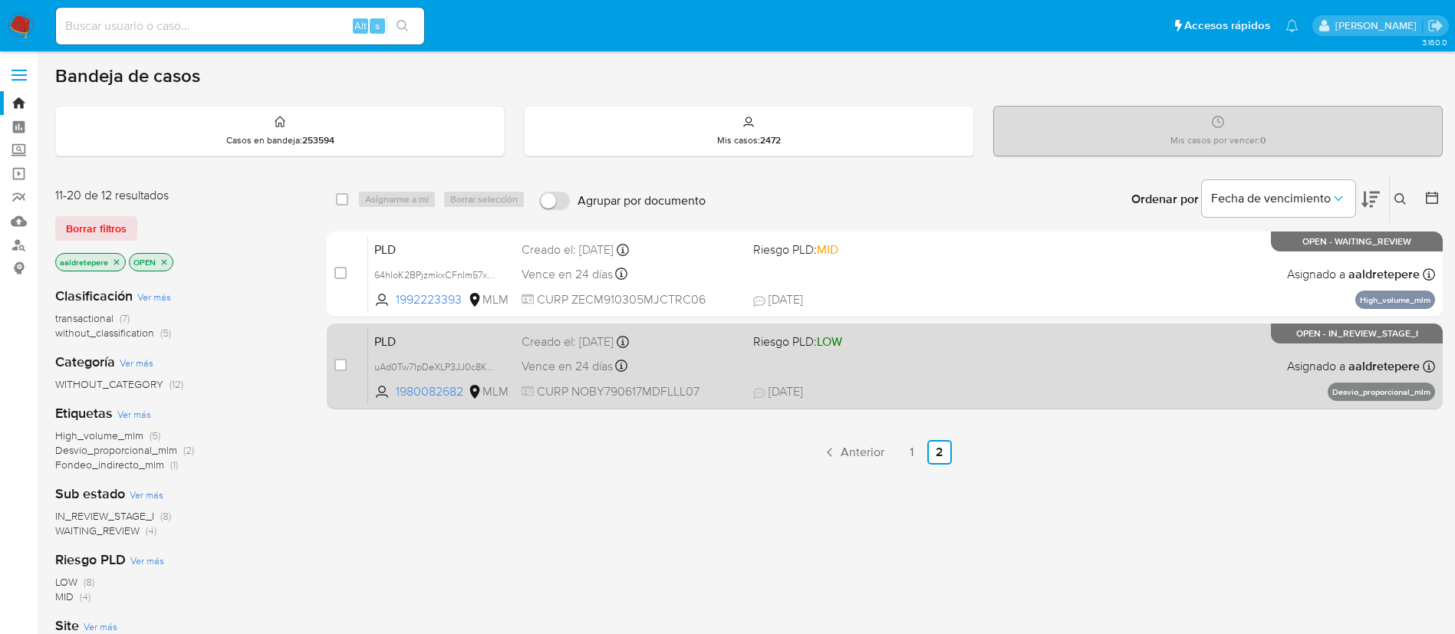
click at [949, 361] on div "PLD uAd0Tw71pDeXLP3JJ0c8KhQm 1980082682 MLM Riesgo PLD: LOW Creado el: [DATE] C…" at bounding box center [901, 365] width 1067 height 77
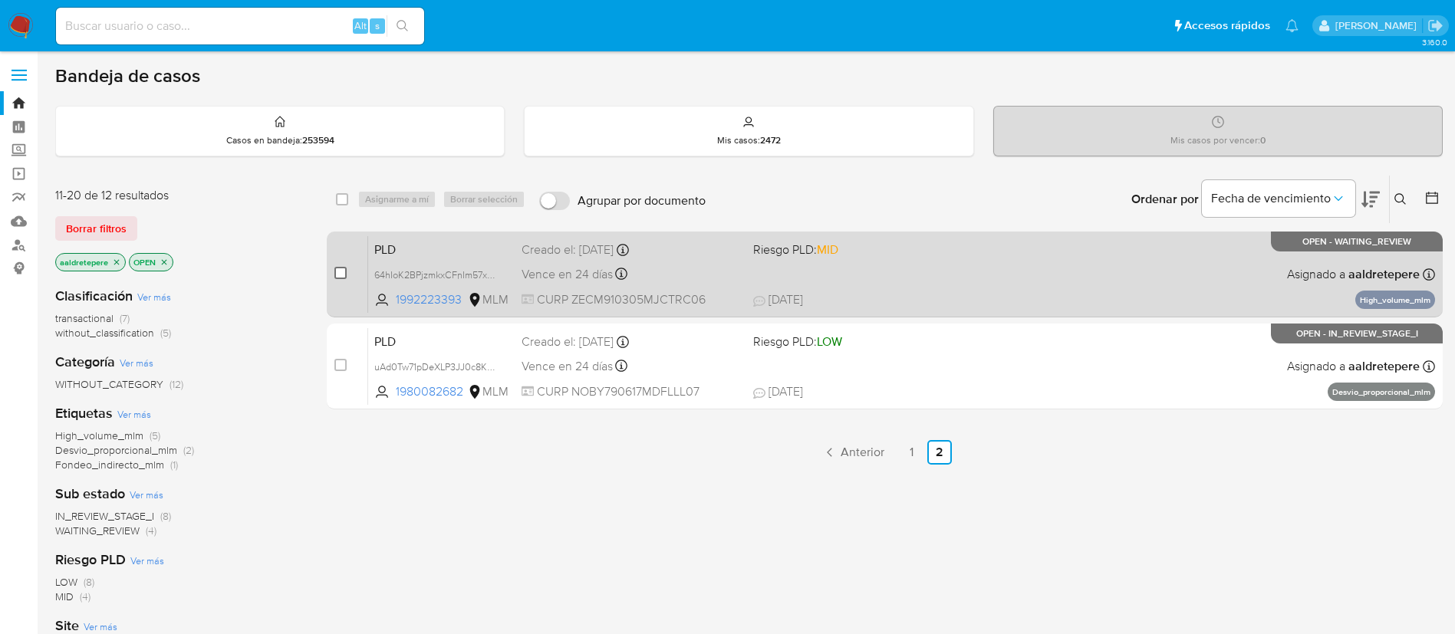
click at [336, 269] on input "checkbox" at bounding box center [340, 273] width 12 height 12
checkbox input "true"
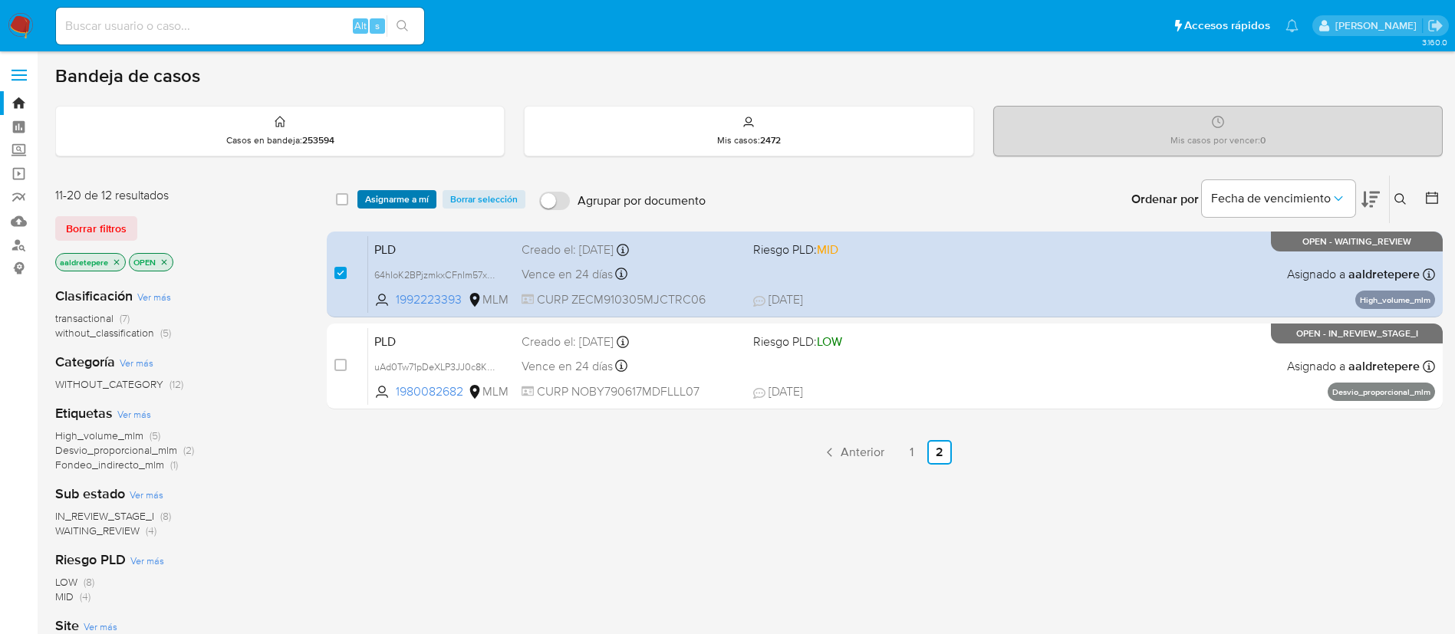
click at [404, 206] on span "Asignarme a mí" at bounding box center [397, 199] width 64 height 15
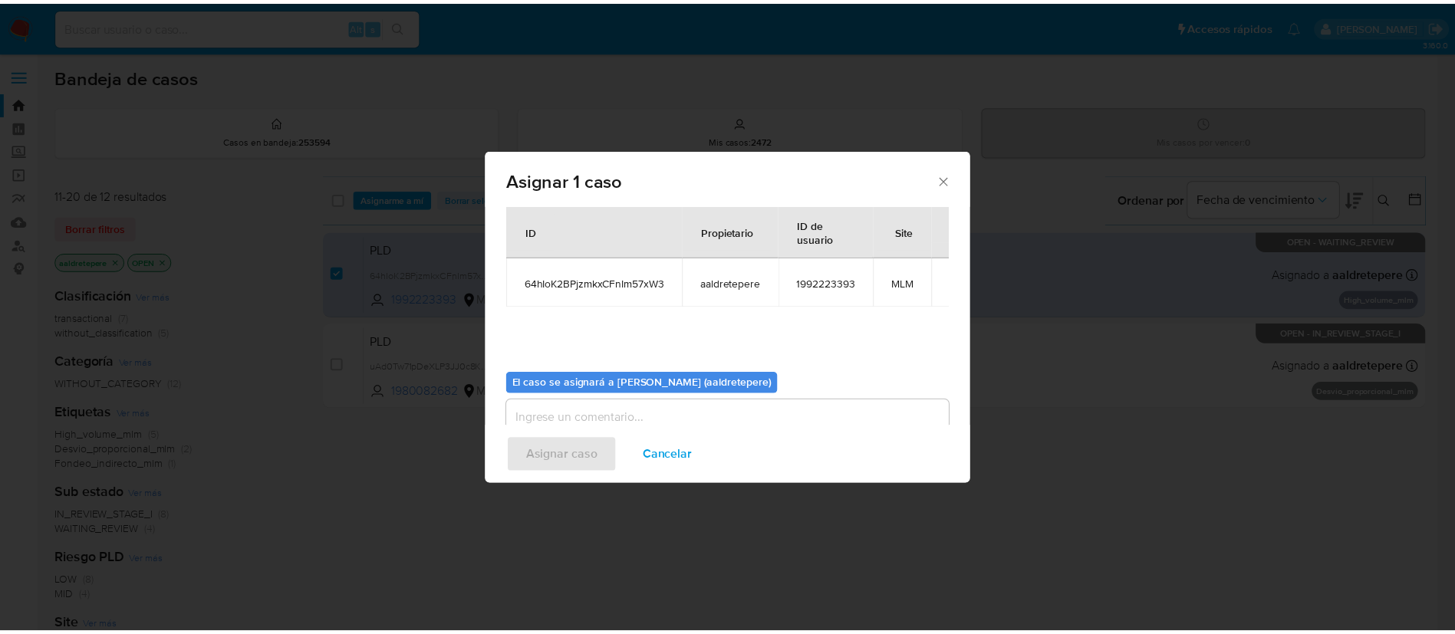
scroll to position [80, 0]
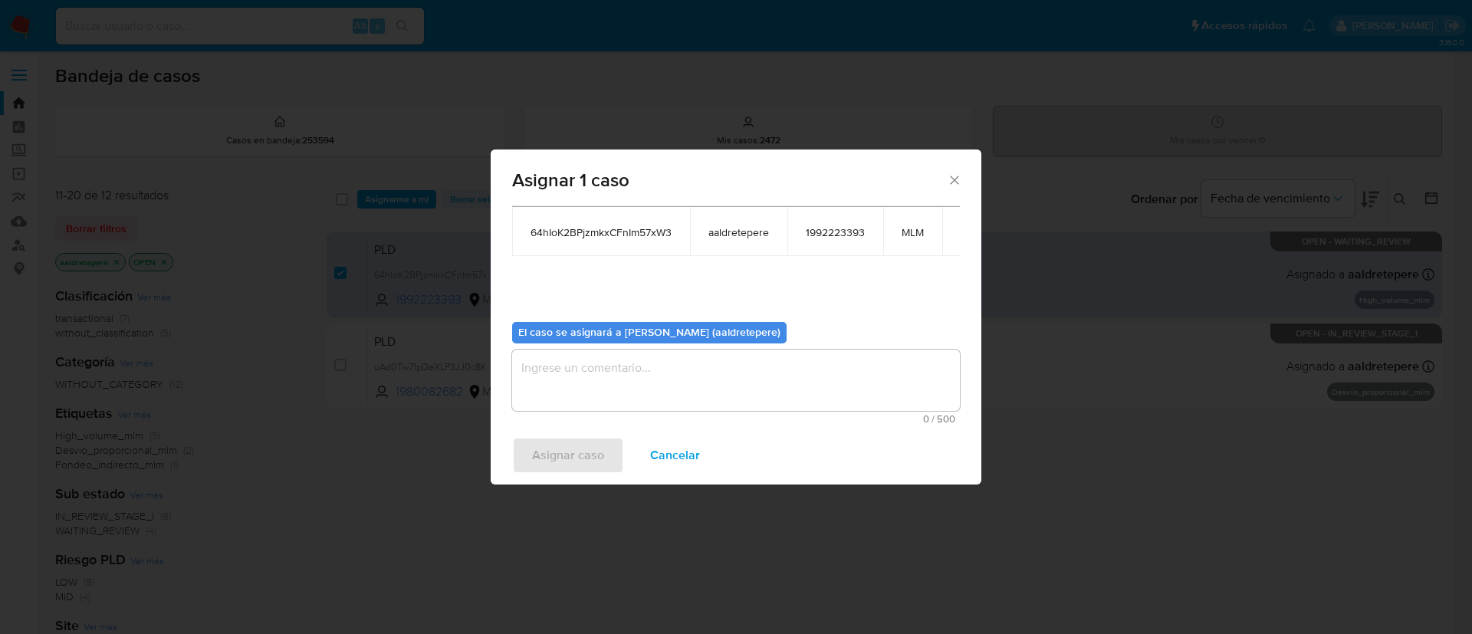
click at [702, 373] on textarea "assign-modal" at bounding box center [736, 380] width 448 height 61
click at [556, 471] on span "Asignar caso" at bounding box center [568, 456] width 72 height 34
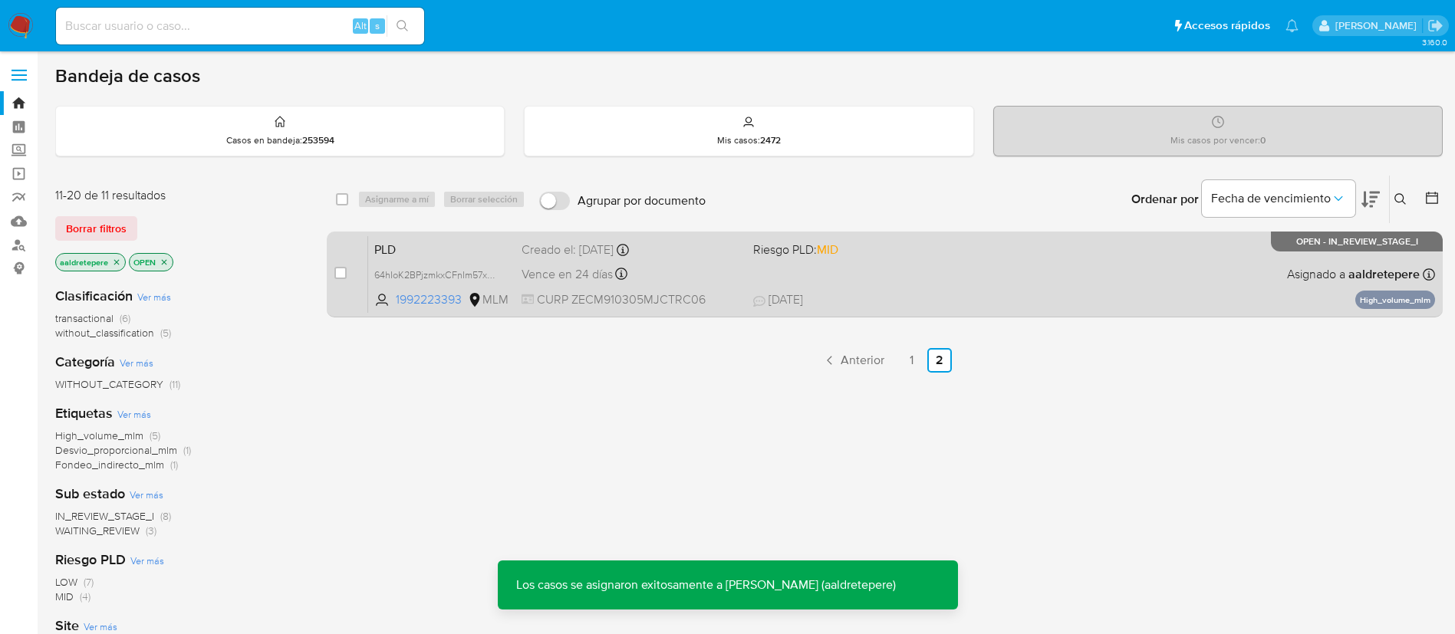
click at [916, 281] on div "PLD 64hIoK2BPjzmkxCFnIm57xW3 1992223393 MLM Riesgo PLD: MID Creado el: [DATE] C…" at bounding box center [901, 273] width 1067 height 77
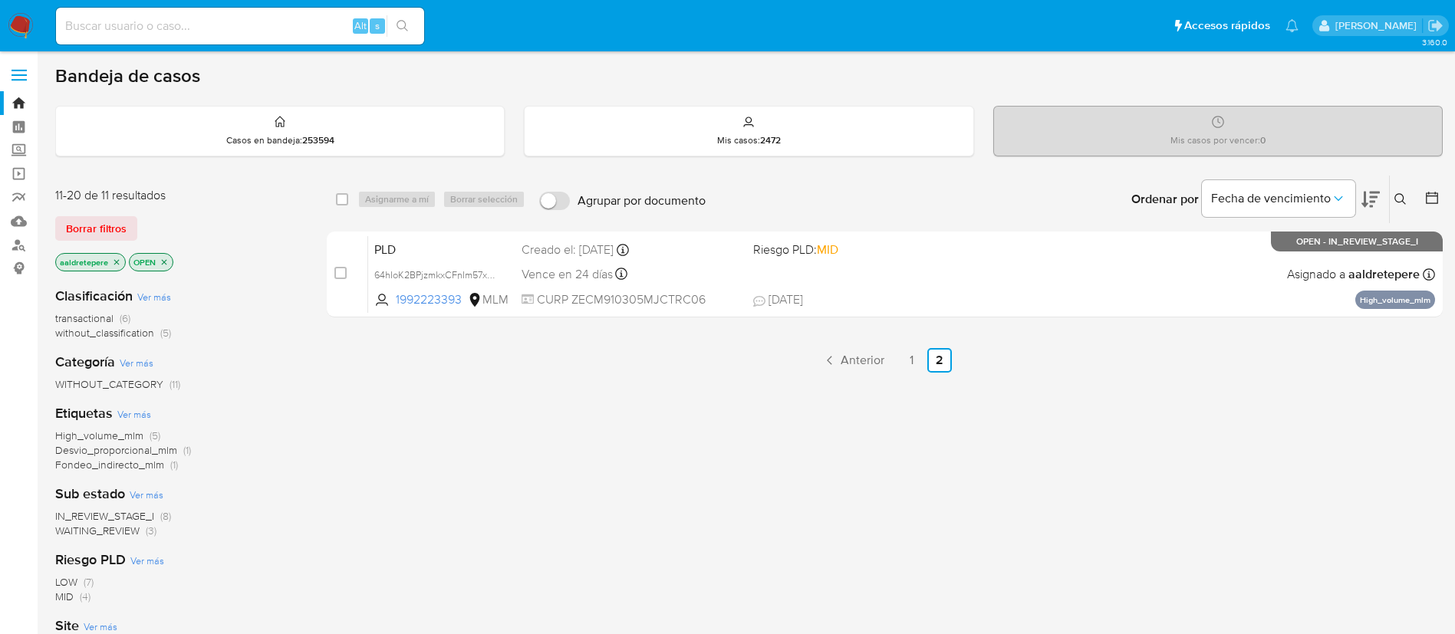
click at [18, 23] on img at bounding box center [21, 26] width 26 height 26
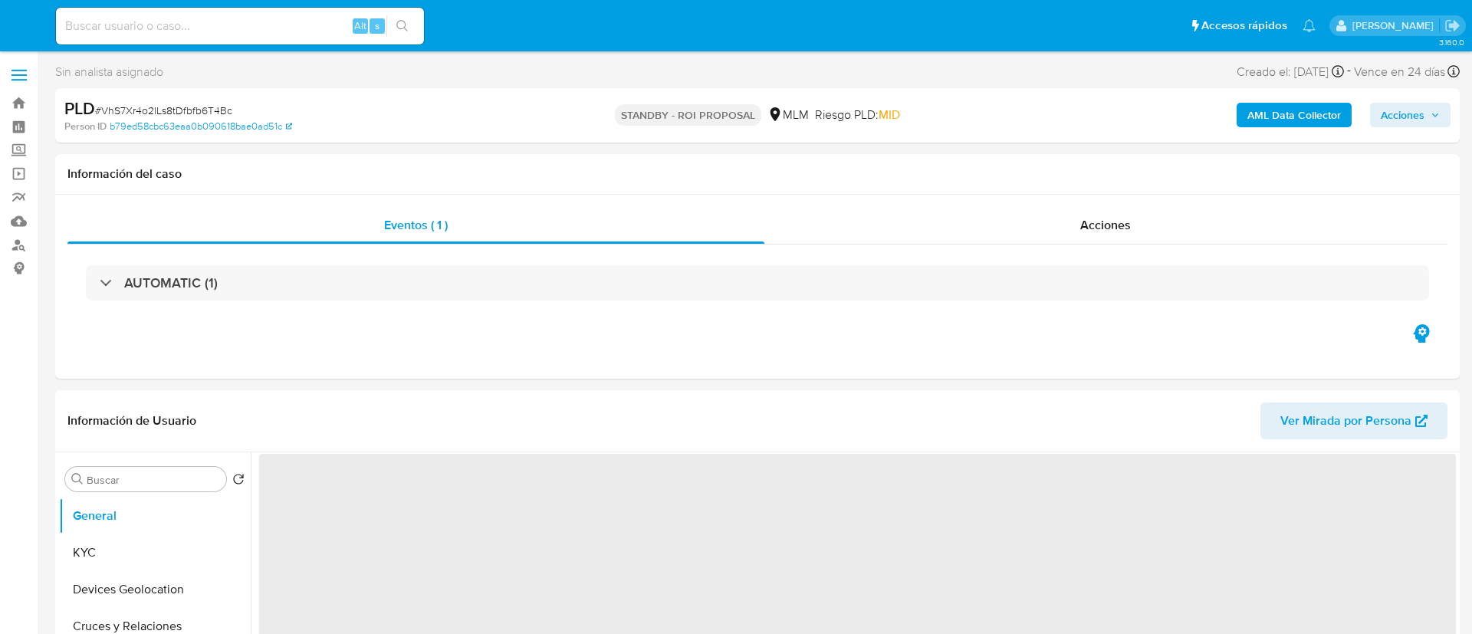
select select "10"
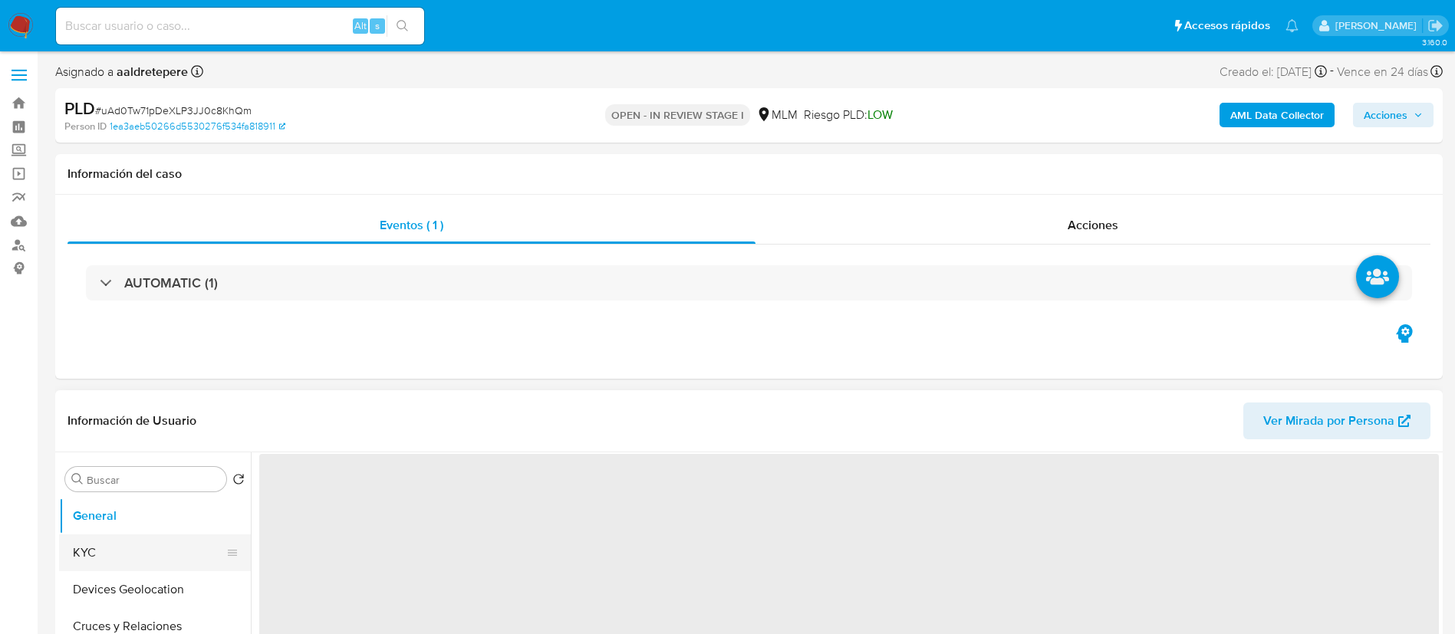
click at [91, 563] on button "KYC" at bounding box center [148, 553] width 179 height 37
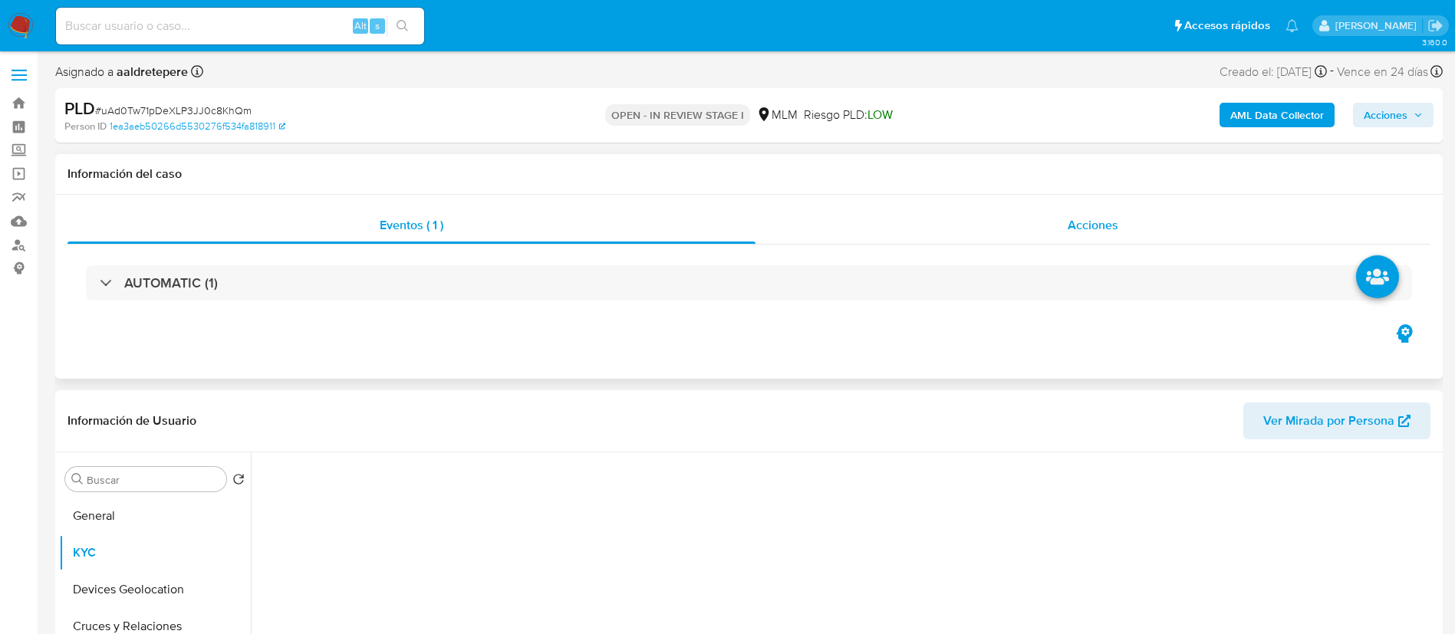
select select "10"
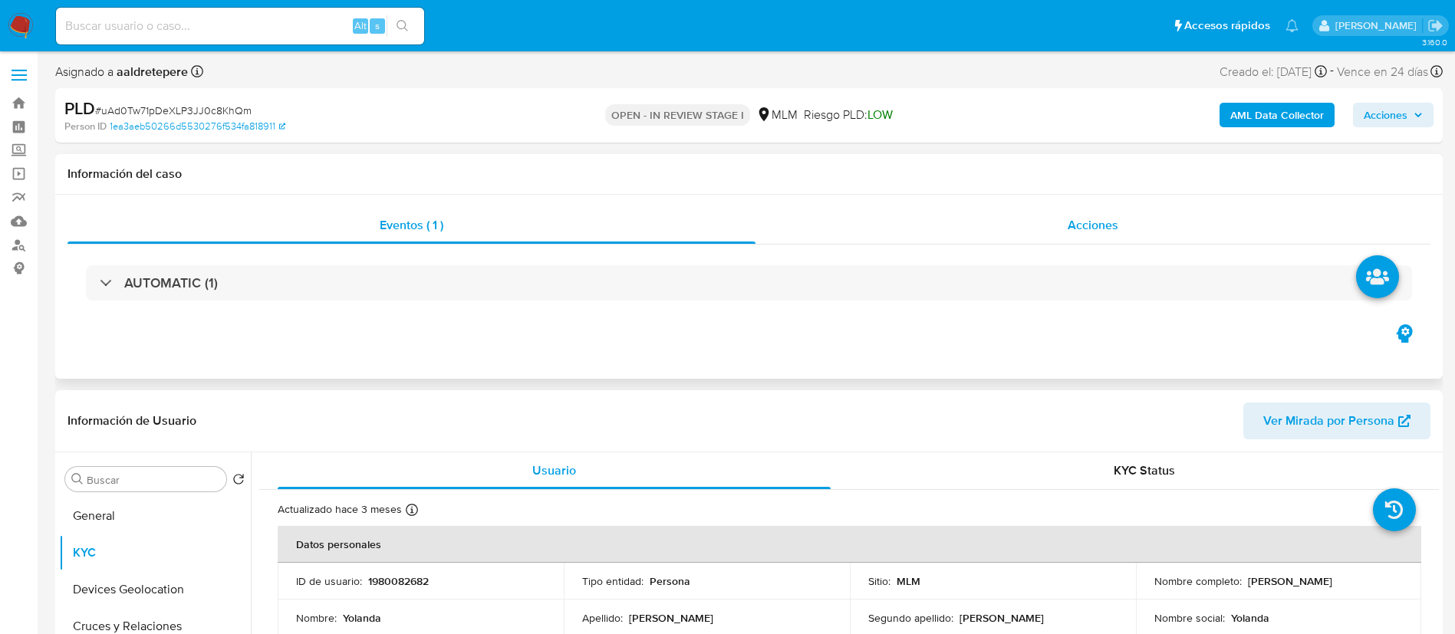
click at [1081, 219] on span "Acciones" at bounding box center [1093, 225] width 51 height 18
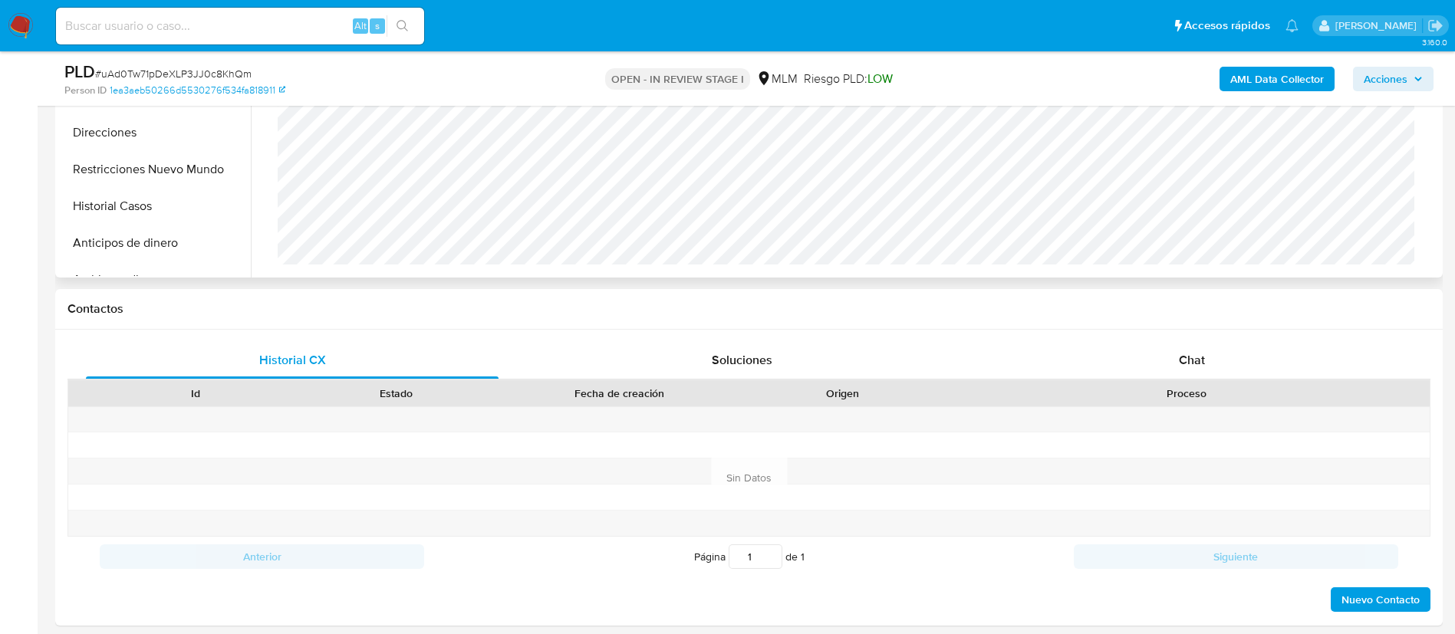
scroll to position [690, 0]
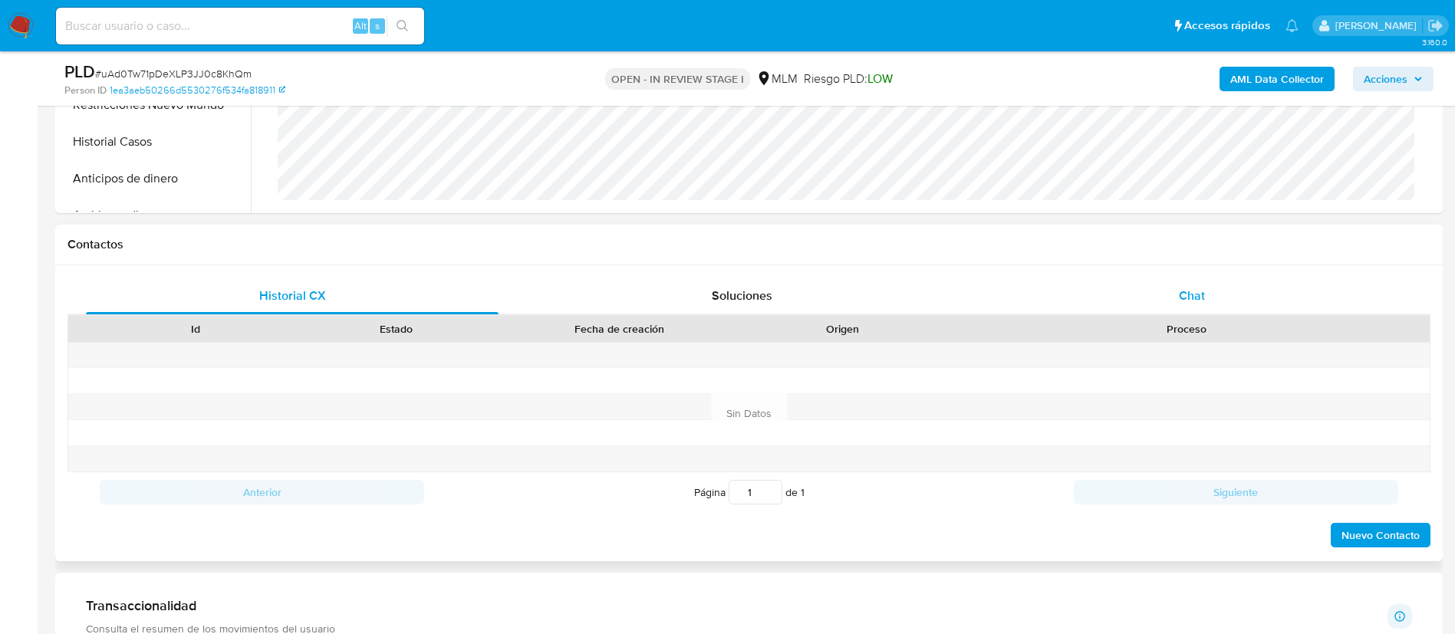
click at [1202, 283] on div "Chat" at bounding box center [1191, 296] width 413 height 37
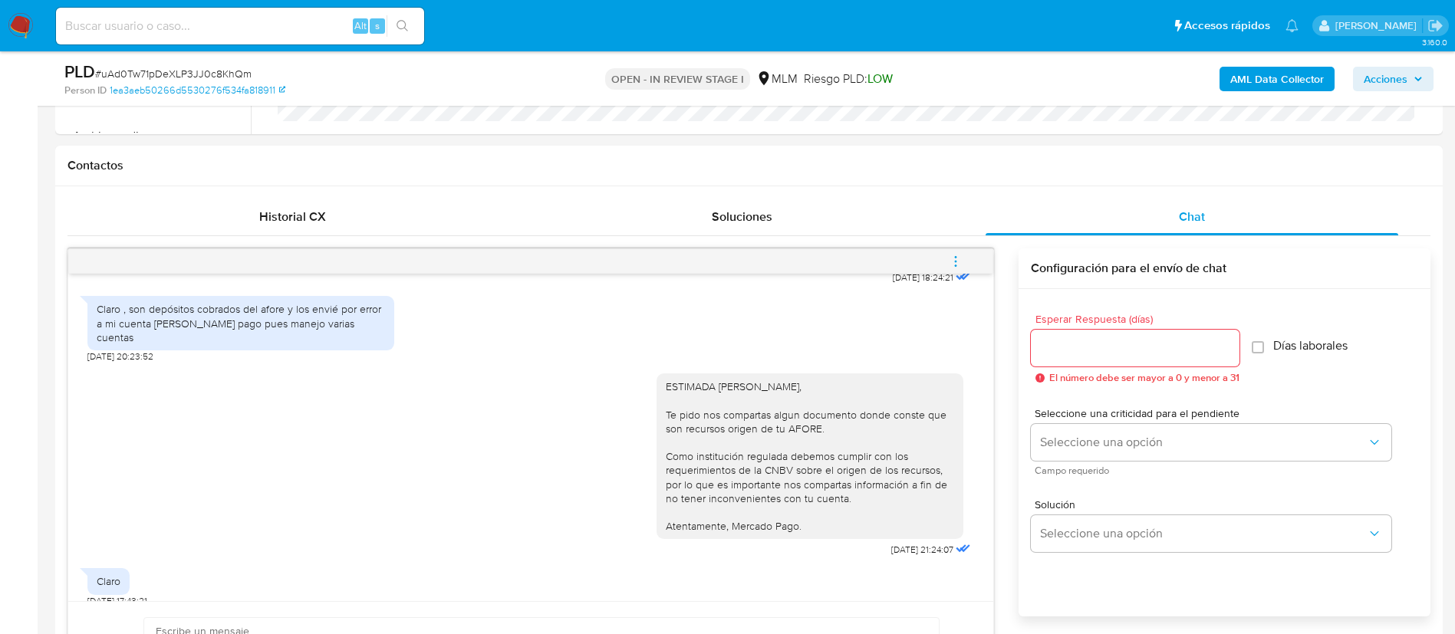
scroll to position [805, 0]
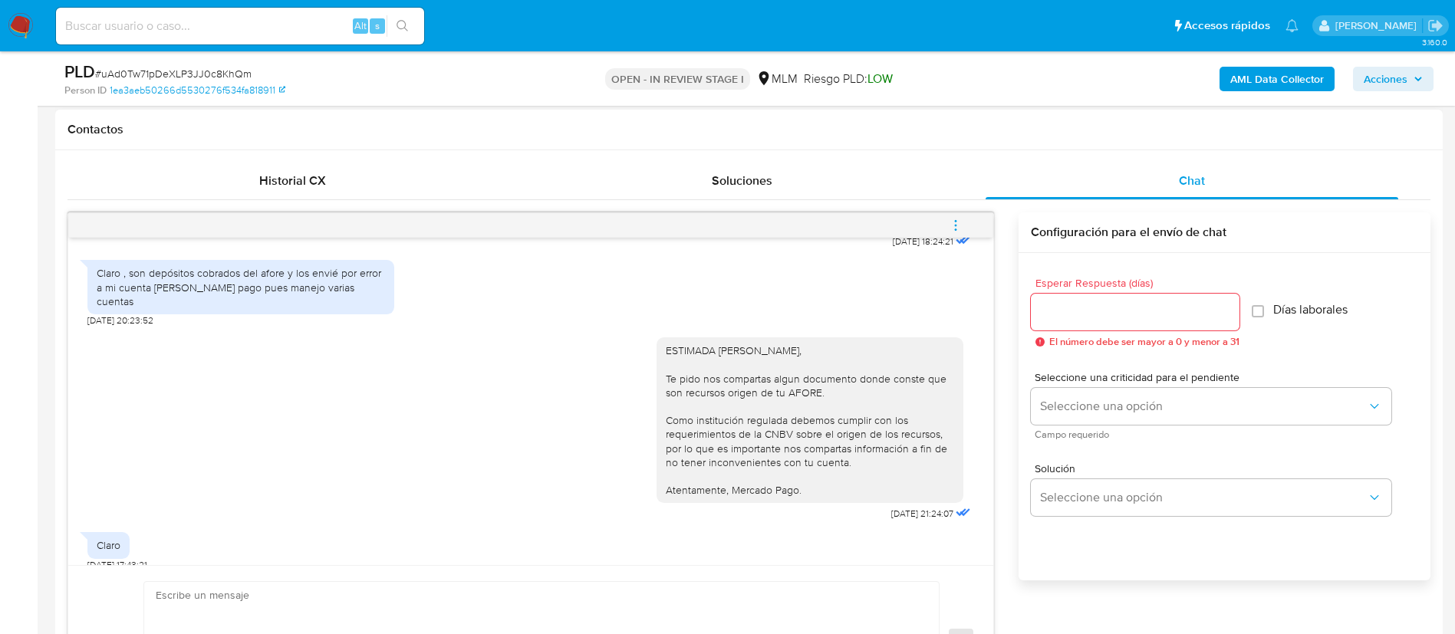
drag, startPoint x: 730, startPoint y: 371, endPoint x: 853, endPoint y: 471, distance: 158.1
click at [853, 471] on div "ESTIMADA [PERSON_NAME], Te pido nos compartas algun documento donde conste que …" at bounding box center [810, 420] width 288 height 153
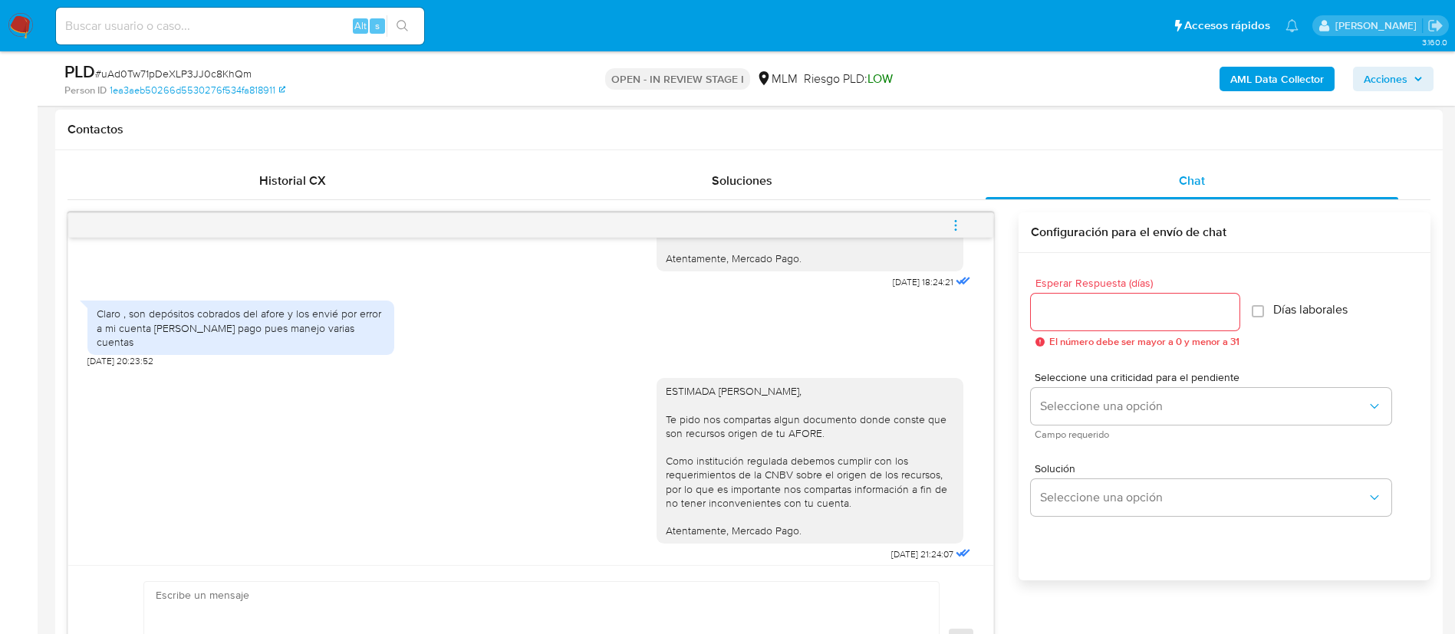
scroll to position [658, 0]
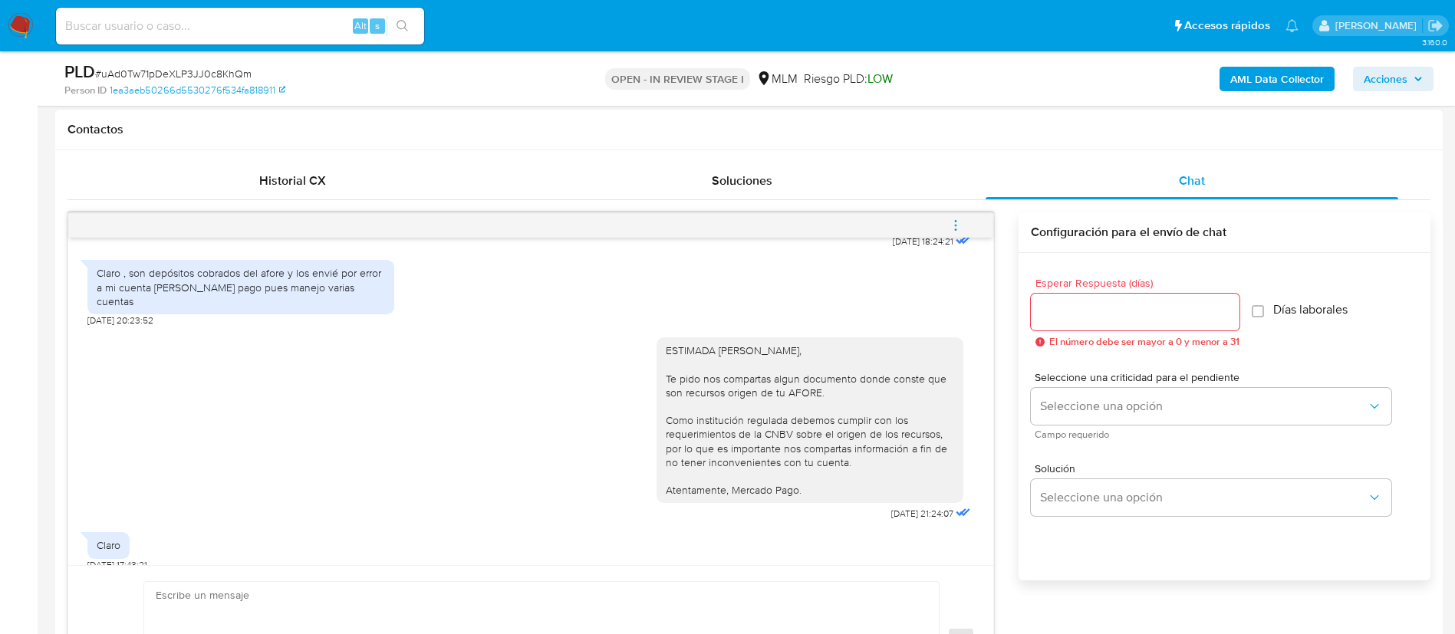
click at [821, 468] on div "ESTIMADA [PERSON_NAME], Te pido nos compartas algun documento donde conste que …" at bounding box center [810, 420] width 288 height 153
drag, startPoint x: 801, startPoint y: 472, endPoint x: 624, endPoint y: 333, distance: 225.1
click at [624, 333] on div "ESTIMADA [PERSON_NAME], Te pido nos compartas algun documento donde conste que …" at bounding box center [530, 426] width 887 height 198
copy div "ESTIMADA [PERSON_NAME], Te pido nos compartas algun documento donde conste que …"
click at [1113, 324] on div at bounding box center [1135, 312] width 209 height 37
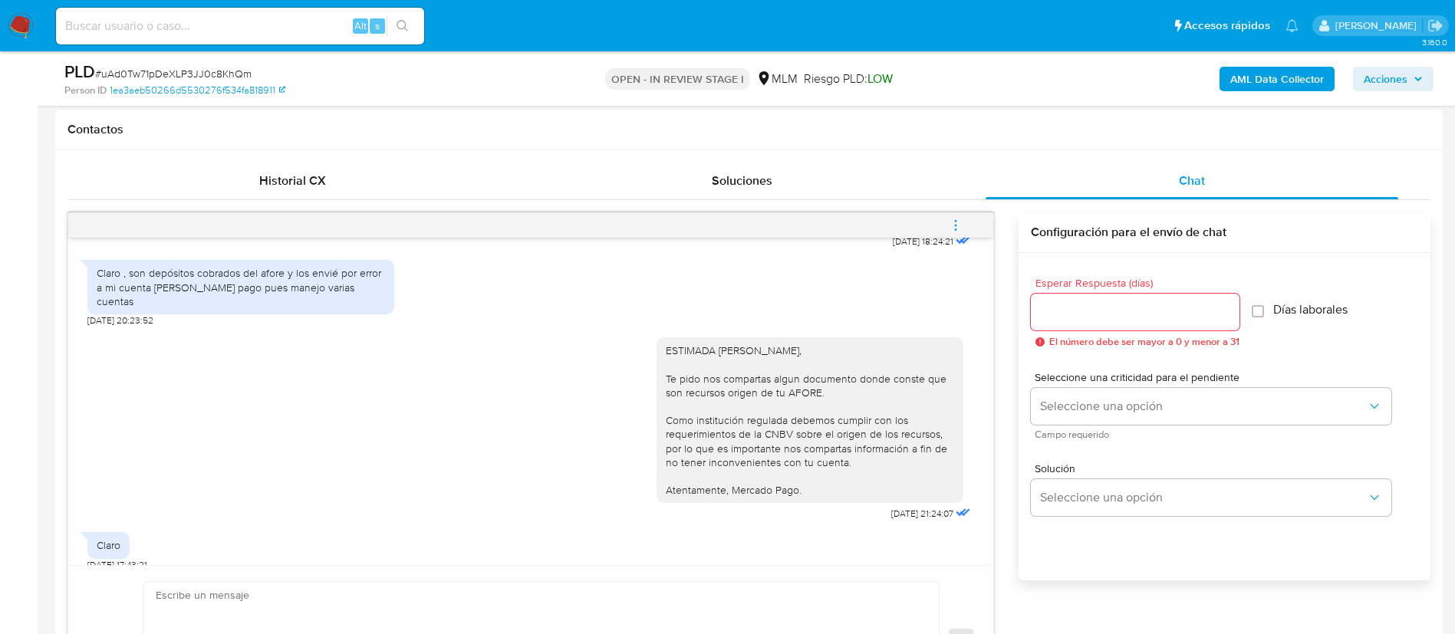
click at [1102, 313] on input "Esperar Respuesta (días)" at bounding box center [1135, 312] width 209 height 20
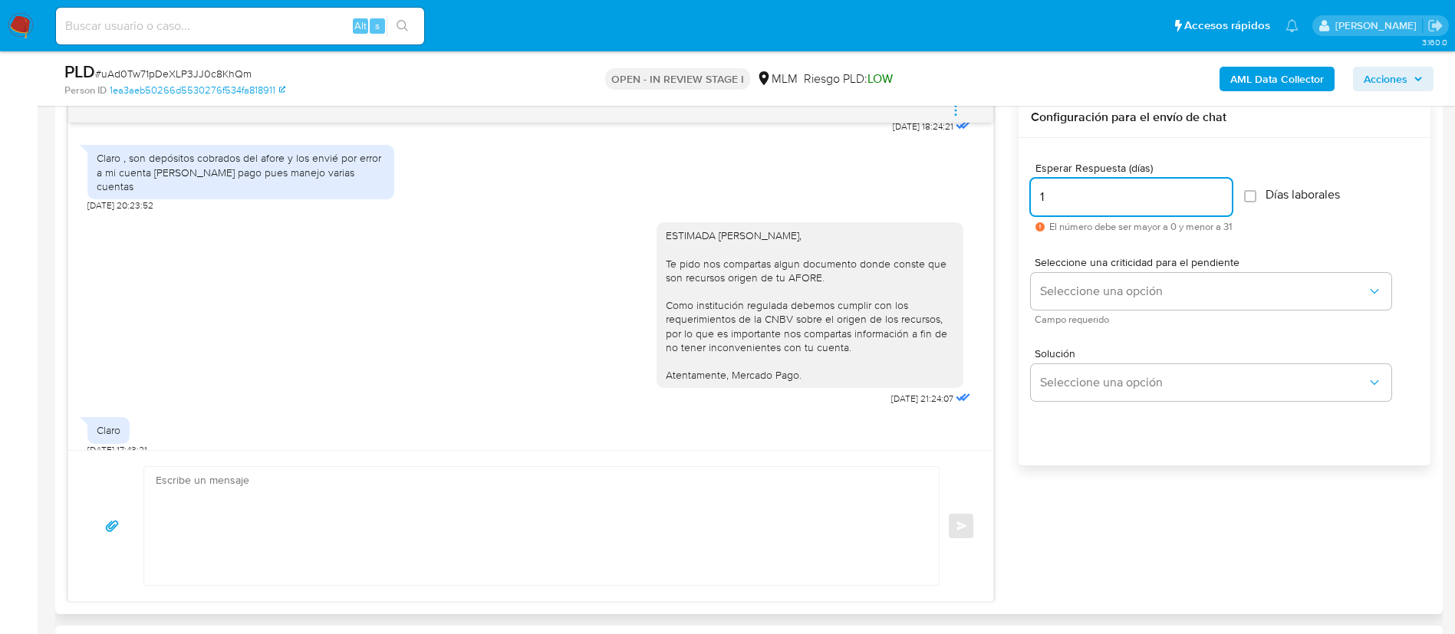
type input "1"
click at [498, 503] on textarea at bounding box center [538, 526] width 764 height 118
paste textarea "ESTIMADA [PERSON_NAME], Te pido nos compartas algun documento donde conste que …"
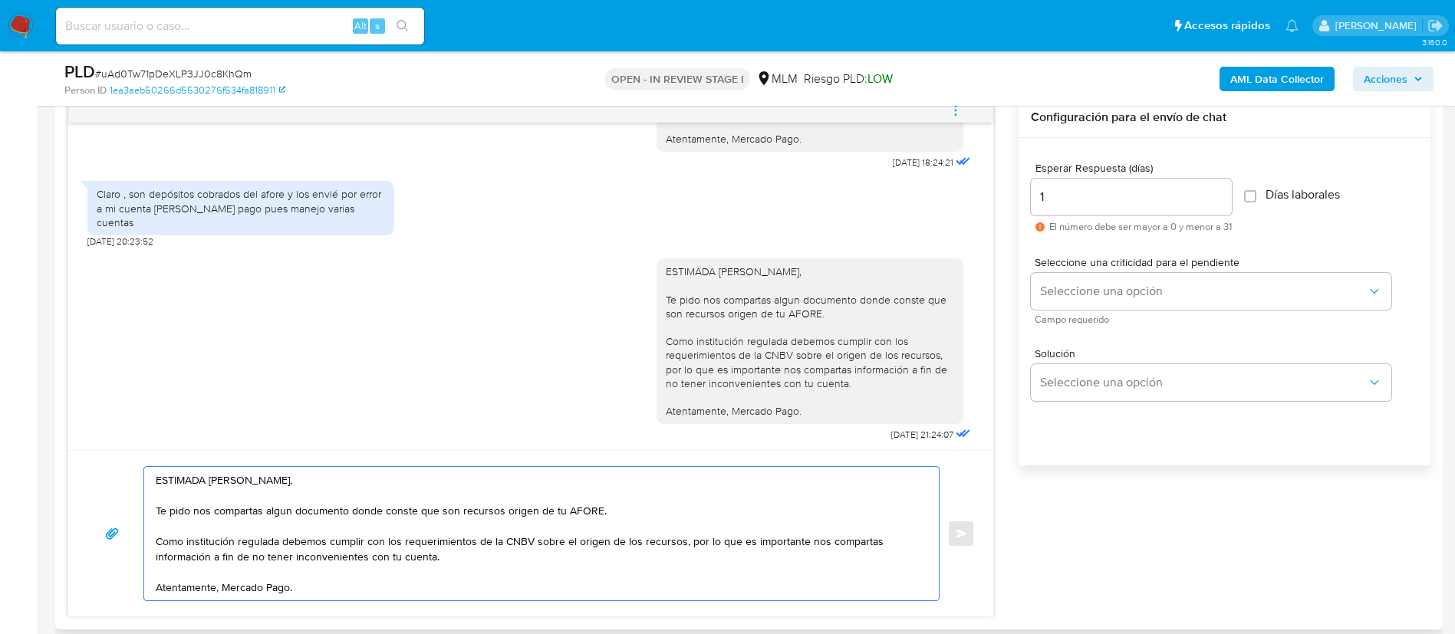
scroll to position [658, 0]
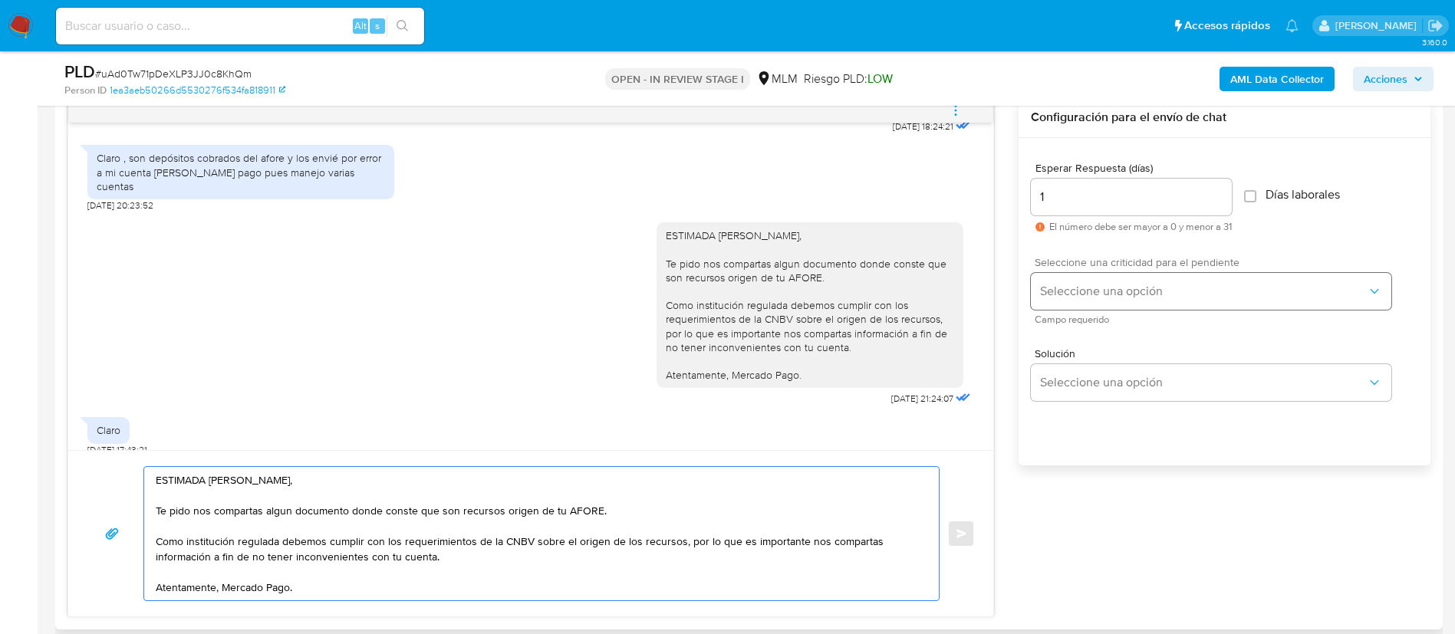
type textarea "ESTIMADA [PERSON_NAME], Te pido nos compartas algun documento donde conste que …"
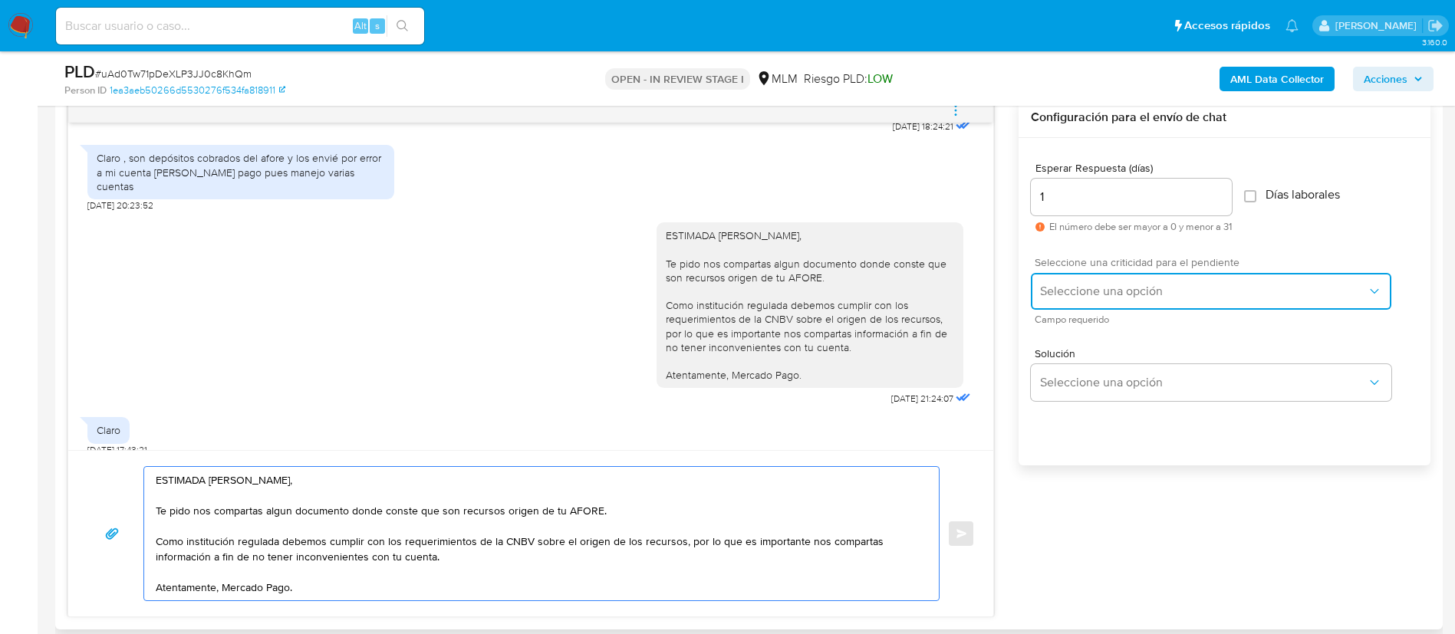
click at [1056, 298] on span "Seleccione una opción" at bounding box center [1203, 291] width 327 height 15
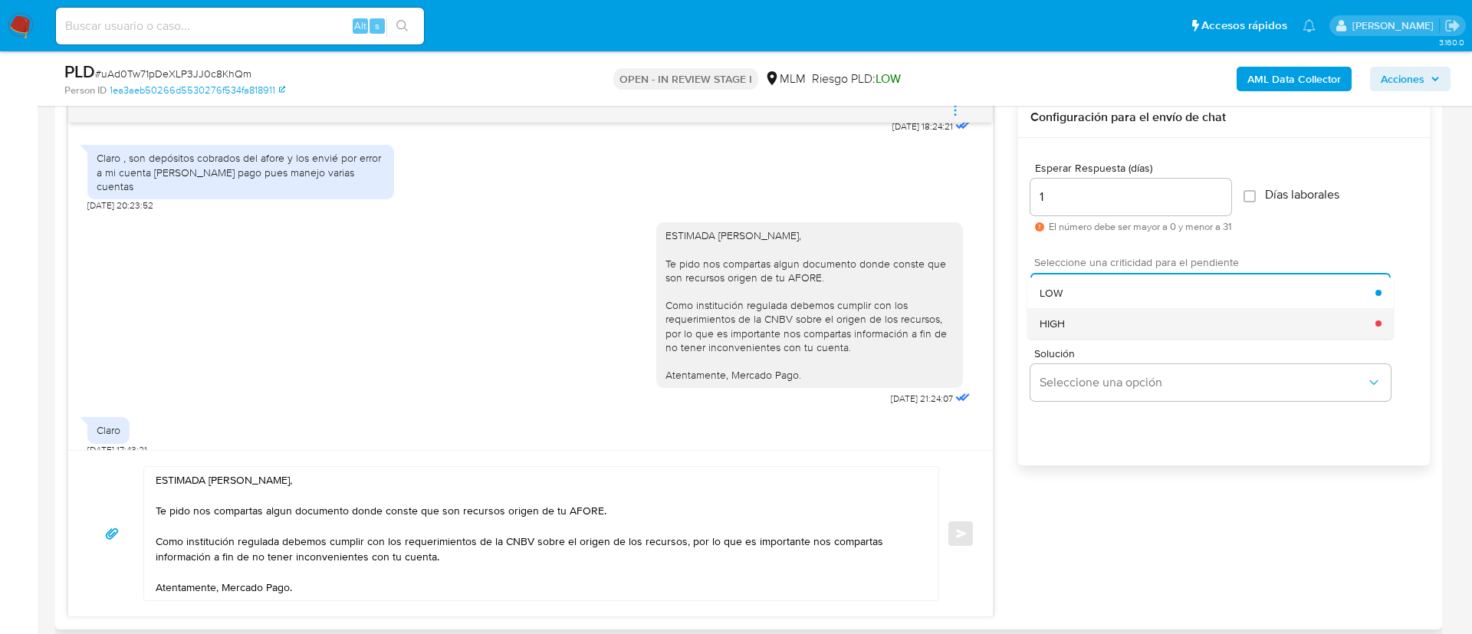
click at [1048, 324] on span "HIGH" at bounding box center [1052, 324] width 25 height 14
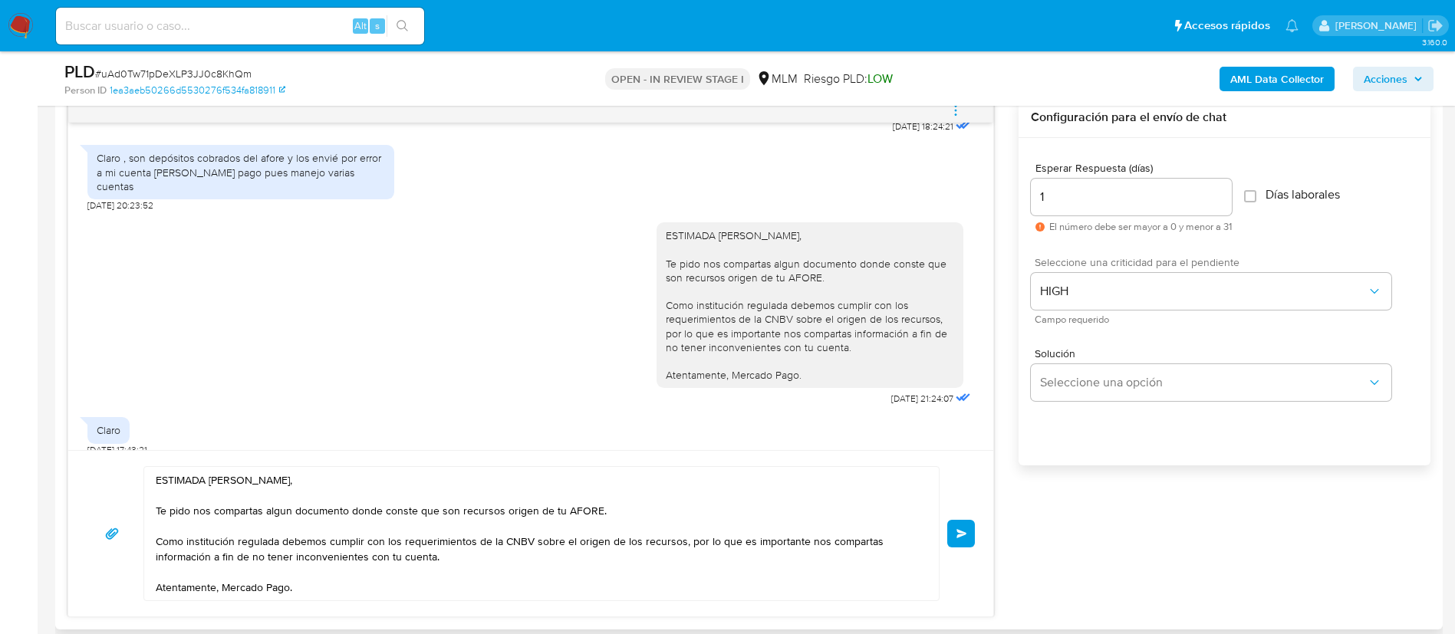
click at [967, 535] on span "Enviar" at bounding box center [961, 533] width 11 height 9
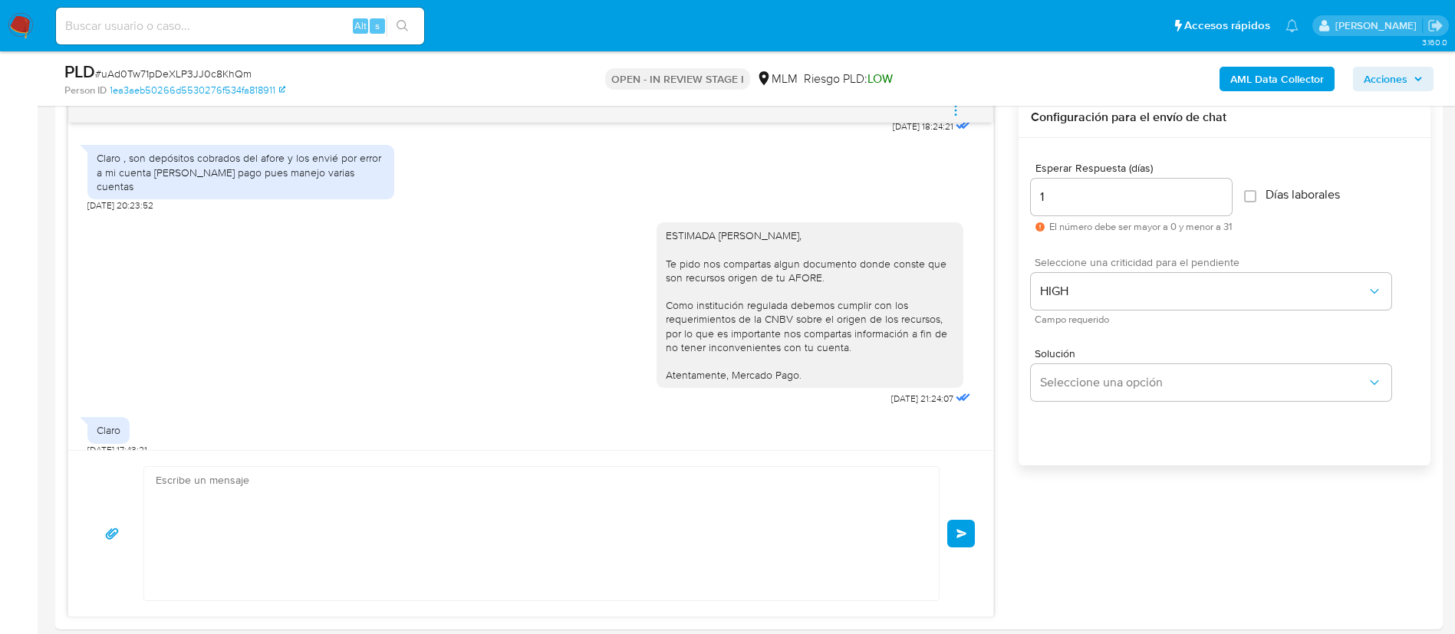
scroll to position [856, 0]
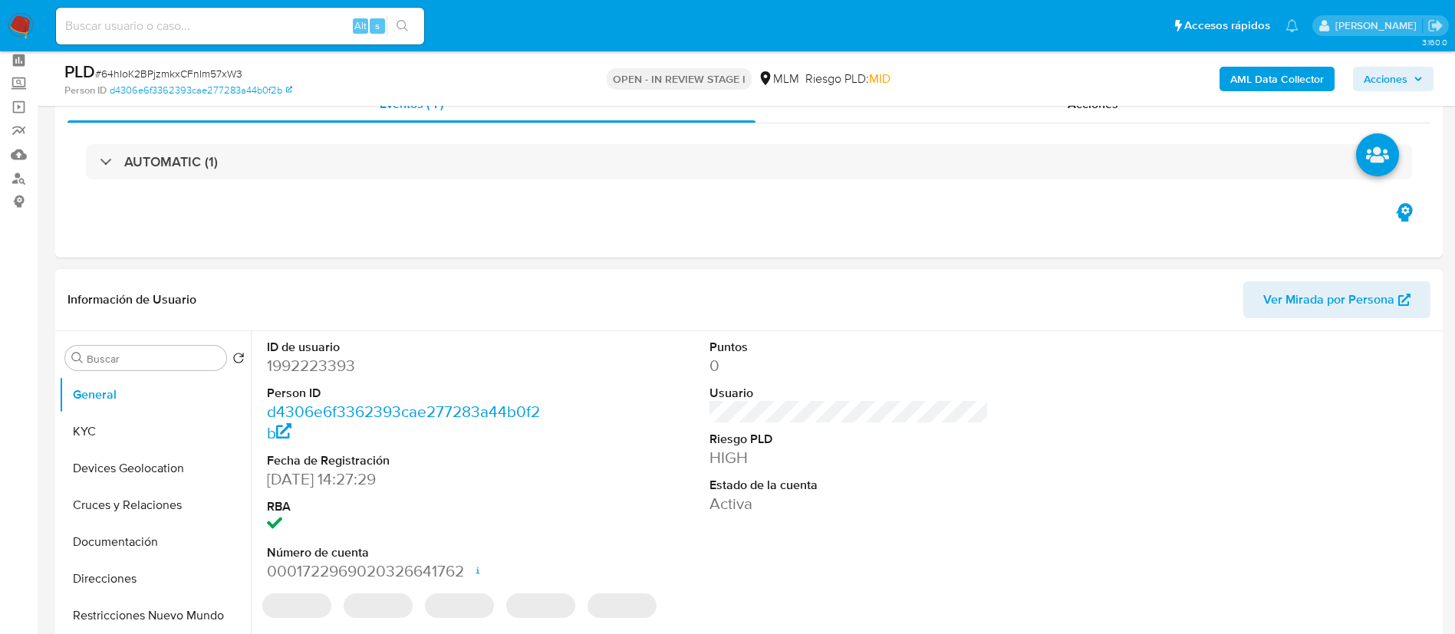
scroll to position [115, 0]
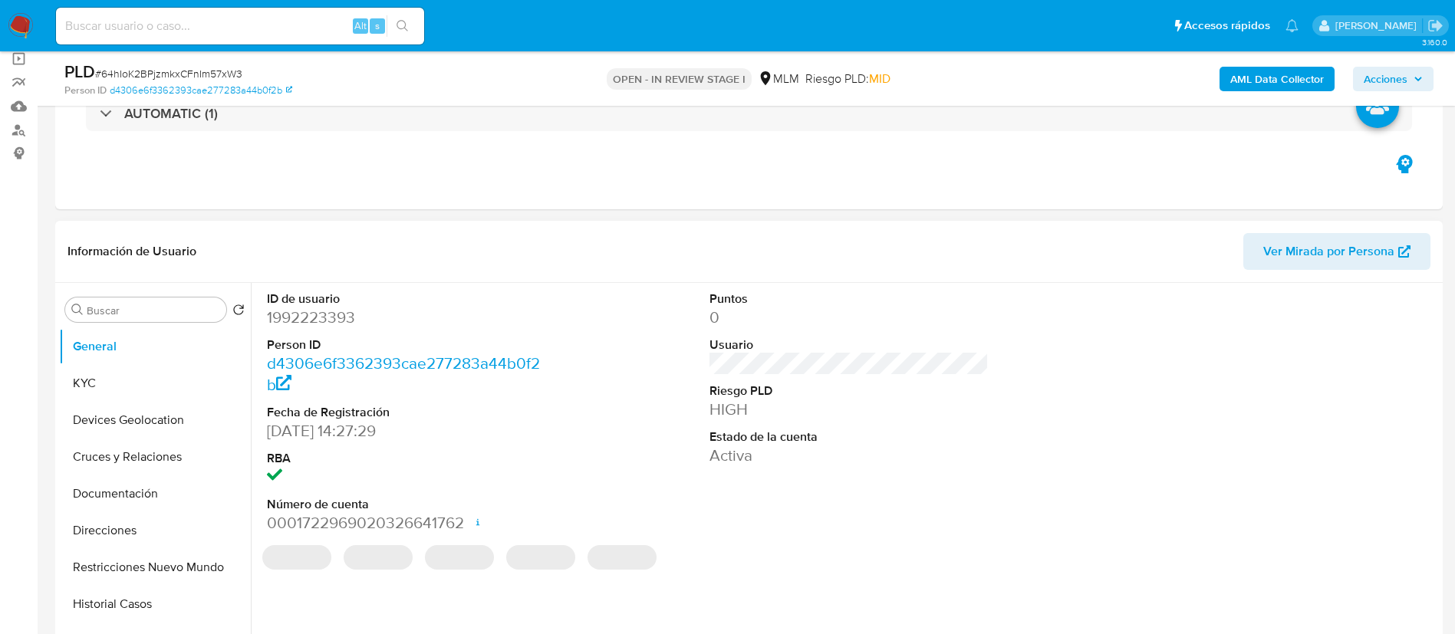
select select "10"
click at [119, 392] on button "KYC" at bounding box center [148, 383] width 179 height 37
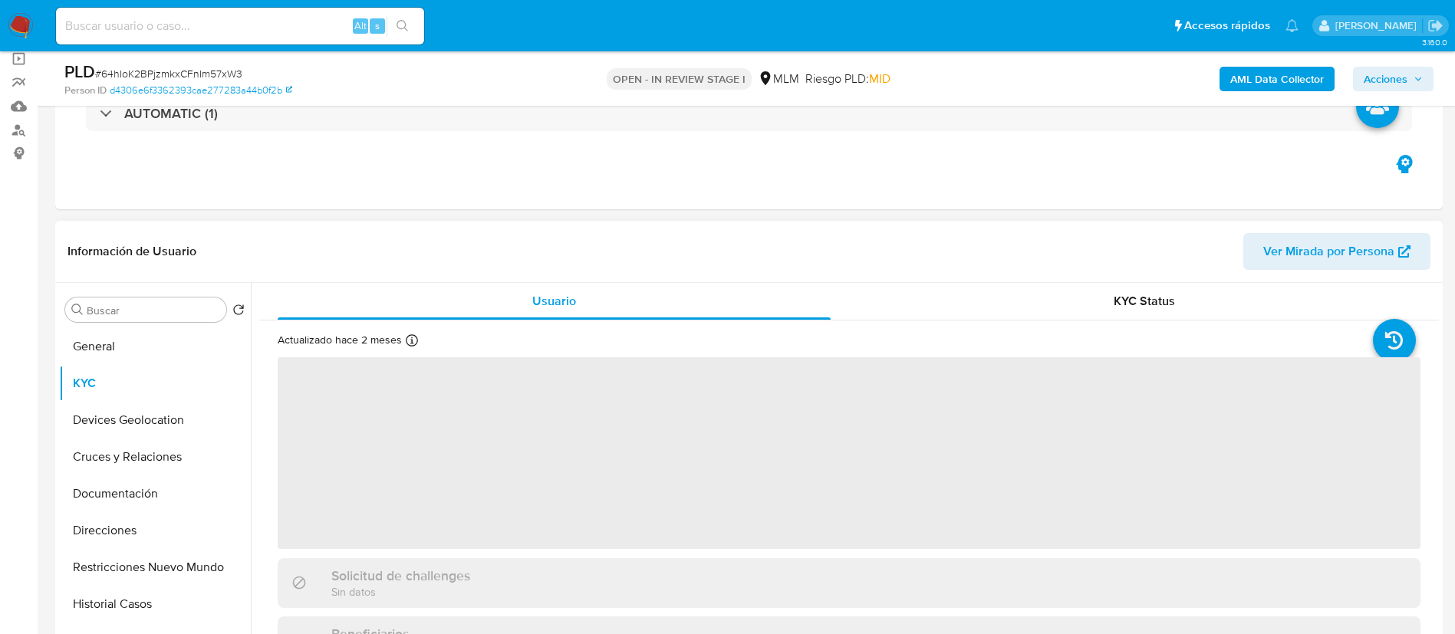
scroll to position [0, 0]
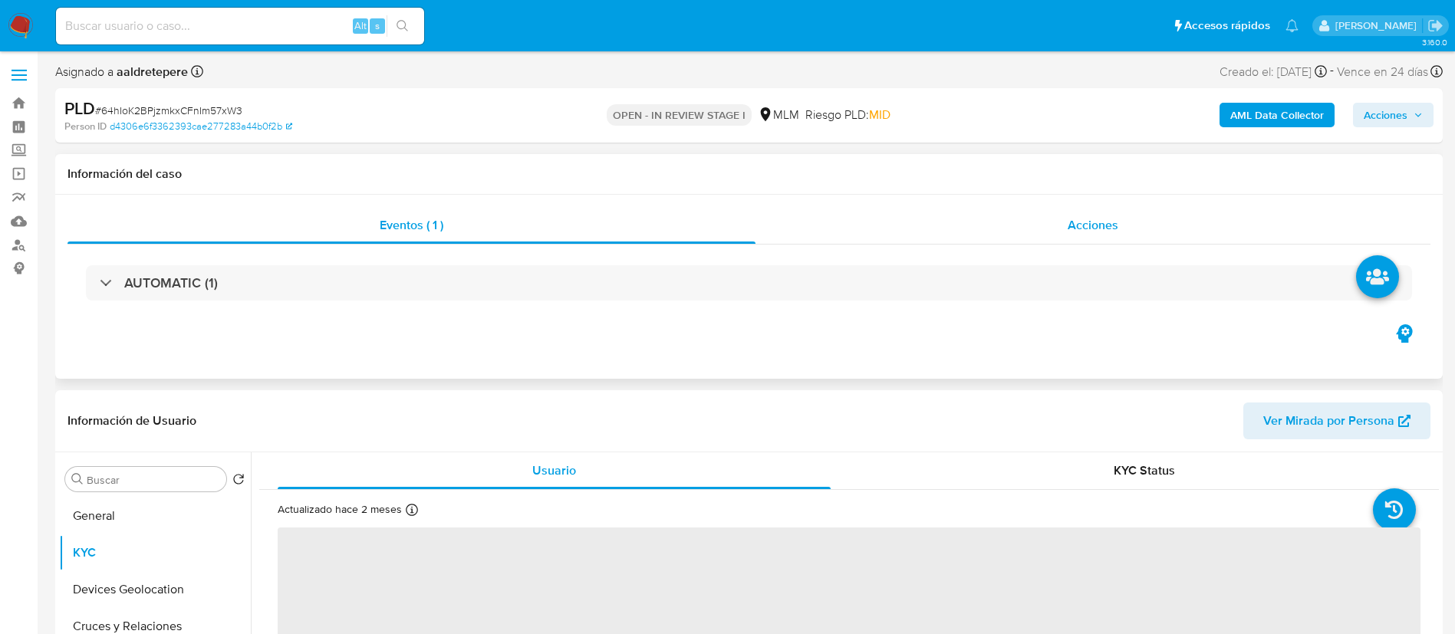
click at [1093, 208] on div "Acciones" at bounding box center [1092, 225] width 675 height 37
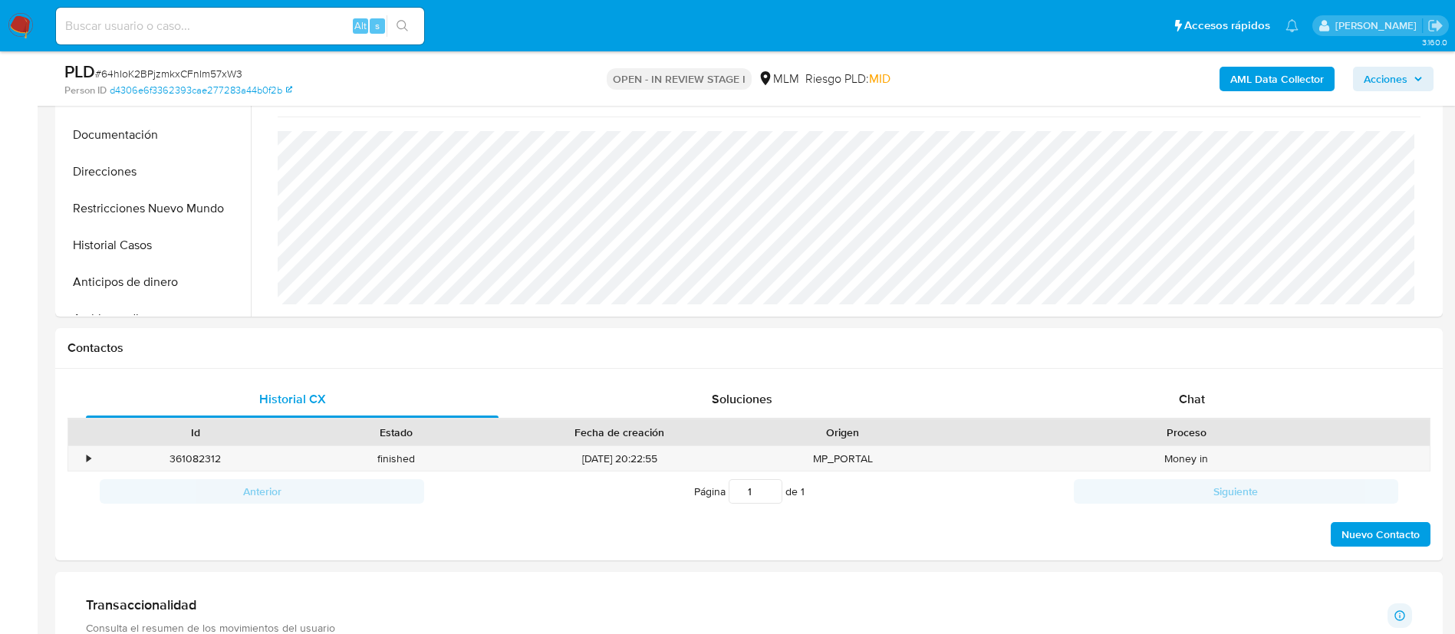
scroll to position [690, 0]
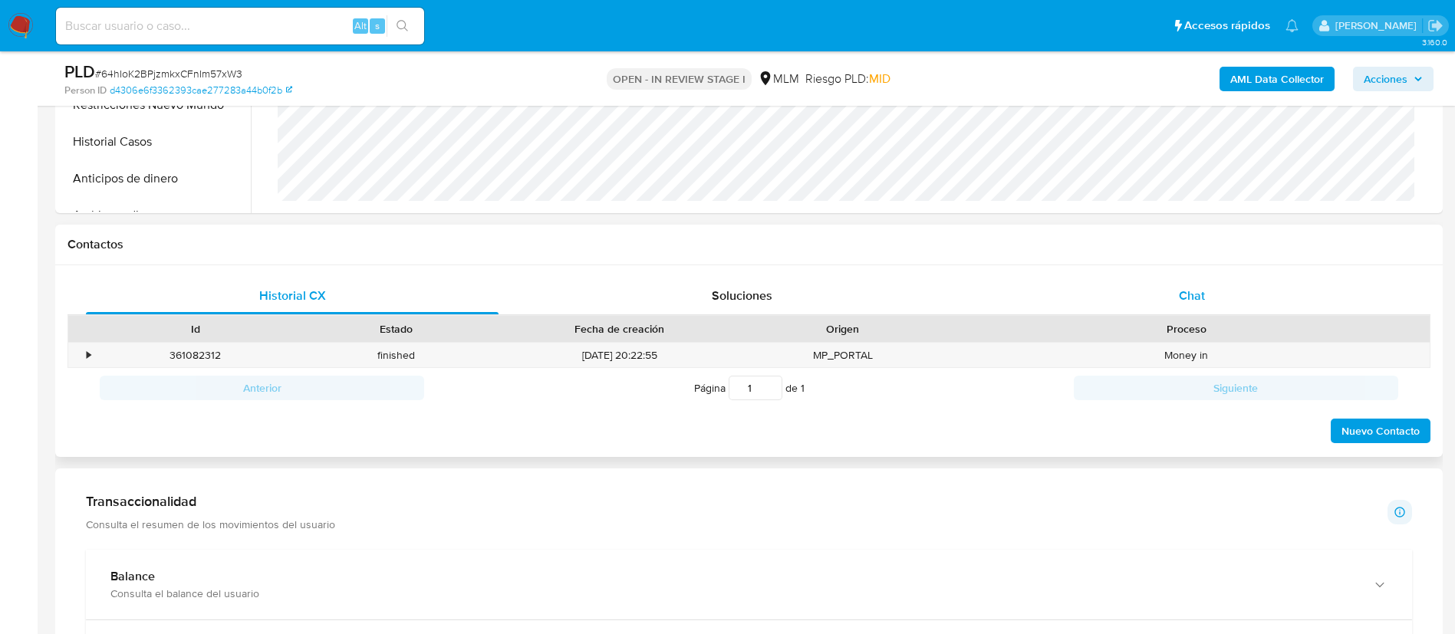
click at [1189, 296] on span "Chat" at bounding box center [1192, 296] width 26 height 18
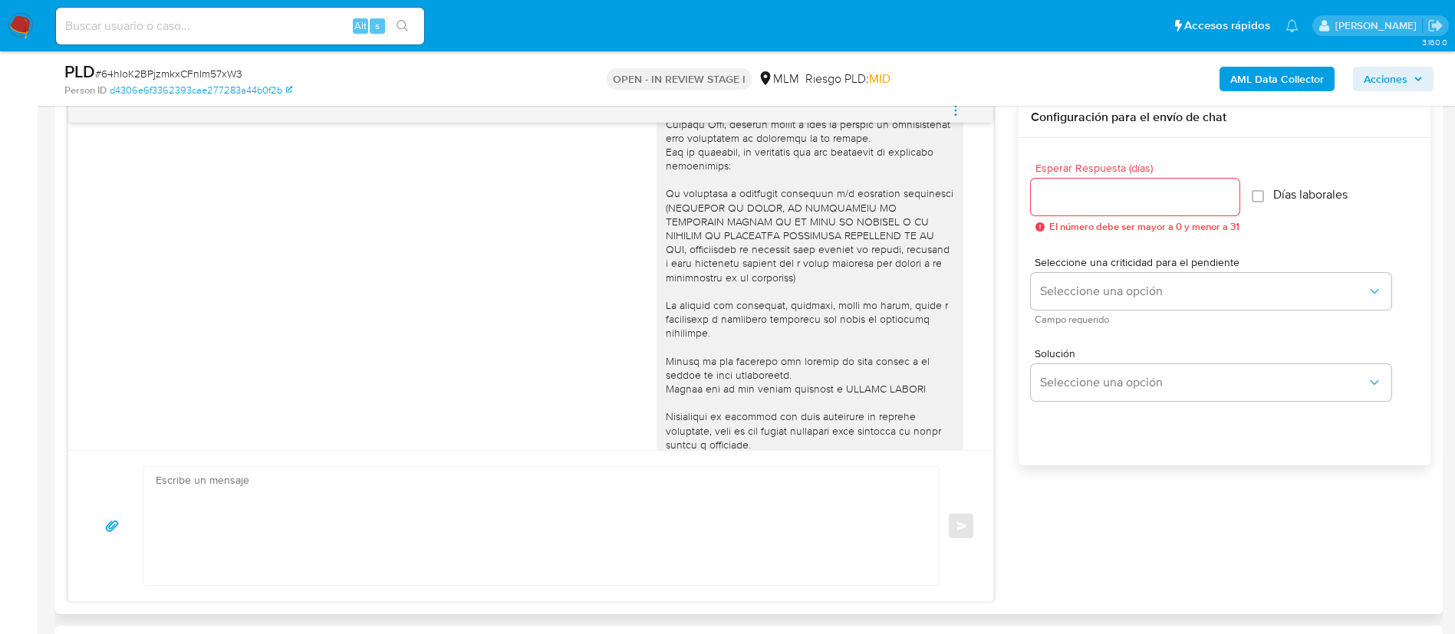
scroll to position [0, 0]
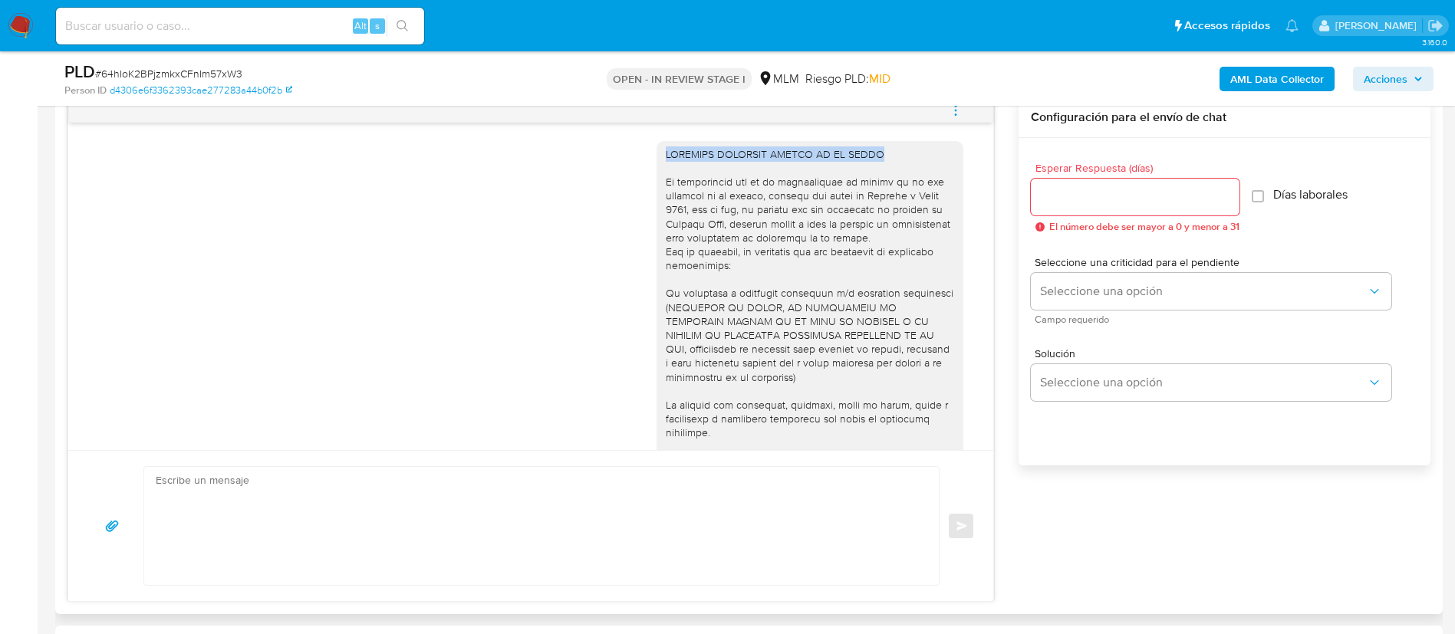
drag, startPoint x: 647, startPoint y: 154, endPoint x: 901, endPoint y: 154, distance: 253.8
click at [901, 154] on div at bounding box center [809, 356] width 307 height 431
copy div "ESTIMADA MICHELLE ZETTER DE LA CERDA"
click at [252, 490] on textarea at bounding box center [538, 526] width 764 height 118
paste textarea "ESTIMADA MICHELLE ZETTER DE LA CERDA"
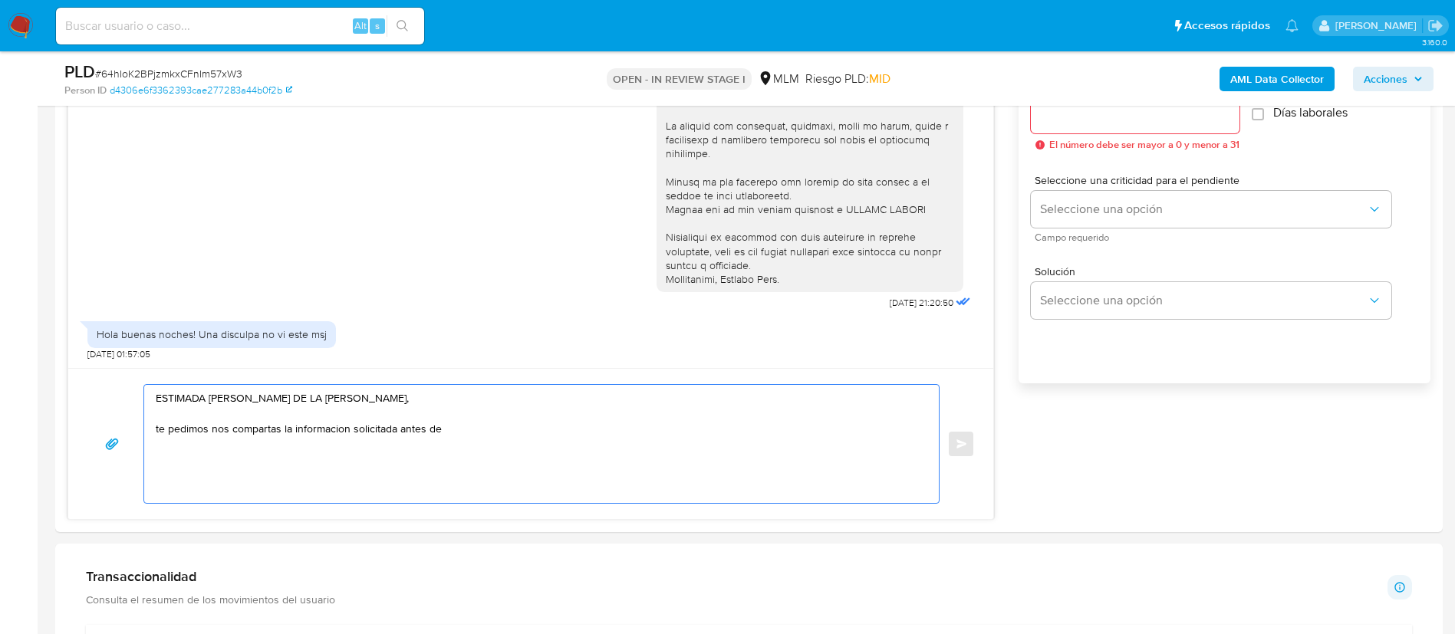
scroll to position [1035, 0]
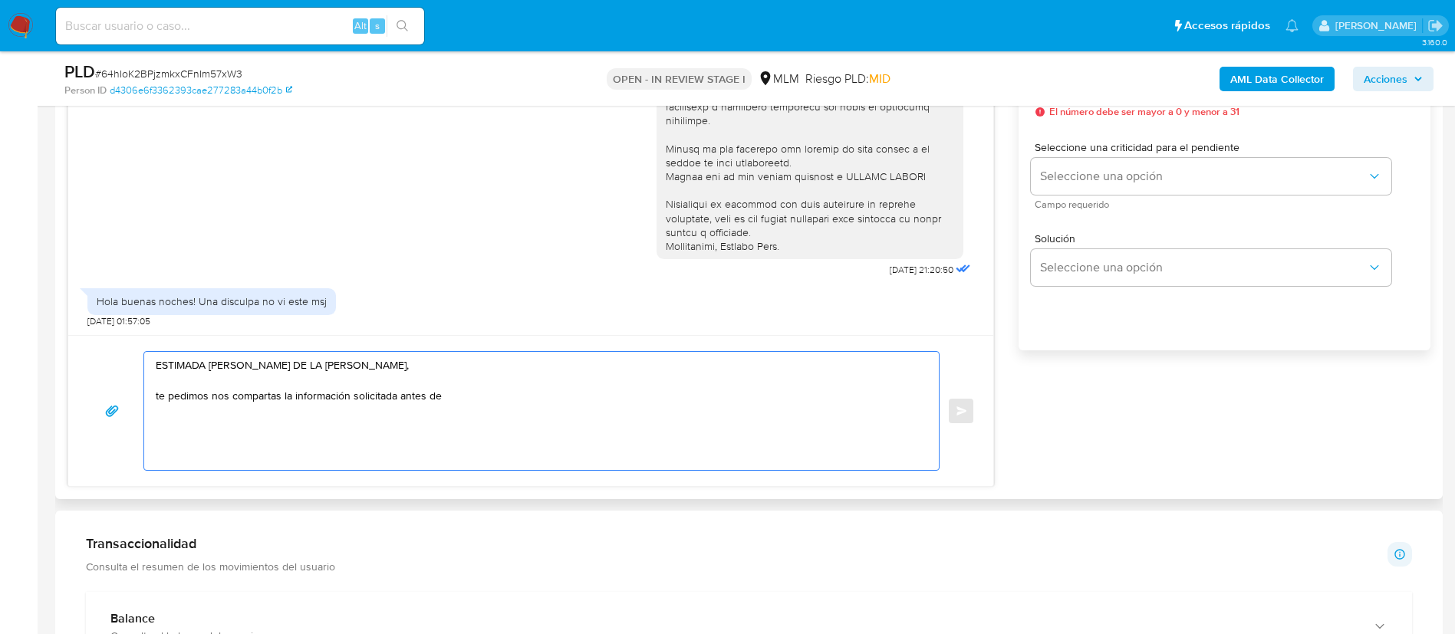
click at [486, 403] on textarea "ESTIMADA MICHELLE ZETTER DE LA CERDA, te pedimos nos compartas la información s…" at bounding box center [538, 411] width 764 height 118
drag, startPoint x: 516, startPoint y: 434, endPoint x: 452, endPoint y: 388, distance: 79.2
drag, startPoint x: 452, startPoint y: 388, endPoint x: 492, endPoint y: 396, distance: 40.8
click at [680, 401] on textarea "ESTIMADA MICHELLE ZETTER DE LA CERDA, te pedimos nos compartas la información s…" at bounding box center [538, 411] width 764 height 118
drag, startPoint x: 781, startPoint y: 250, endPoint x: 626, endPoint y: 248, distance: 155.7
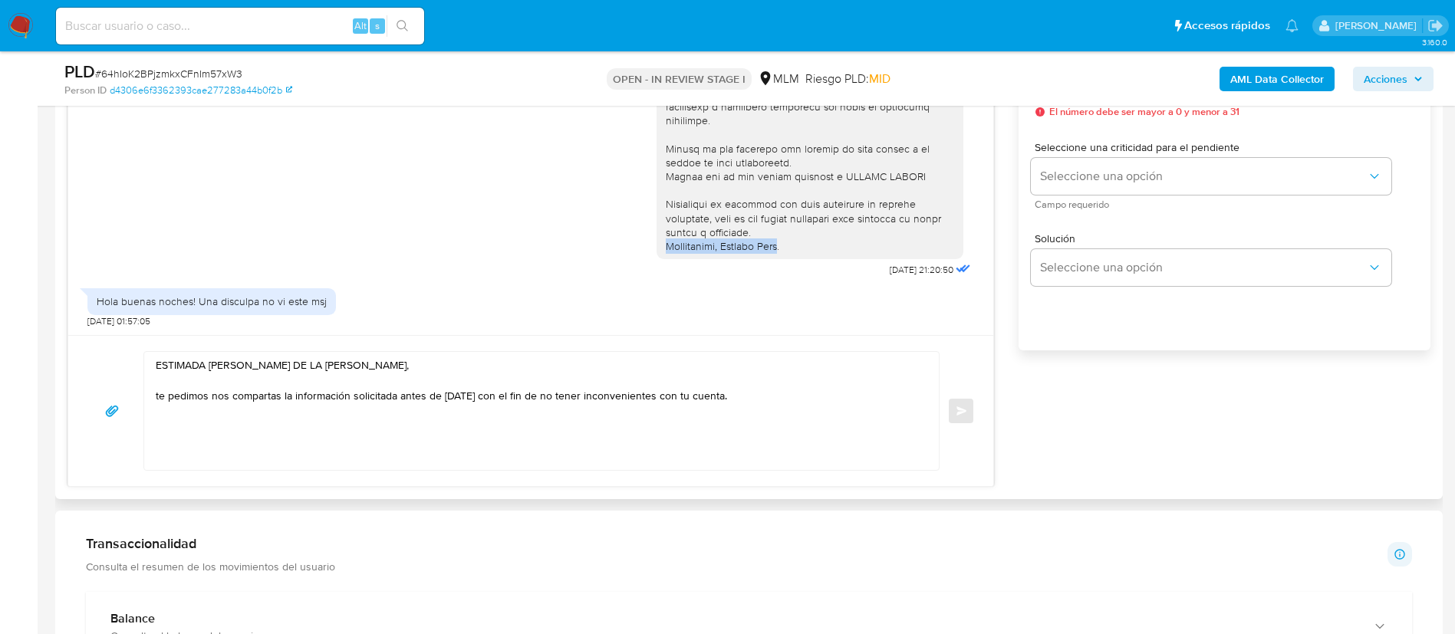
click at [626, 248] on div "11/09/2025 21:20:50" at bounding box center [530, 49] width 887 height 463
copy div "Atentamente, Mercado Pago"
click at [199, 410] on textarea "ESTIMADA MICHELLE ZETTER DE LA CERDA, te pedimos nos compartas la información s…" at bounding box center [538, 411] width 764 height 118
click at [194, 429] on textarea "ESTIMADA MICHELLE ZETTER DE LA CERDA, te pedimos nos compartas la información s…" at bounding box center [538, 411] width 764 height 118
paste textarea "Atentamente, Mercado Pago"
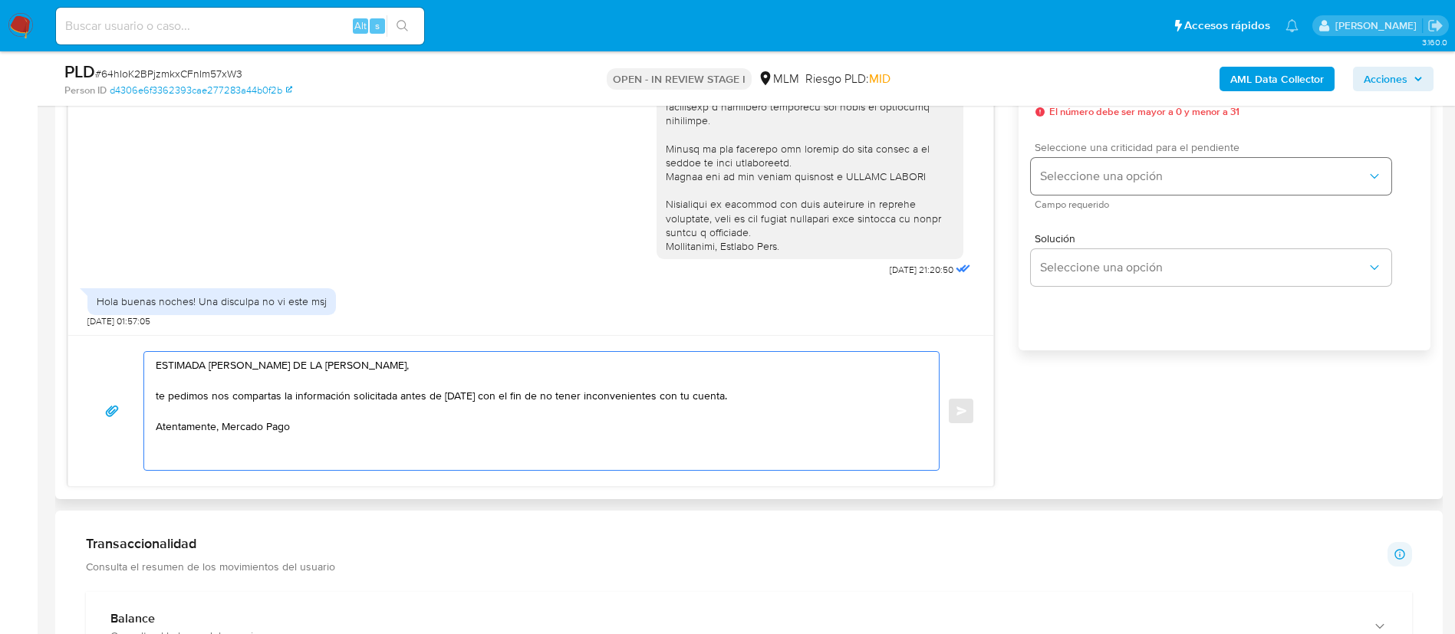
type textarea "ESTIMADA MICHELLE ZETTER DE LA CERDA, te pedimos nos compartas la información s…"
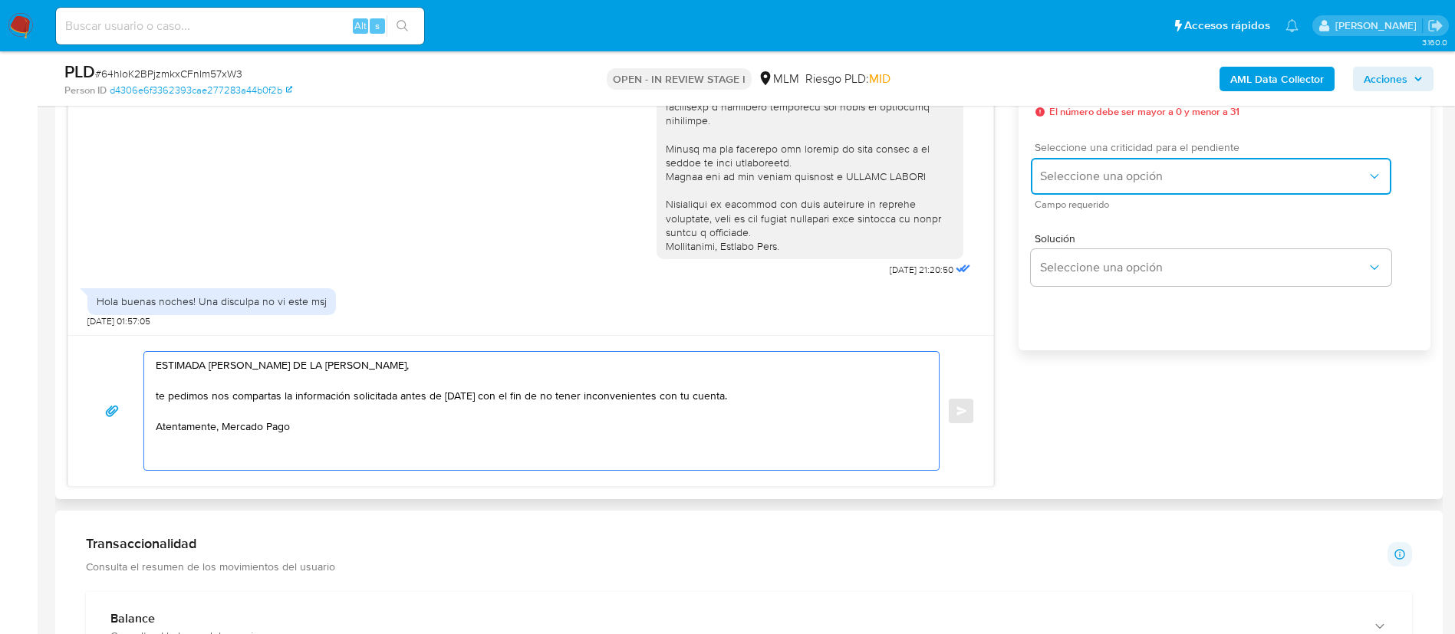
click at [1080, 165] on button "Seleccione una opción" at bounding box center [1211, 176] width 360 height 37
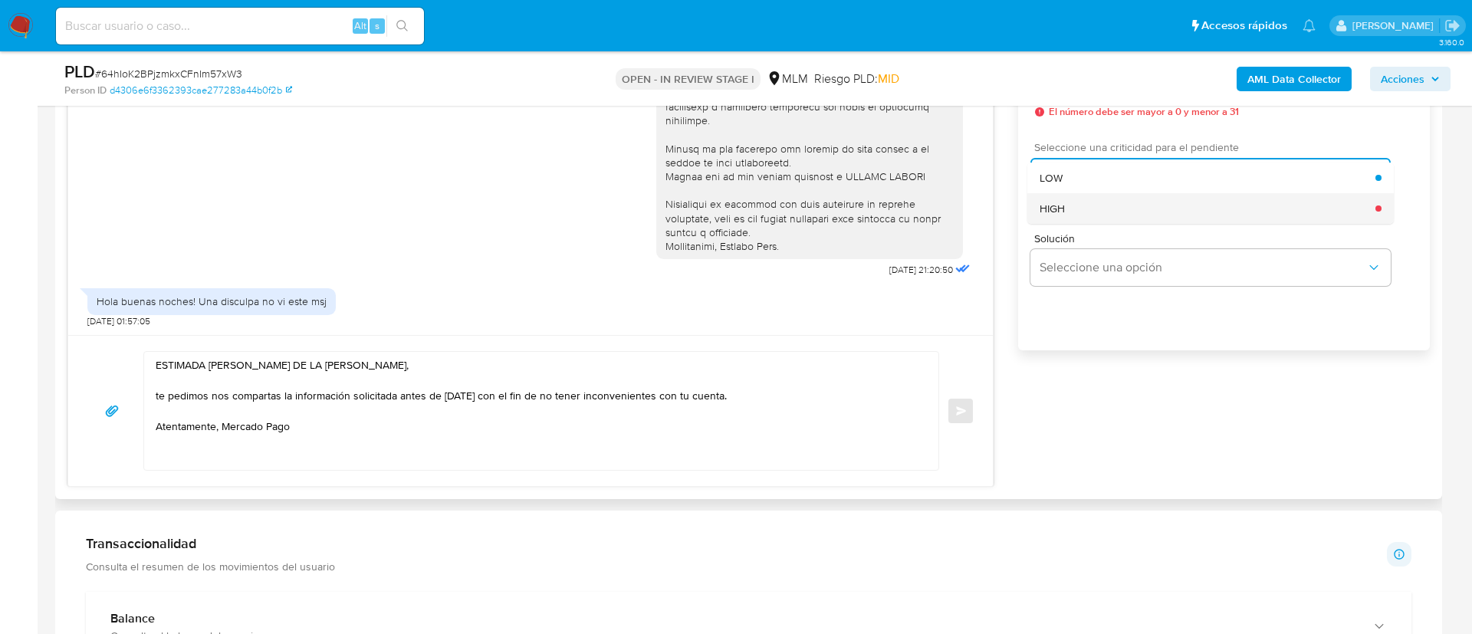
click at [1068, 209] on div "HIGH" at bounding box center [1208, 208] width 336 height 31
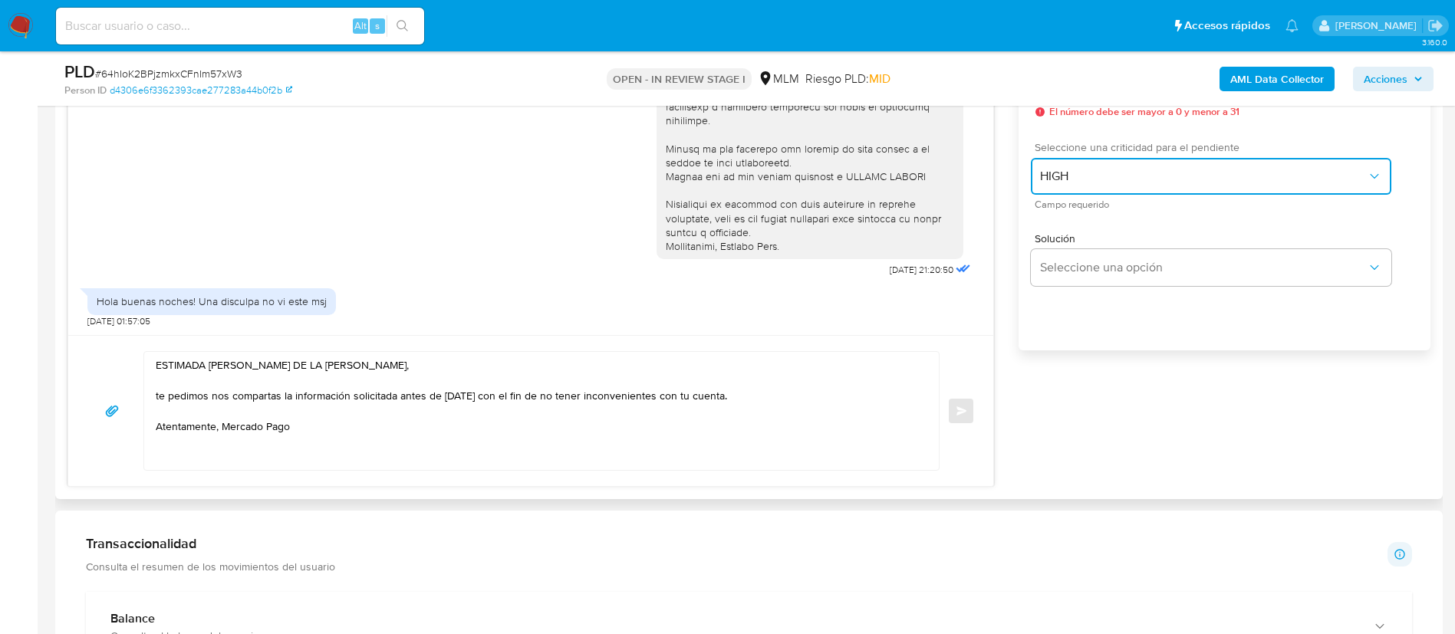
scroll to position [805, 0]
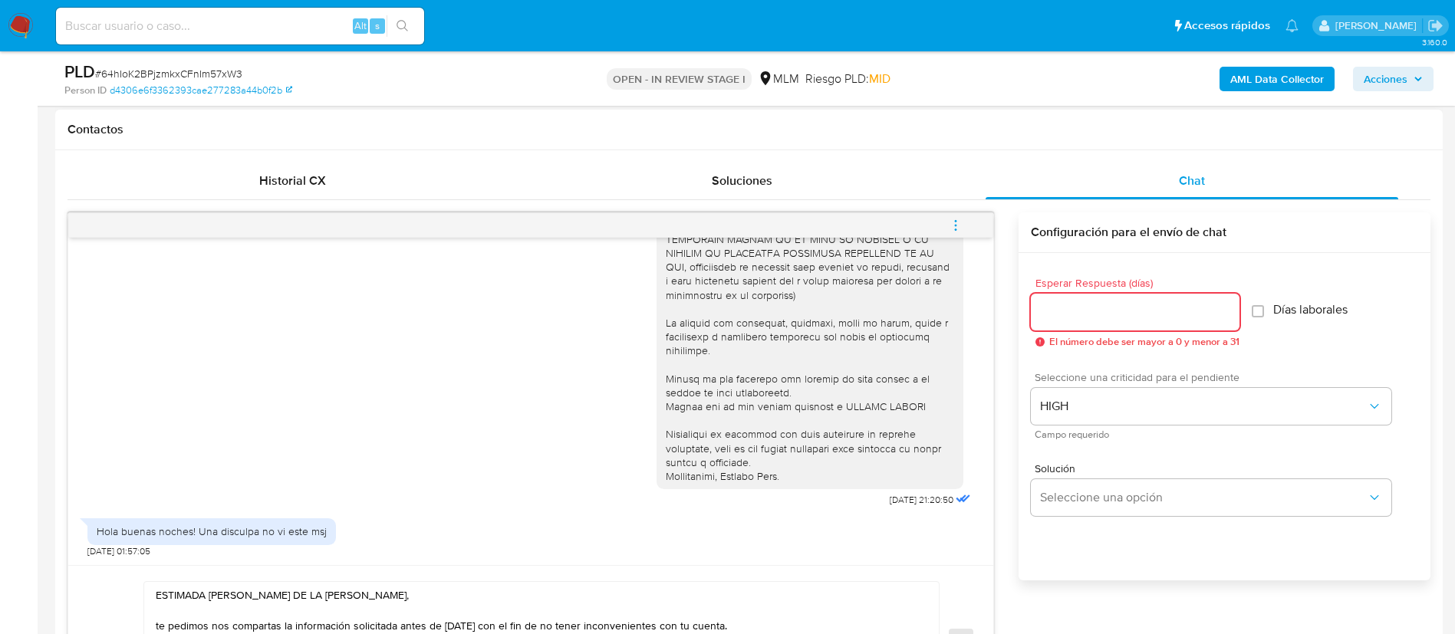
click at [1078, 304] on input "Esperar Respuesta (días)" at bounding box center [1135, 312] width 209 height 20
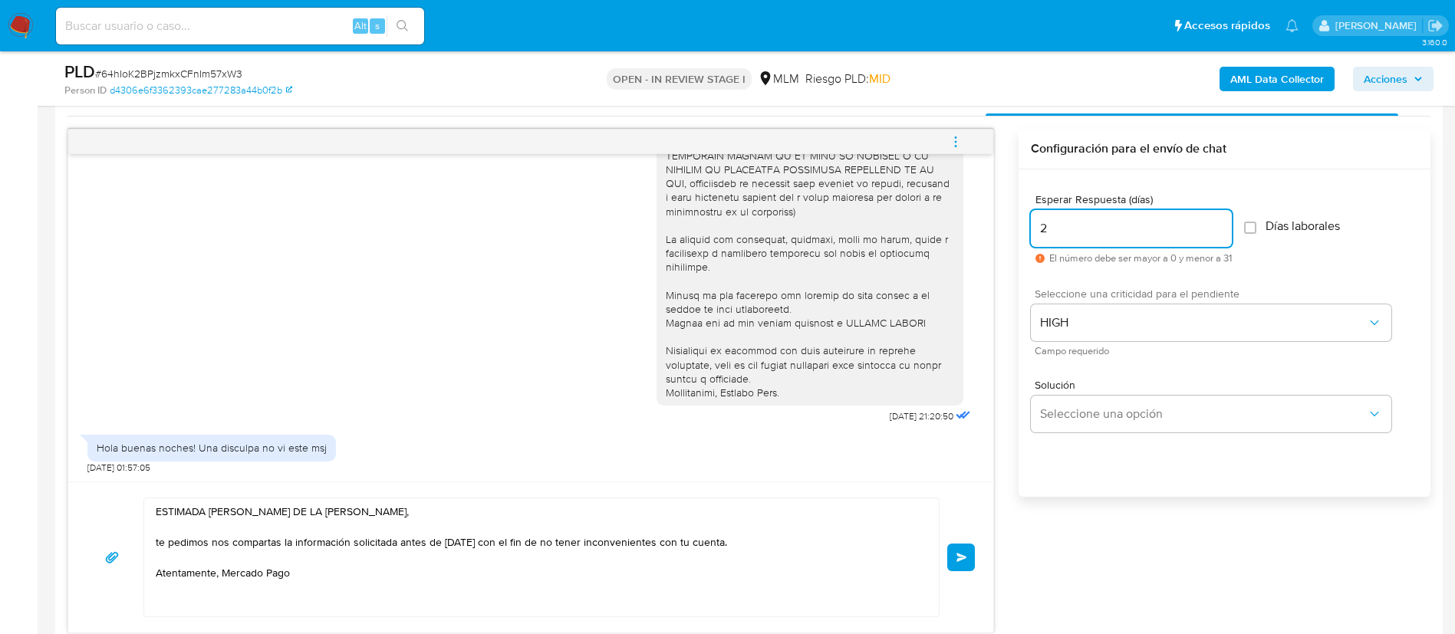
scroll to position [1035, 0]
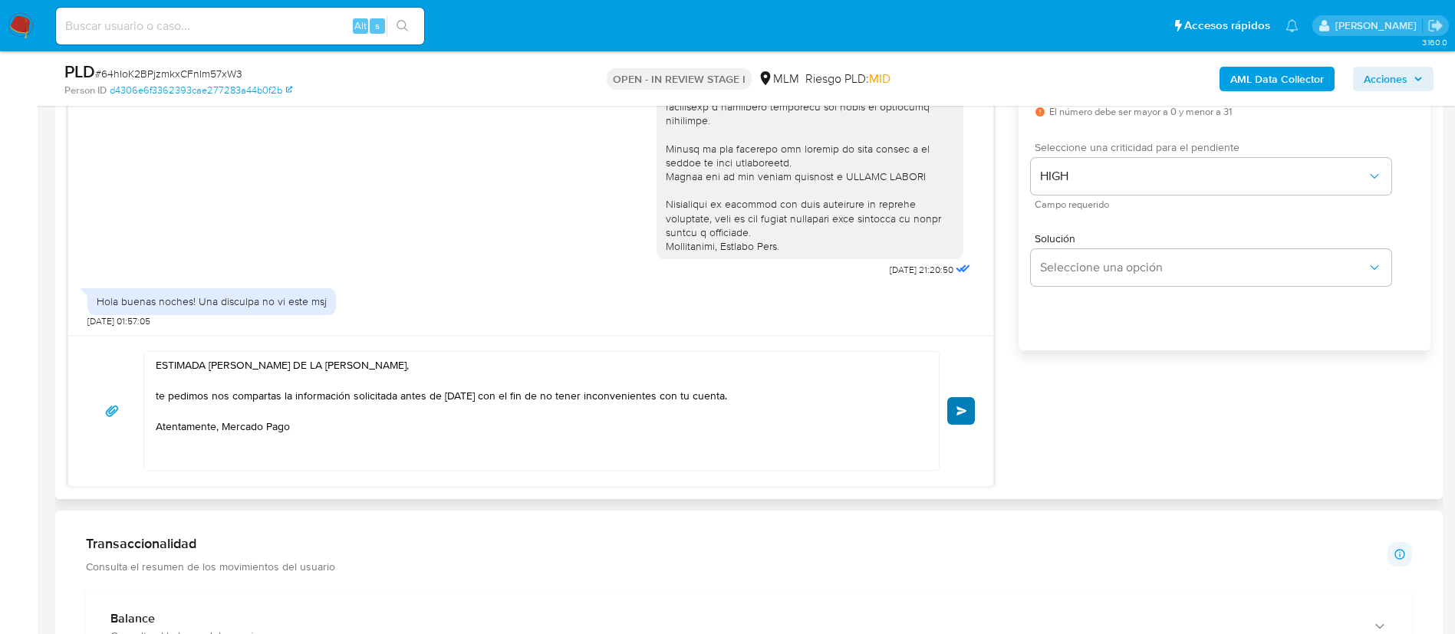
type input "2"
click at [958, 402] on button "Enviar" at bounding box center [961, 411] width 28 height 28
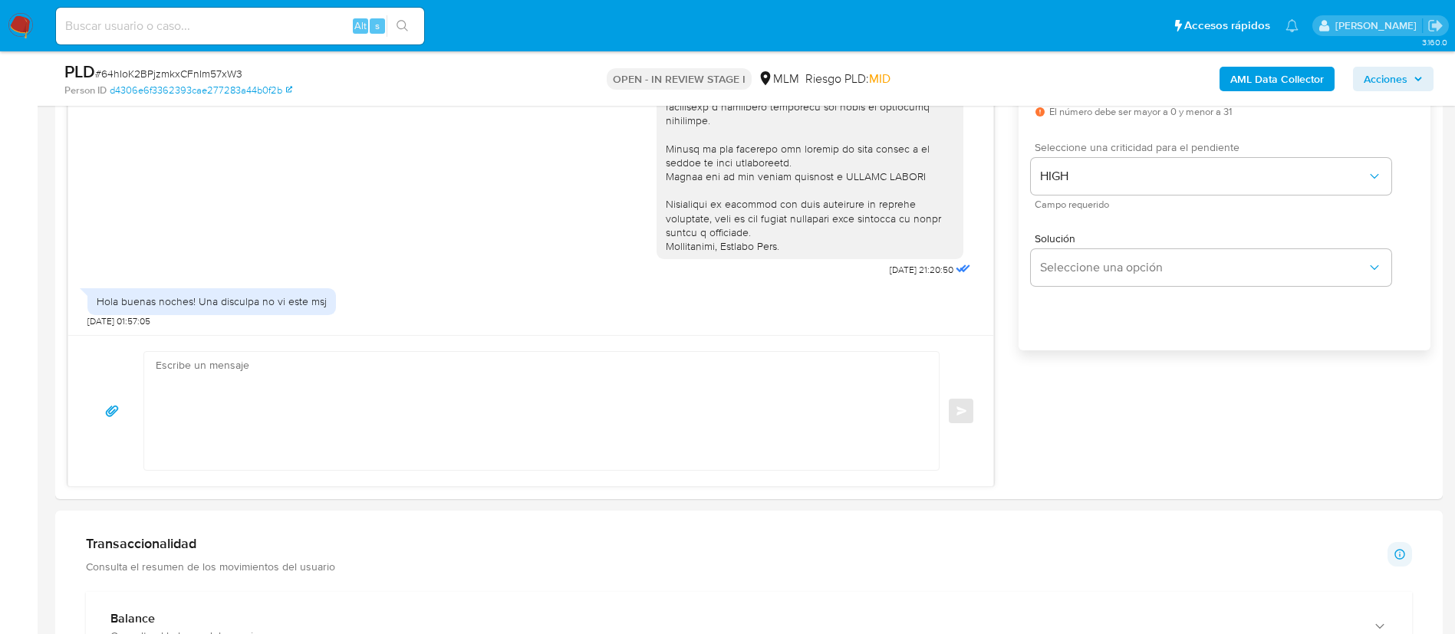
scroll to position [340, 0]
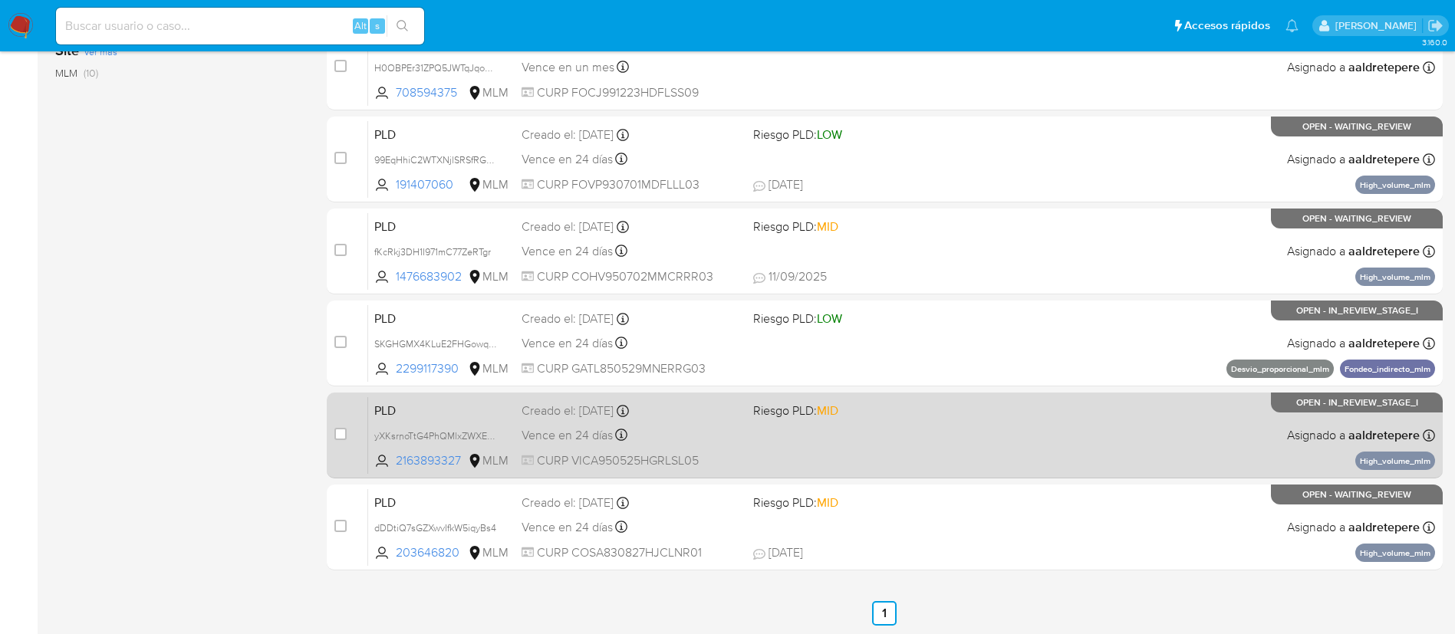
scroll to position [632, 0]
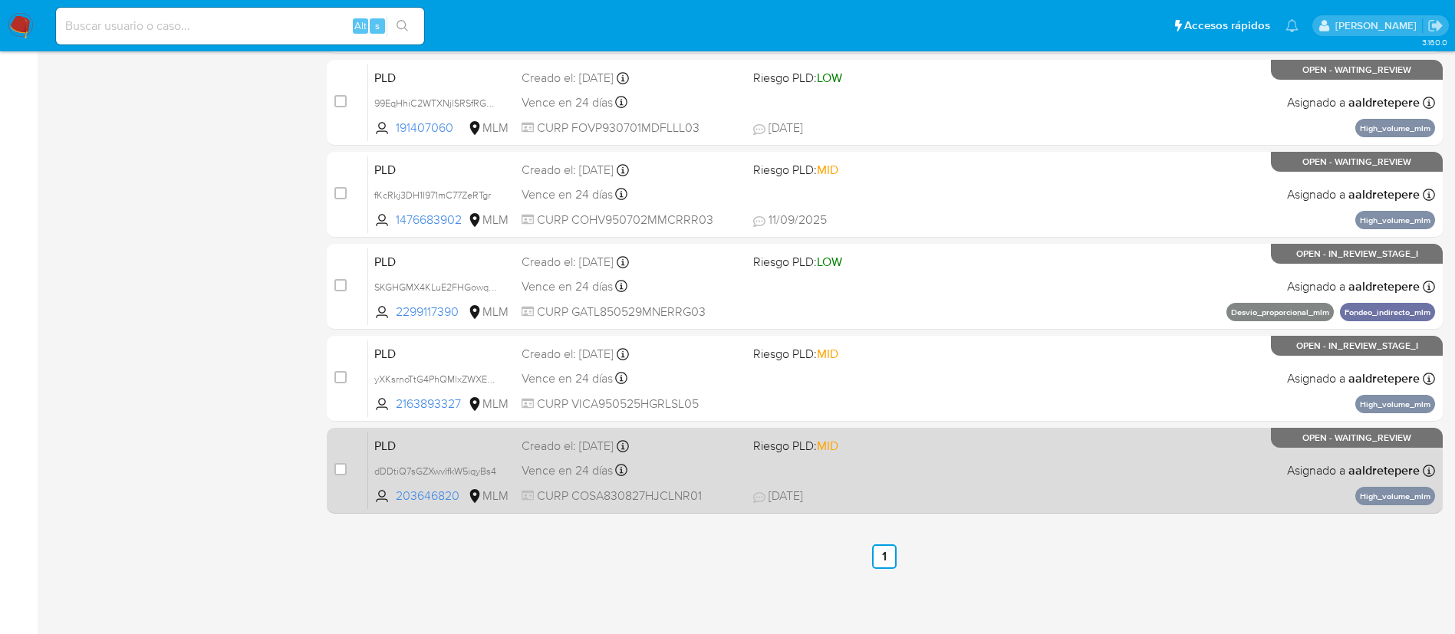
click at [348, 468] on div "case-item-checkbox No es posible asignar el caso" at bounding box center [351, 470] width 34 height 77
click at [332, 461] on div "case-item-checkbox No es posible asignar el caso PLD dDDtiQ7sGZXwvIfkW5iqyBs4 2…" at bounding box center [885, 471] width 1116 height 86
click at [338, 469] on input "checkbox" at bounding box center [340, 469] width 12 height 12
checkbox input "true"
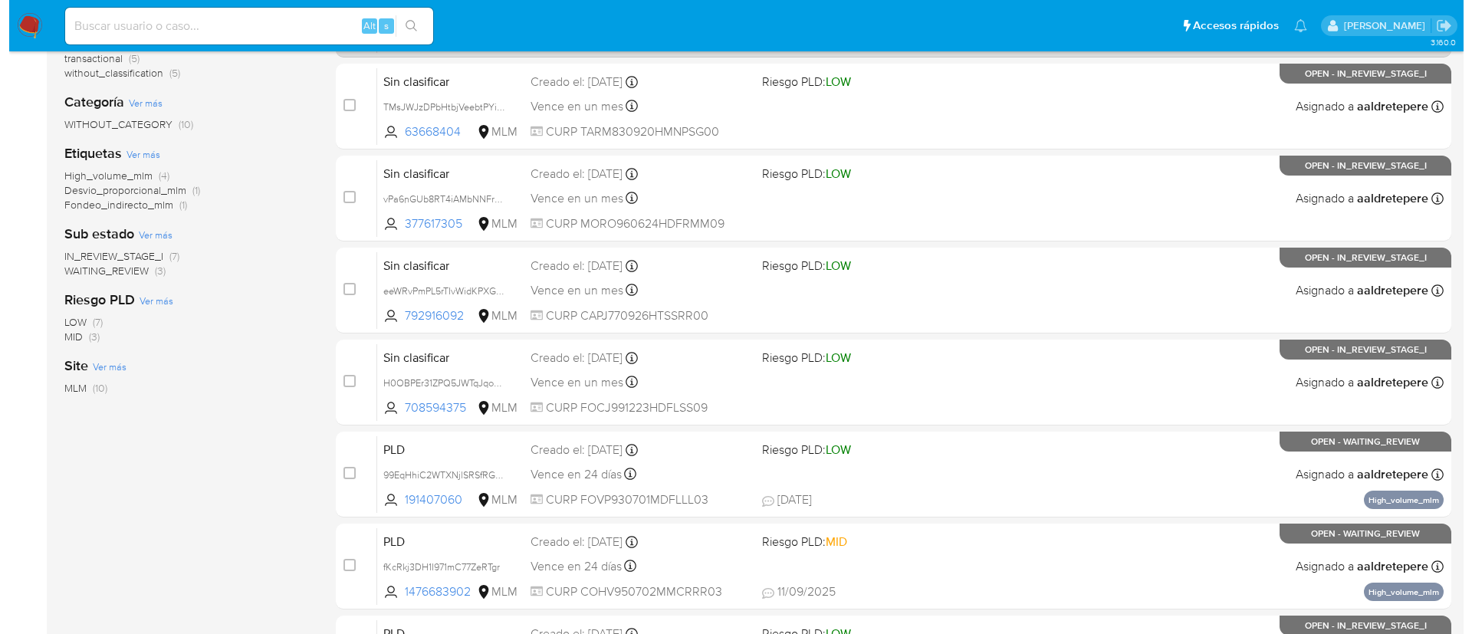
scroll to position [57, 0]
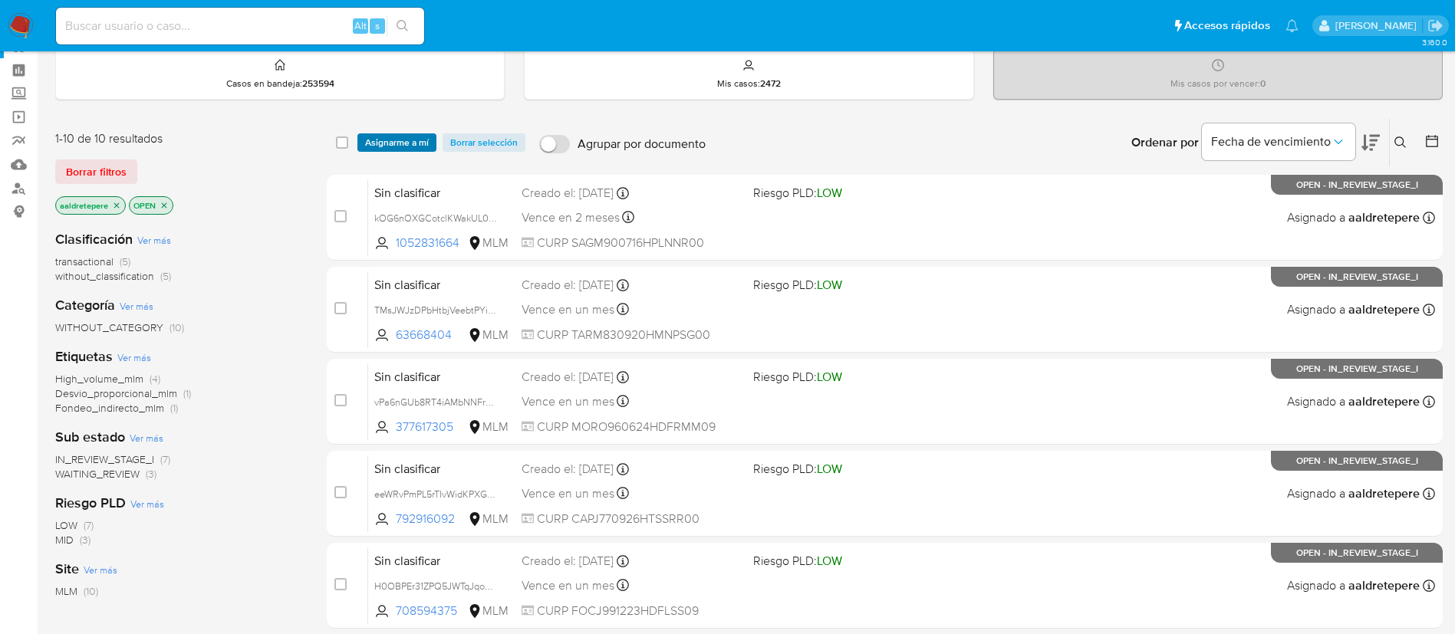
click at [405, 138] on span "Asignarme a mí" at bounding box center [397, 142] width 64 height 15
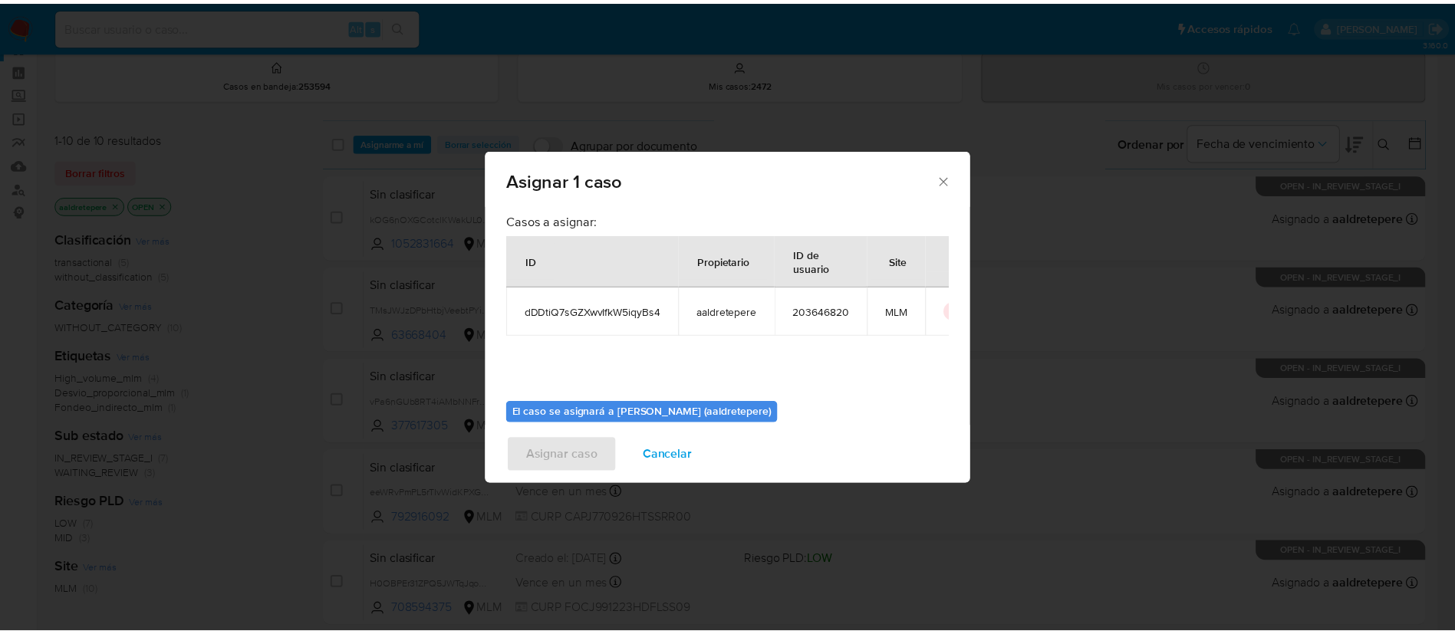
scroll to position [80, 0]
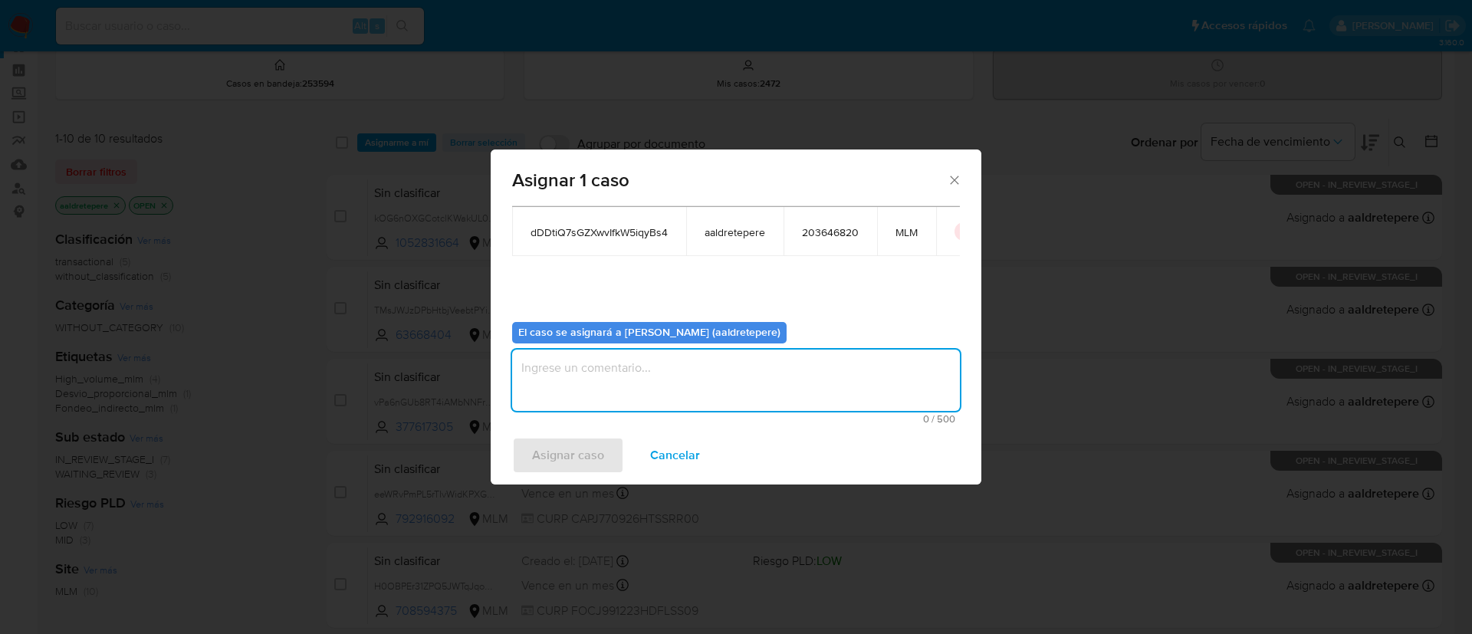
click at [608, 376] on textarea "assign-modal" at bounding box center [736, 380] width 448 height 61
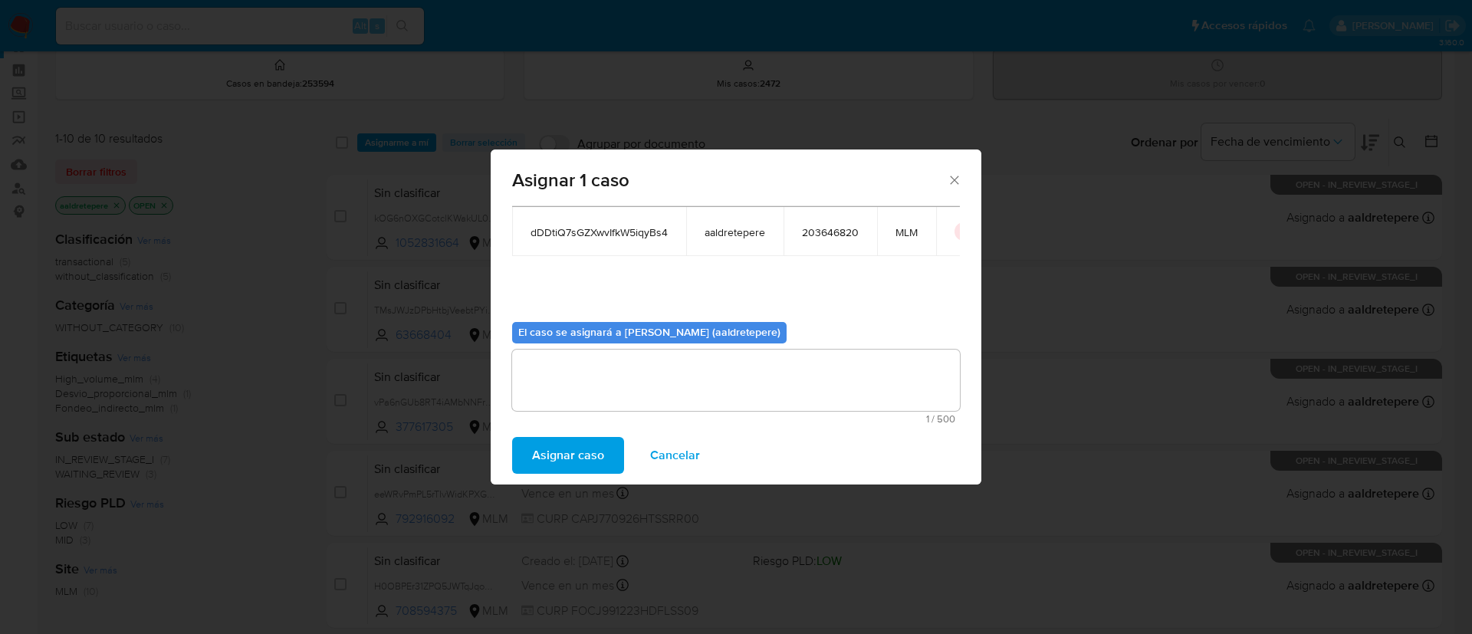
click at [584, 448] on span "Asignar caso" at bounding box center [568, 456] width 72 height 34
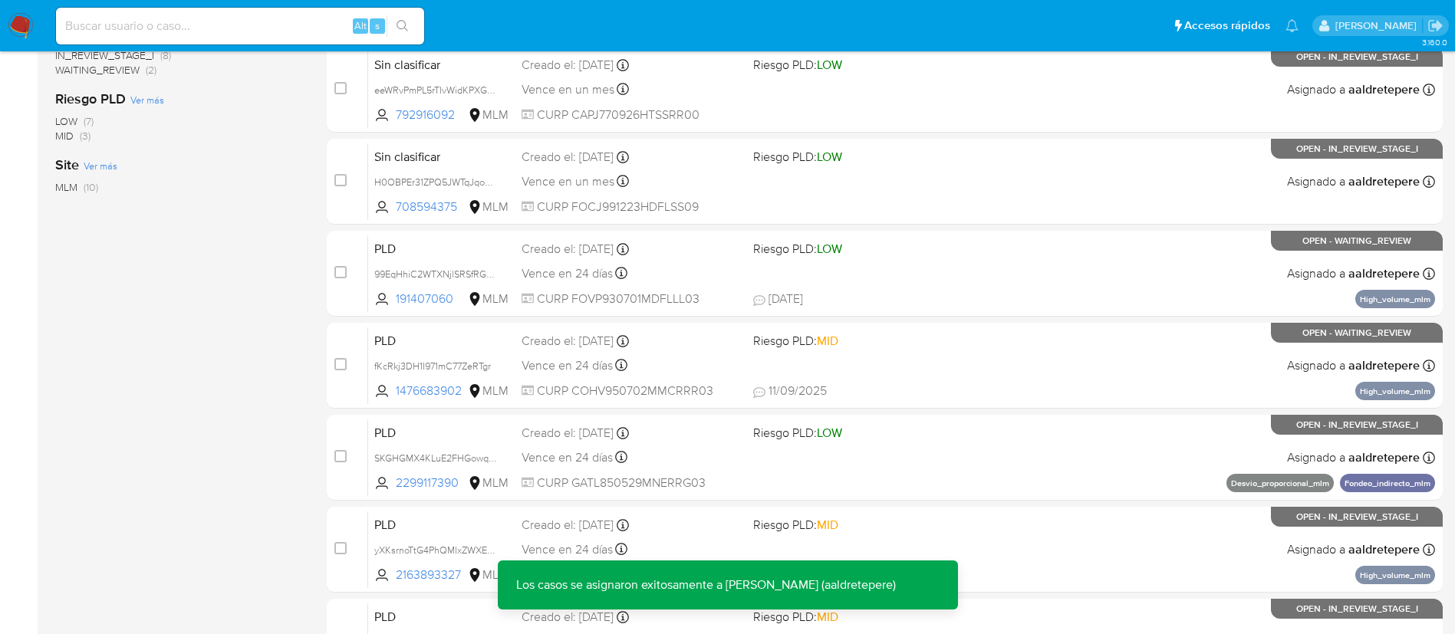
scroll to position [632, 0]
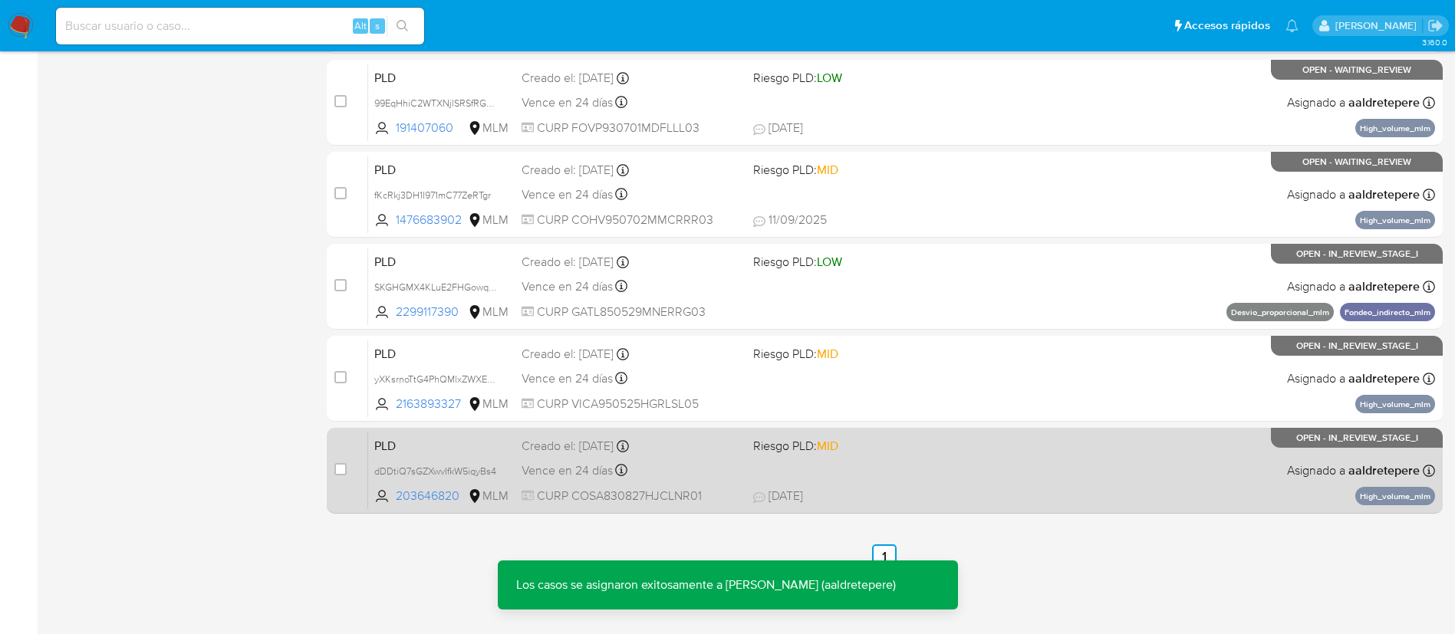
click at [1103, 472] on div "PLD dDDtiQ7sGZXwvIfkW5iqyBs4 203646820 MLM Riesgo PLD: MID Creado el: 12/08/202…" at bounding box center [901, 470] width 1067 height 77
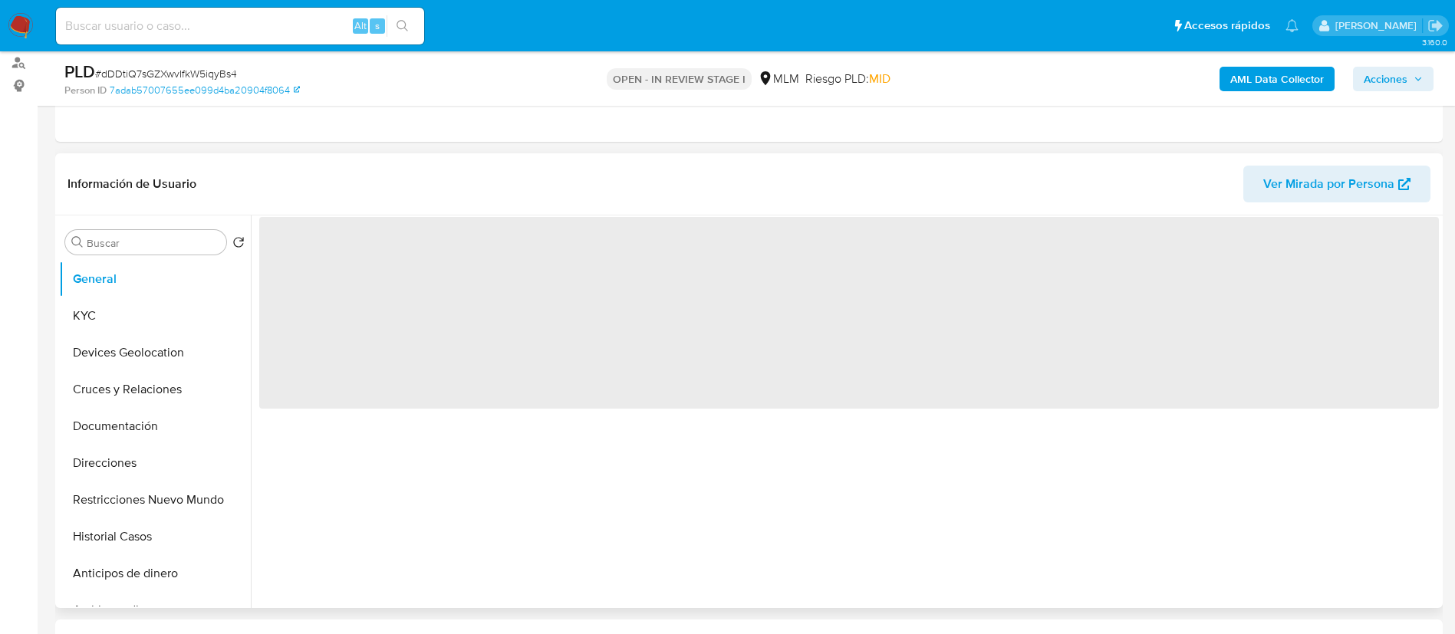
scroll to position [345, 0]
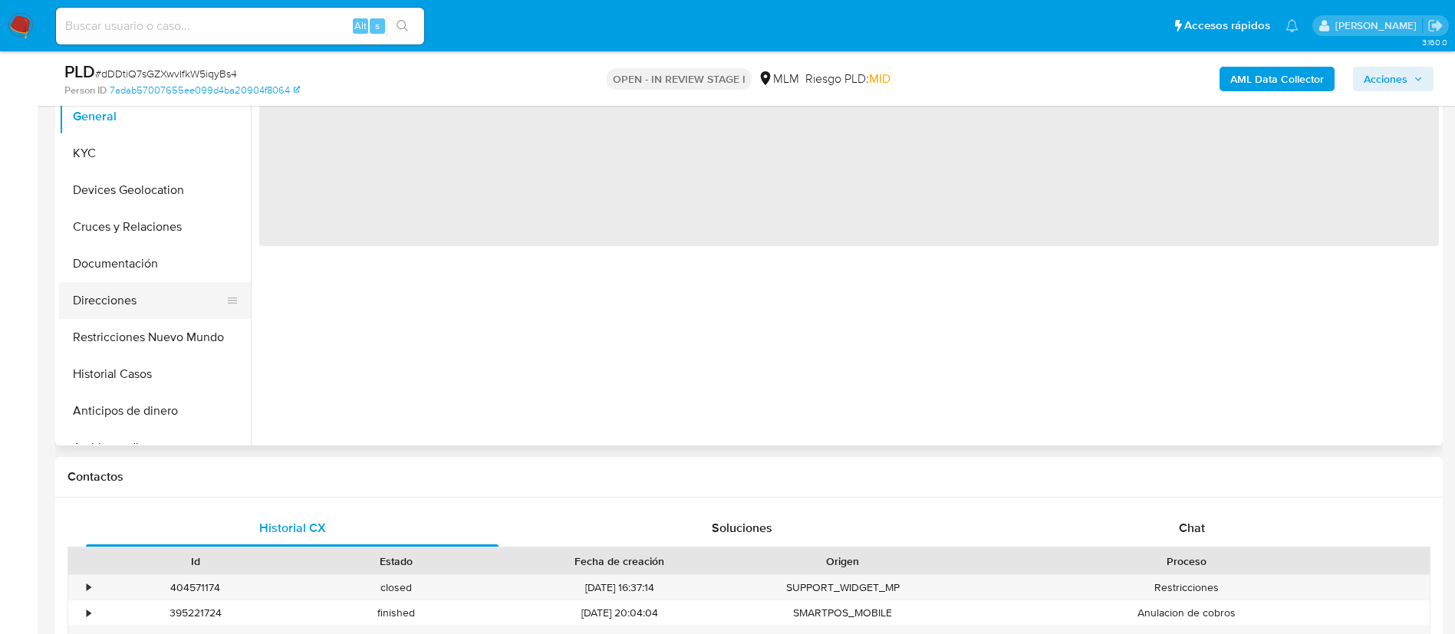
select select "10"
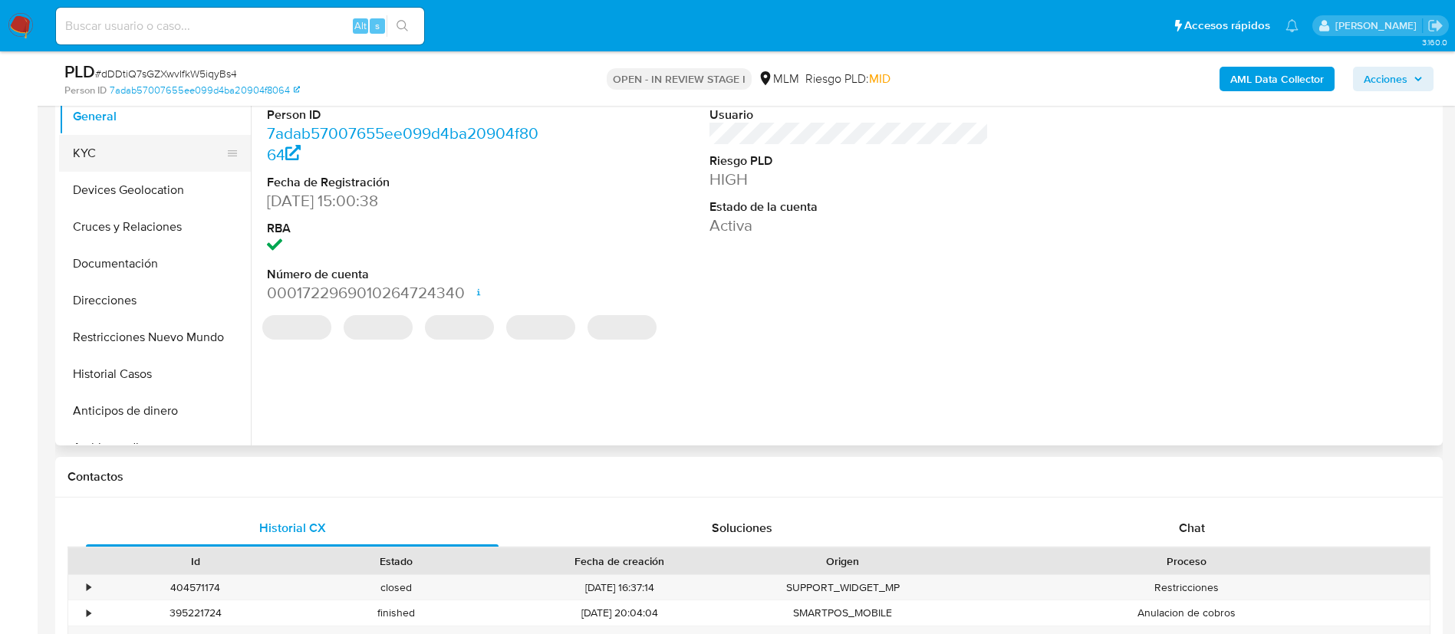
click at [113, 147] on button "KYC" at bounding box center [148, 153] width 179 height 37
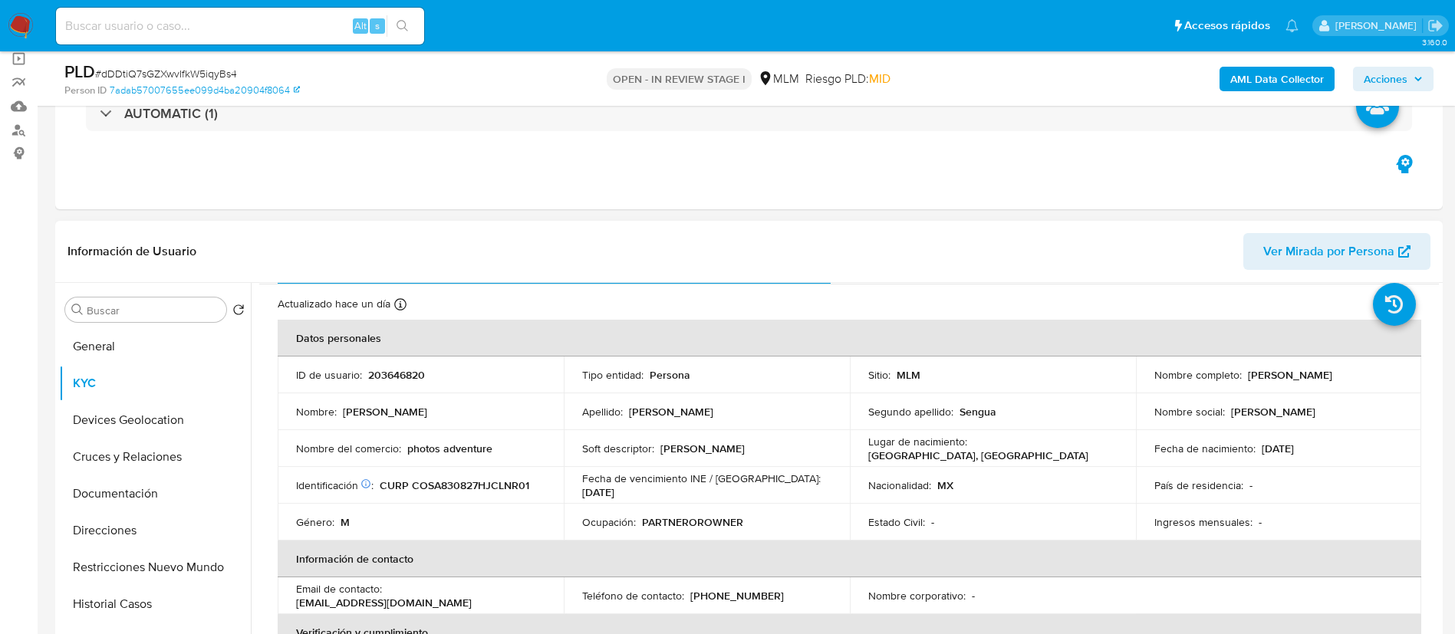
scroll to position [0, 0]
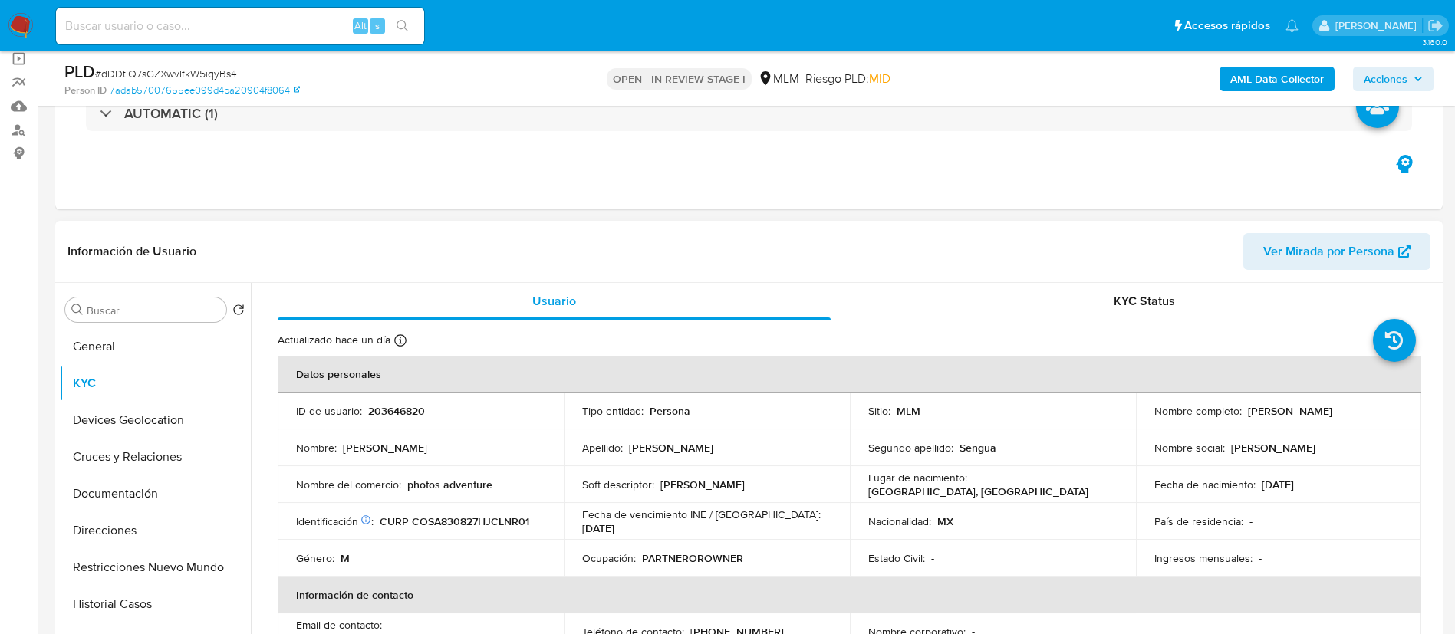
click at [1114, 279] on div "Información de Usuario Ver Mirada por Persona" at bounding box center [748, 252] width 1387 height 62
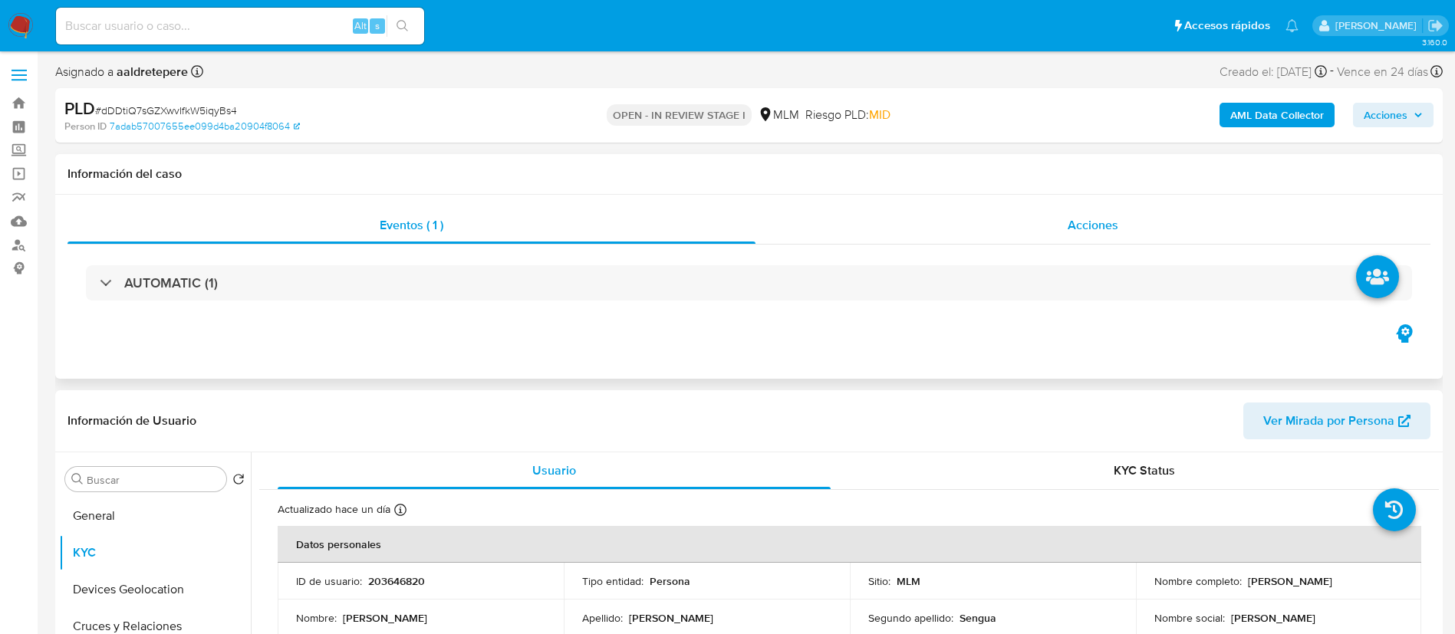
click at [1093, 216] on span "Acciones" at bounding box center [1093, 225] width 51 height 18
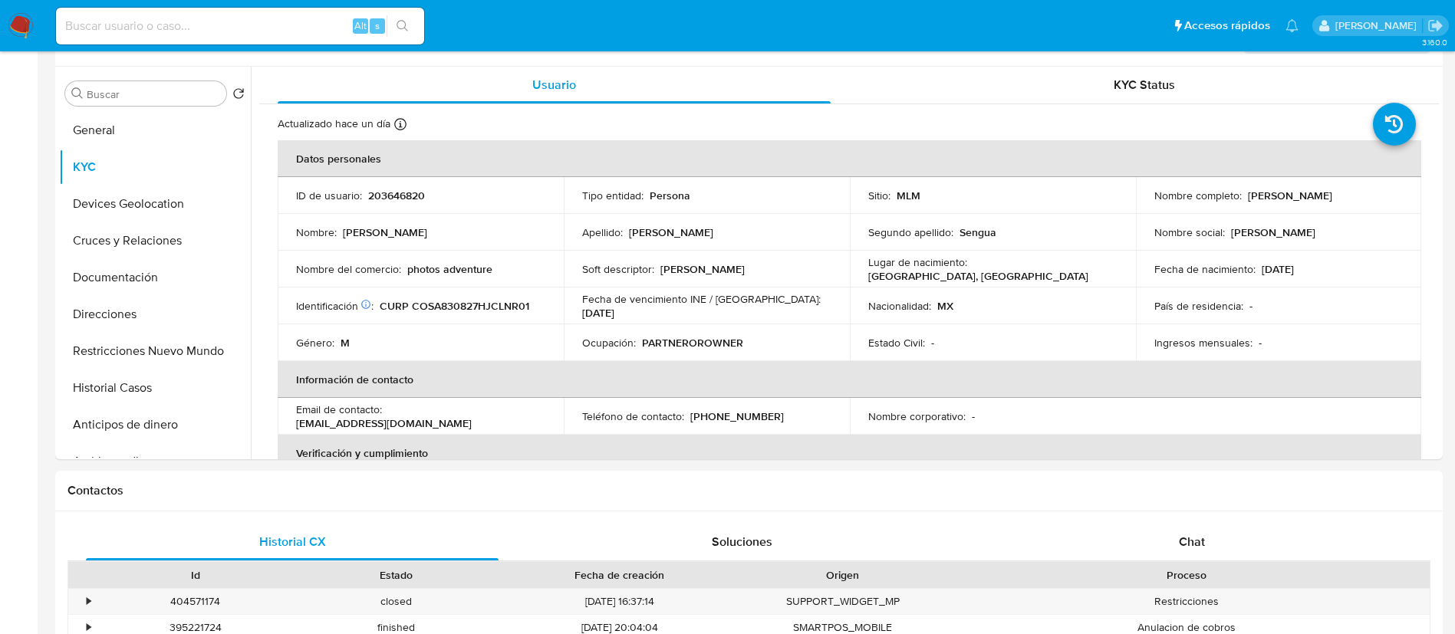
scroll to position [460, 0]
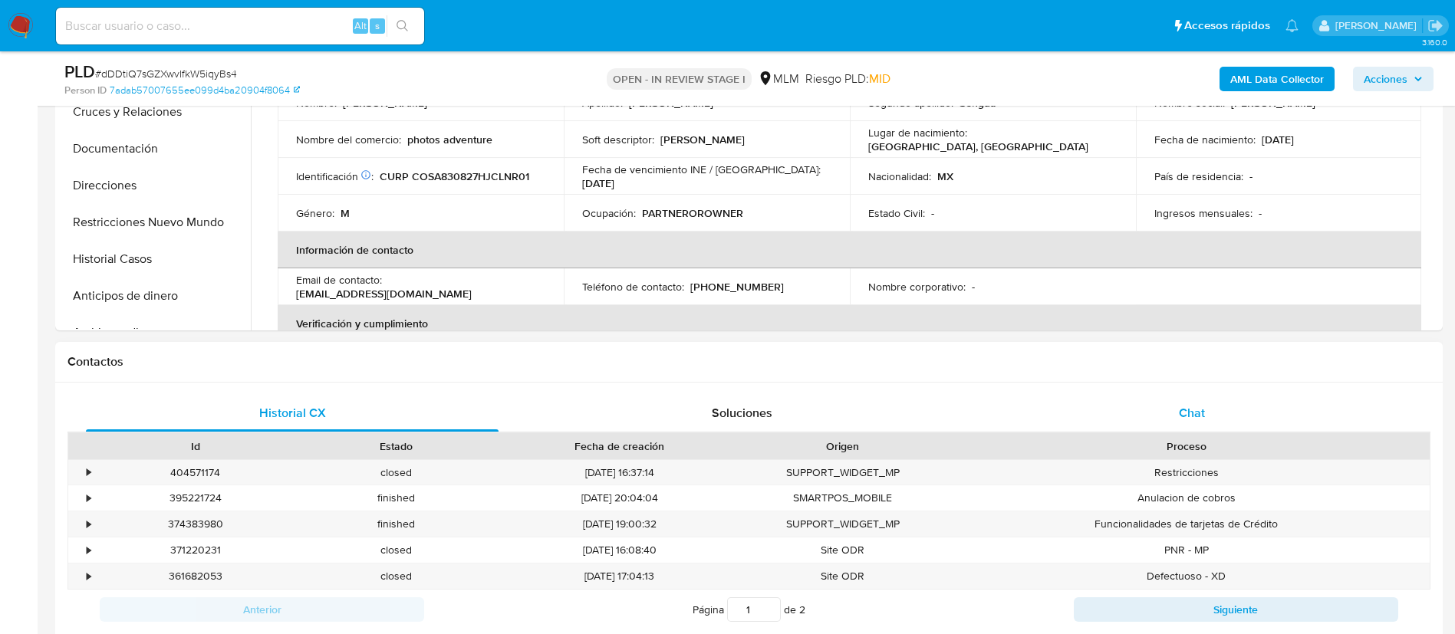
click at [1196, 417] on div "Chat" at bounding box center [1191, 413] width 413 height 37
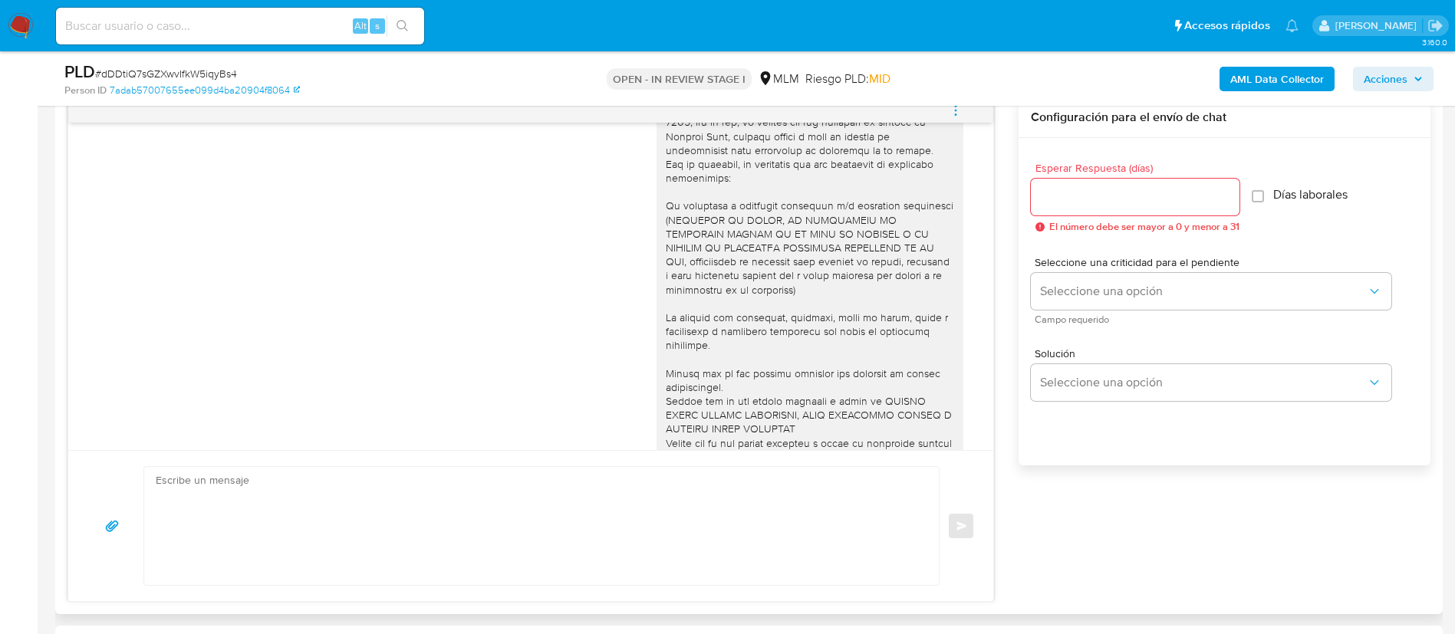
scroll to position [0, 0]
